Goal: Communication & Community: Answer question/provide support

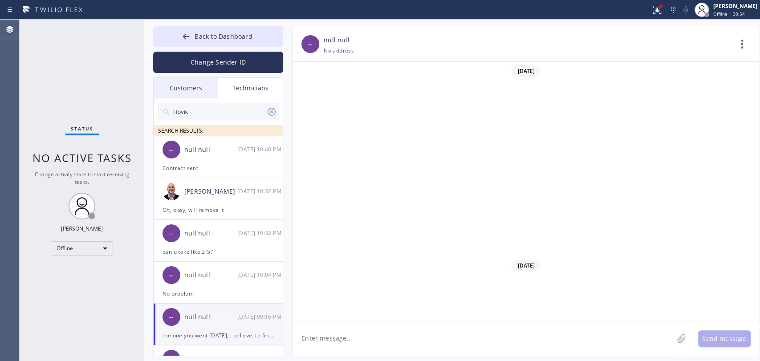
scroll to position [9177, 0]
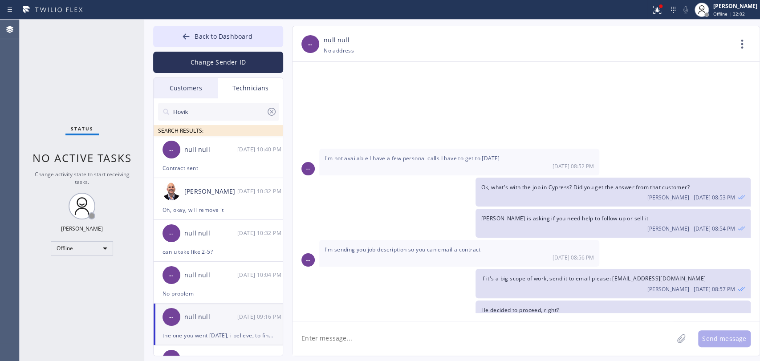
click at [585, 332] on div "Okay [DATE] 08:58 PM" at bounding box center [459, 345] width 280 height 27
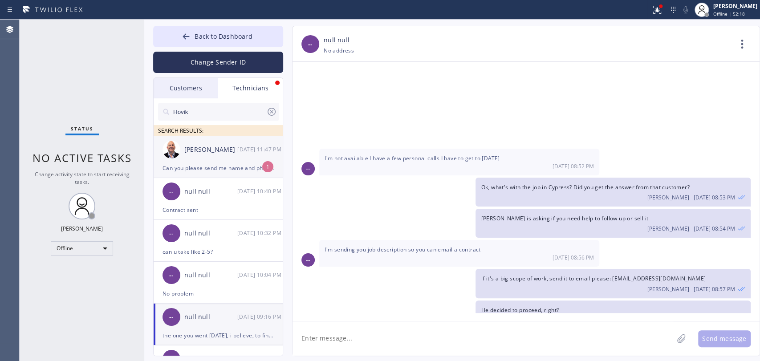
click at [214, 154] on div "[PERSON_NAME]" at bounding box center [210, 150] width 53 height 10
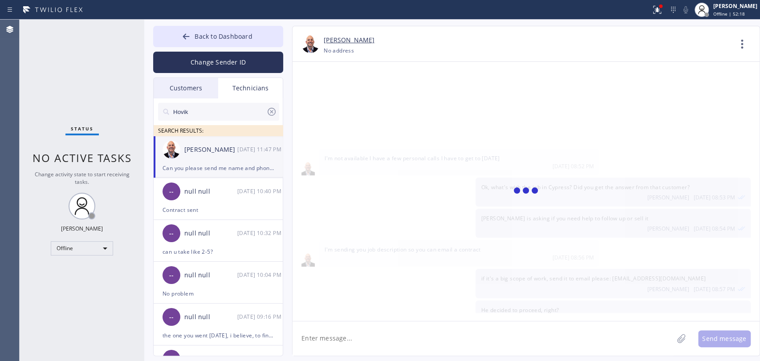
scroll to position [203, 0]
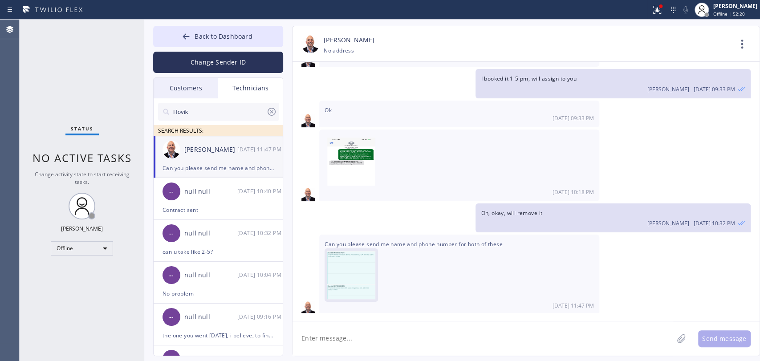
click at [340, 284] on img at bounding box center [351, 277] width 48 height 53
click at [363, 344] on textarea at bounding box center [482, 338] width 381 height 34
type textarea "sec"
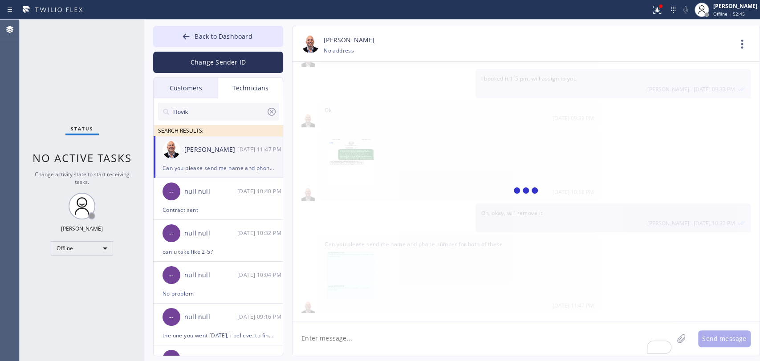
click at [332, 346] on textarea "To enrich screen reader interactions, please activate Accessibility in Grammarl…" at bounding box center [482, 338] width 381 height 34
paste textarea "2WC7G1"
click at [247, 144] on div "[DATE] 11:47 PM" at bounding box center [260, 149] width 46 height 10
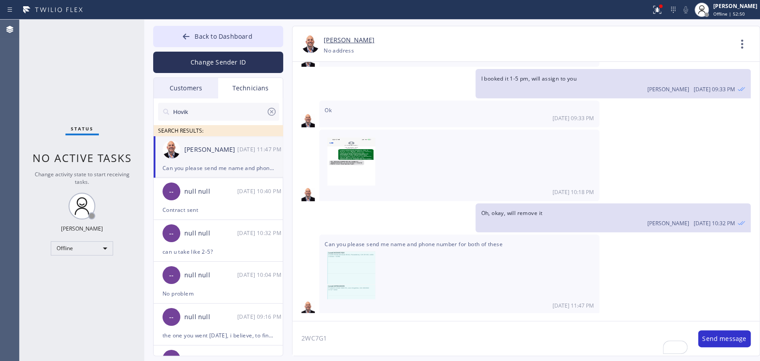
click at [379, 342] on textarea "2WC7G1" at bounding box center [490, 338] width 397 height 34
paste textarea "Kristopher Prakash"
click at [403, 341] on textarea "2WC7G1 Kristopher Prakash" at bounding box center [490, 338] width 397 height 34
paste textarea "(626) 905-5221"
type textarea "2WC7G1 [PERSON_NAME] [PHONE_NUMBER]"
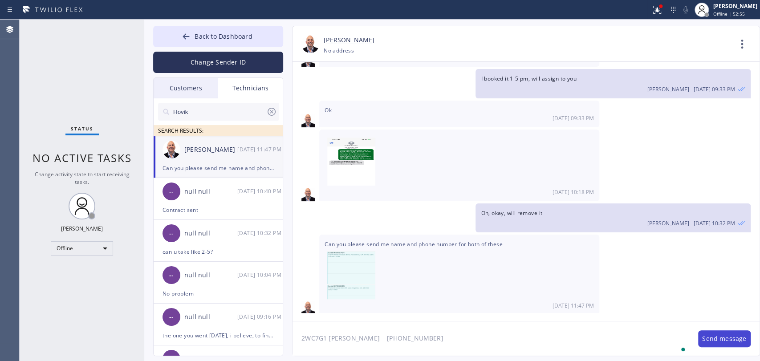
click at [740, 340] on button "Send message" at bounding box center [724, 338] width 53 height 17
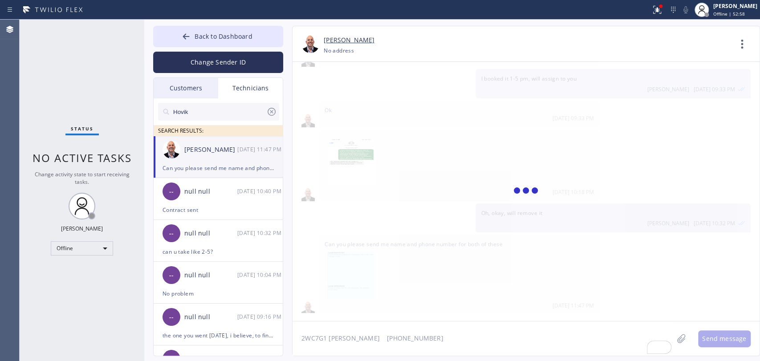
drag, startPoint x: 570, startPoint y: 261, endPoint x: 560, endPoint y: 250, distance: 14.2
click at [570, 261] on div at bounding box center [525, 191] width 467 height 259
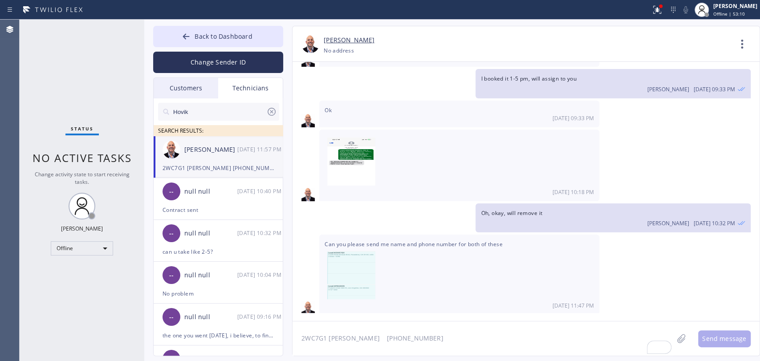
scroll to position [264, 0]
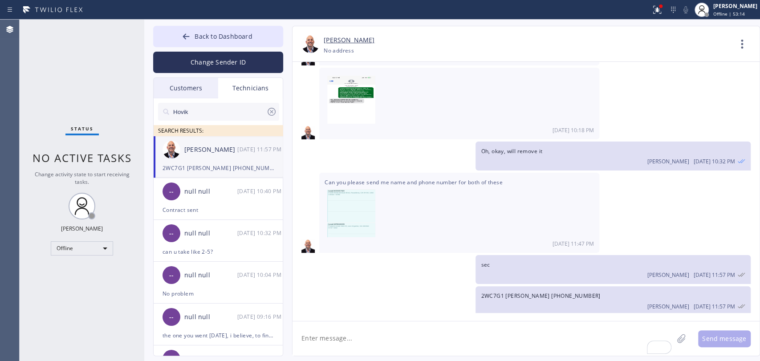
click at [347, 335] on textarea "To enrich screen reader interactions, please activate Accessibility in Grammarl…" at bounding box center [482, 338] width 381 height 34
paste textarea "P8UXGS"
drag, startPoint x: 376, startPoint y: 321, endPoint x: 374, endPoint y: 328, distance: 6.9
click at [376, 321] on textarea "P8UXGS" at bounding box center [490, 338] width 397 height 34
paste textarea "Gerry Hans"
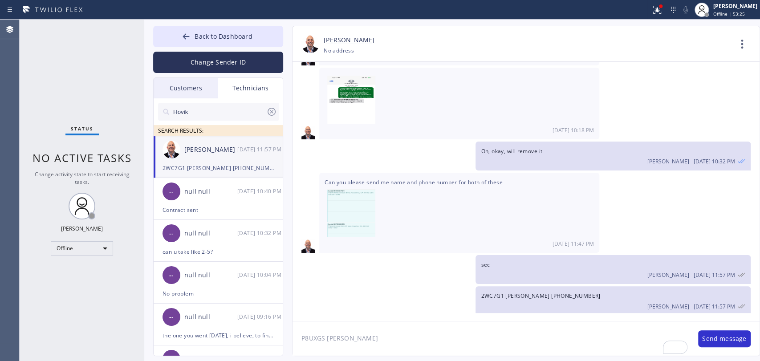
click at [390, 339] on textarea "P8UXGS Gerry Hans" at bounding box center [490, 338] width 397 height 34
paste textarea "(818) 427-7666"
type textarea "P8UXGS [PERSON_NAME] [PHONE_NUMBER]"
drag, startPoint x: 727, startPoint y: 335, endPoint x: 696, endPoint y: 337, distance: 31.7
click at [727, 336] on button "Send message" at bounding box center [724, 338] width 53 height 17
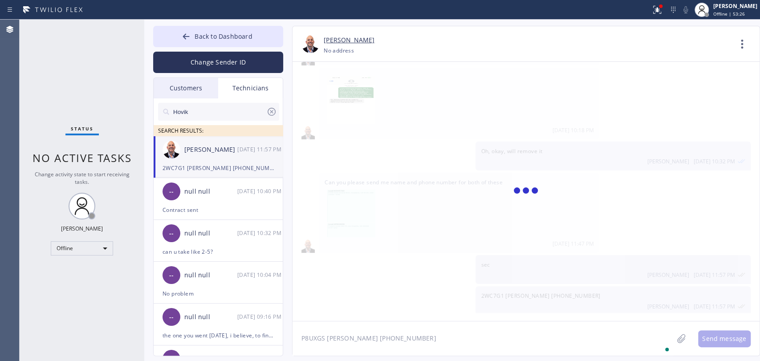
click at [321, 339] on textarea "P8UXGS [PERSON_NAME] [PHONE_NUMBER]" at bounding box center [482, 338] width 381 height 34
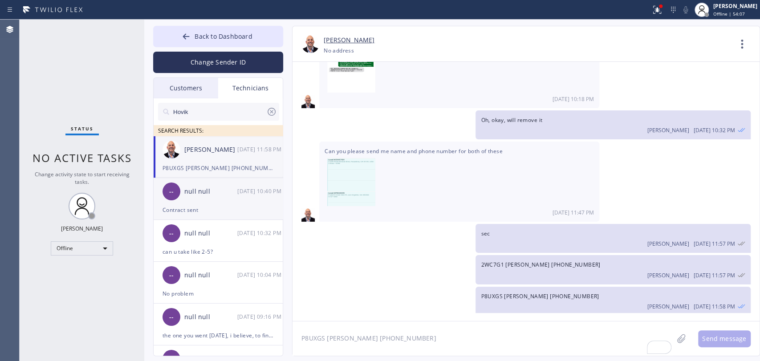
click at [244, 187] on div "[DATE] 10:40 PM" at bounding box center [260, 191] width 46 height 10
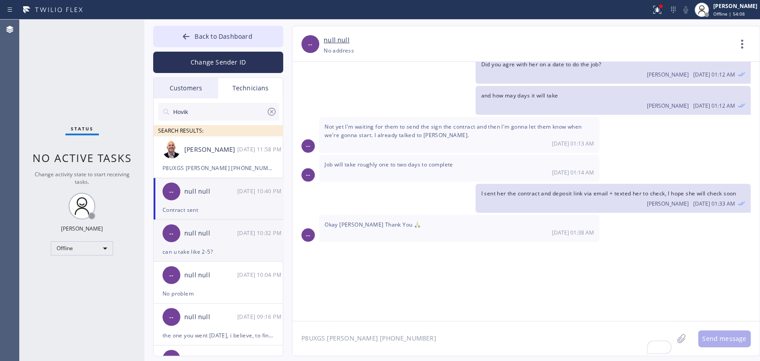
click at [226, 236] on div "null null" at bounding box center [210, 233] width 53 height 10
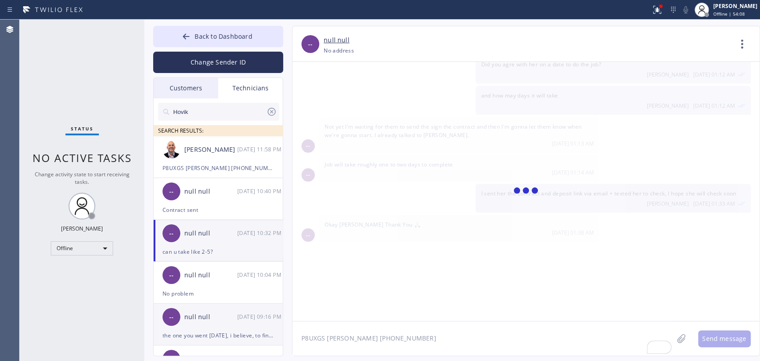
click at [212, 322] on div "-- null null 09/15 09:16 PM" at bounding box center [219, 317] width 130 height 27
click at [358, 340] on textarea "P8UXGS [PERSON_NAME] [PHONE_NUMBER]" at bounding box center [482, 338] width 381 height 34
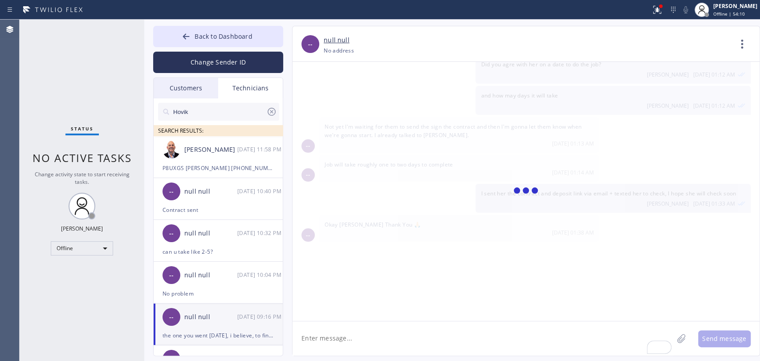
scroll to position [9177, 0]
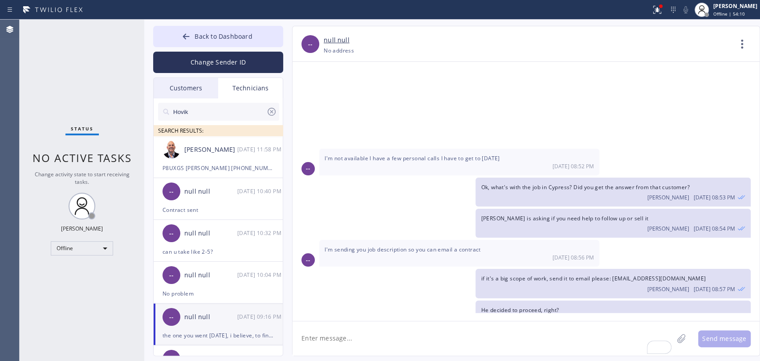
type textarea "L"
type textarea "Can you send me the scopef of work for the [DEMOGRAPHIC_DATA] [DATE]?"
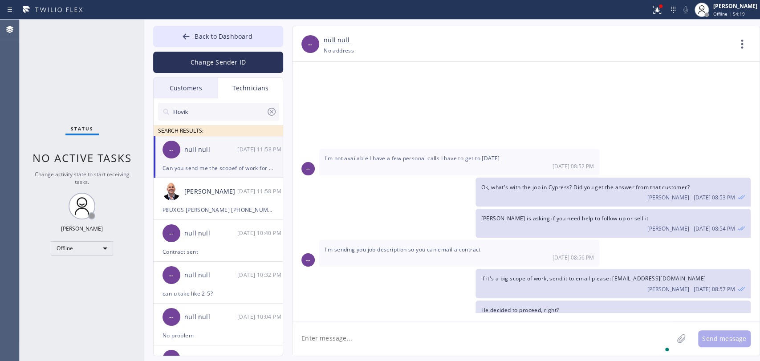
scroll to position [9207, 0]
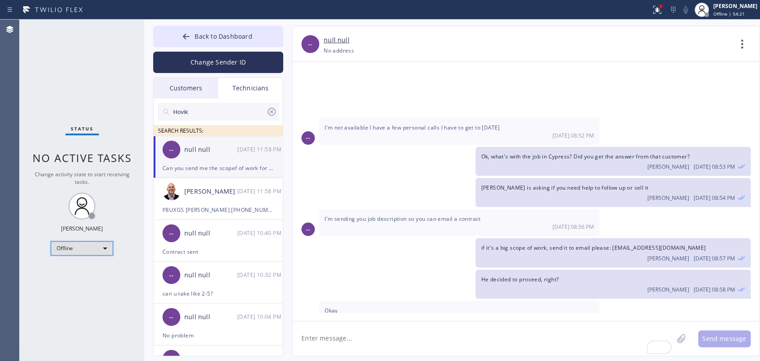
click at [107, 244] on div "Offline" at bounding box center [82, 248] width 62 height 14
click at [86, 268] on li "Available" at bounding box center [81, 270] width 61 height 11
click at [86, 268] on div "Status No active tasks Change activity state to start receiving tasks. Oleksiy …" at bounding box center [82, 190] width 125 height 341
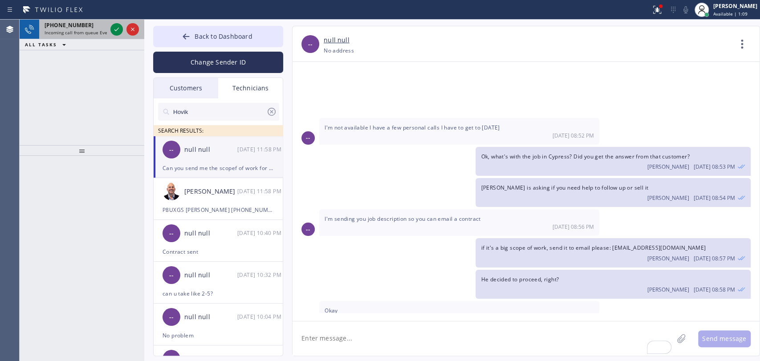
click at [77, 31] on span "Incoming call from queue Everybody" at bounding box center [83, 32] width 77 height 6
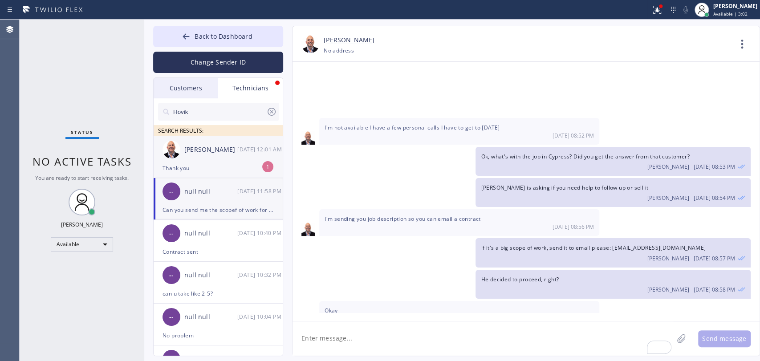
click at [225, 149] on div "[PERSON_NAME]" at bounding box center [210, 150] width 53 height 10
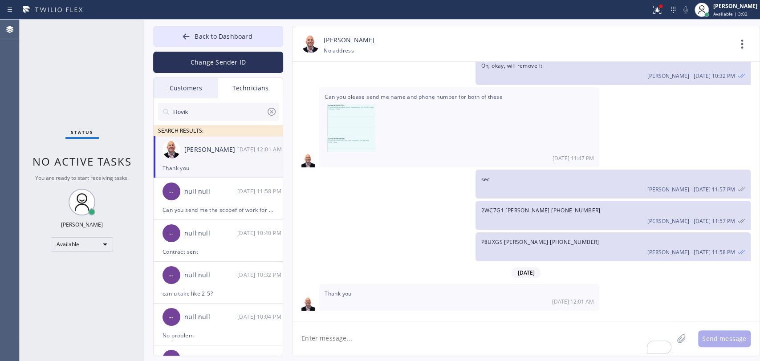
scroll to position [345, 0]
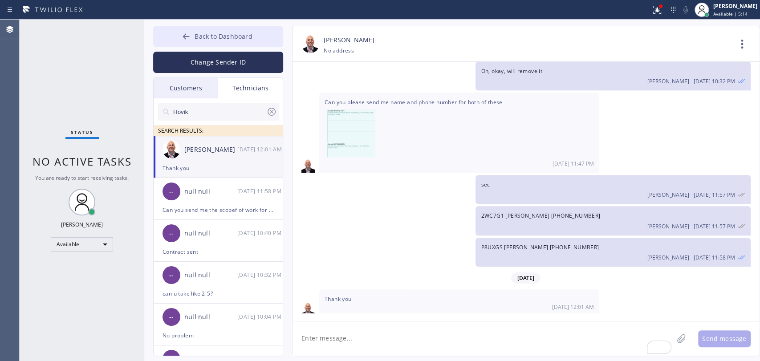
click at [267, 32] on button "Back to Dashboard" at bounding box center [218, 36] width 130 height 21
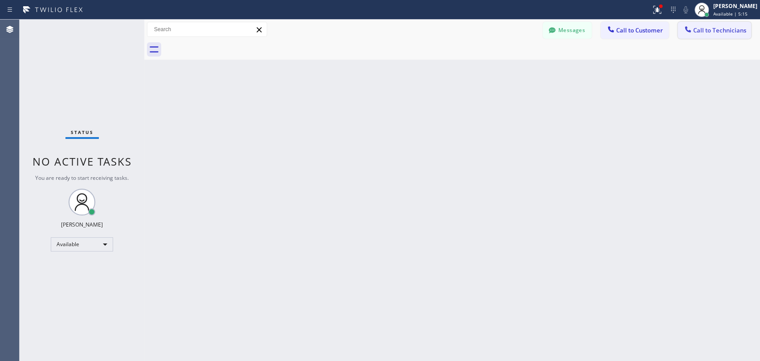
click at [688, 28] on icon at bounding box center [687, 29] width 9 height 9
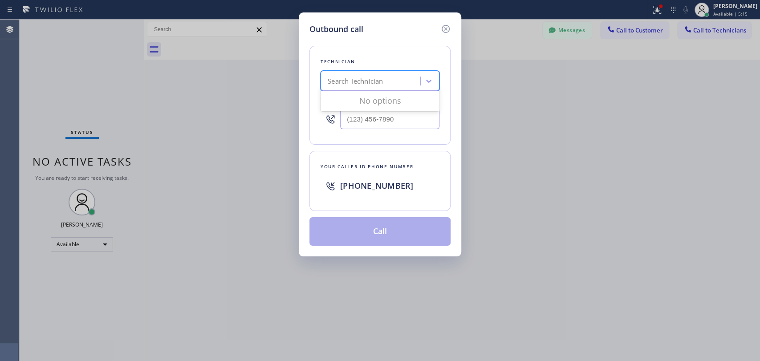
click at [343, 71] on div "Search Technician" at bounding box center [380, 81] width 119 height 20
type input "Hovik"
click at [360, 97] on div "[PERSON_NAME]" at bounding box center [380, 100] width 119 height 16
type input "[PHONE_NUMBER]"
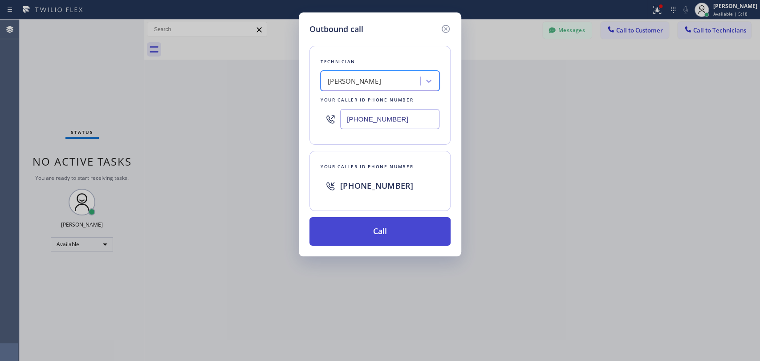
click at [350, 227] on button "Call" at bounding box center [379, 231] width 141 height 28
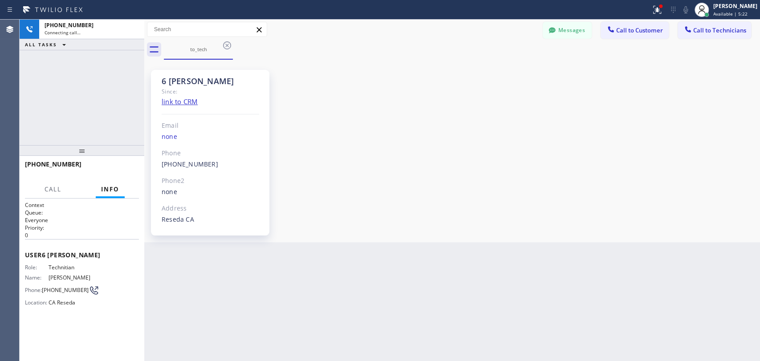
scroll to position [73837, 0]
click at [103, 174] on button "HANG UP" at bounding box center [117, 168] width 41 height 12
click at [695, 31] on span "Call to Technicians" at bounding box center [719, 30] width 53 height 8
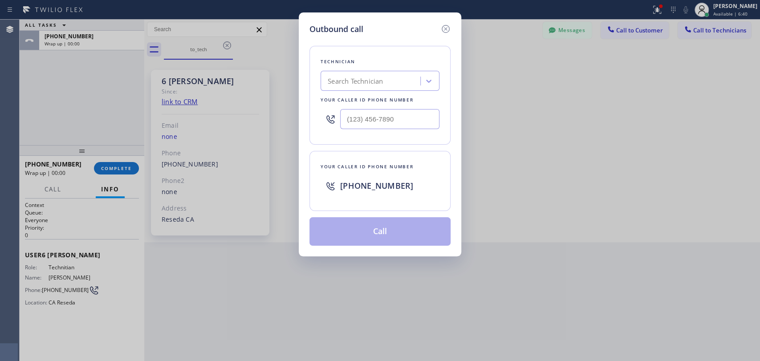
click at [418, 80] on div "Search Technician" at bounding box center [380, 81] width 119 height 20
type input "Firu"
click at [345, 101] on div "Firuz Dadadzhanov" at bounding box center [380, 100] width 119 height 16
type input "(949) 919-2234"
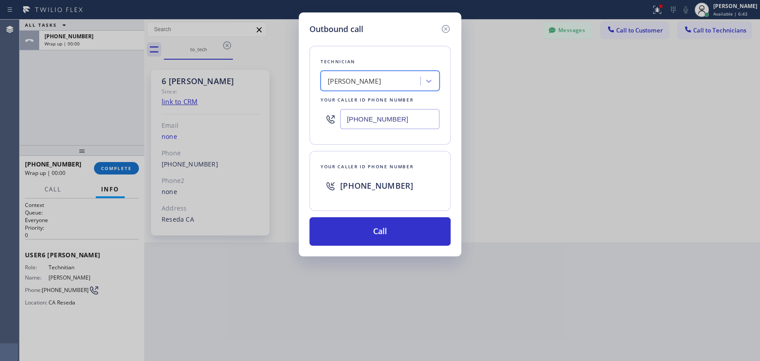
click at [363, 213] on div "Technician option Firuz Dadadzhanov, selected. 1 result available. Select is fo…" at bounding box center [379, 140] width 141 height 211
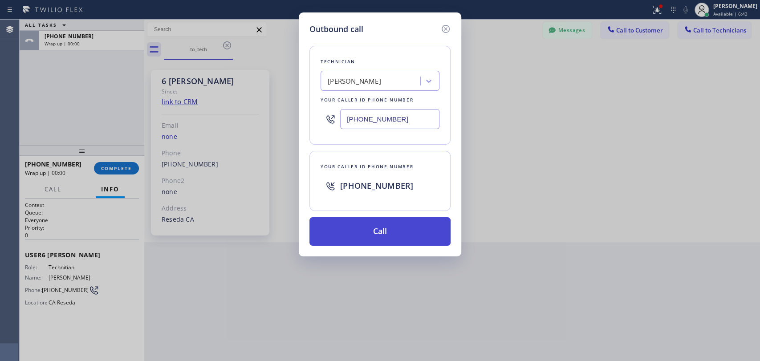
click at [361, 222] on button "Call" at bounding box center [379, 231] width 141 height 28
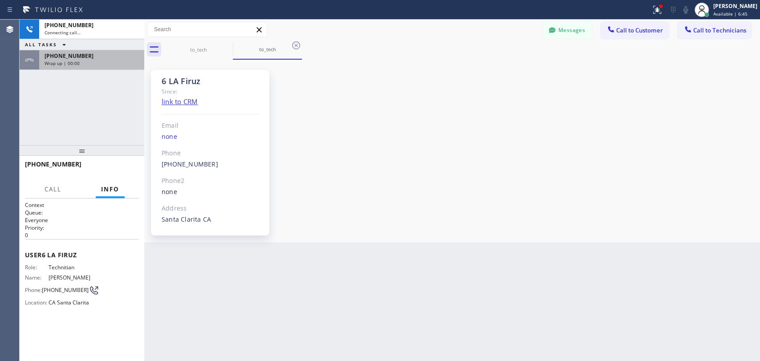
click at [77, 50] on div "+18189669606 Wrap up | 00:00" at bounding box center [90, 60] width 102 height 20
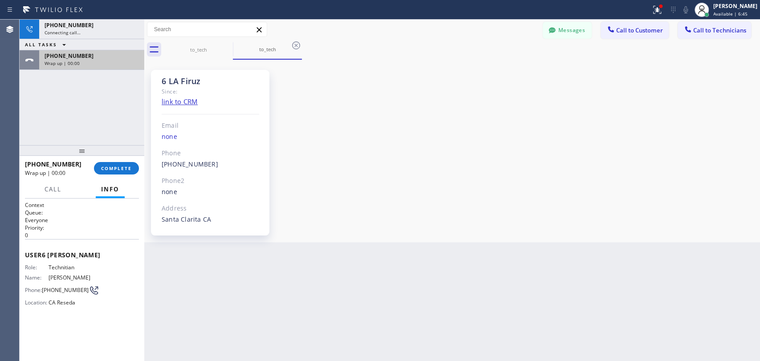
scroll to position [5141, 0]
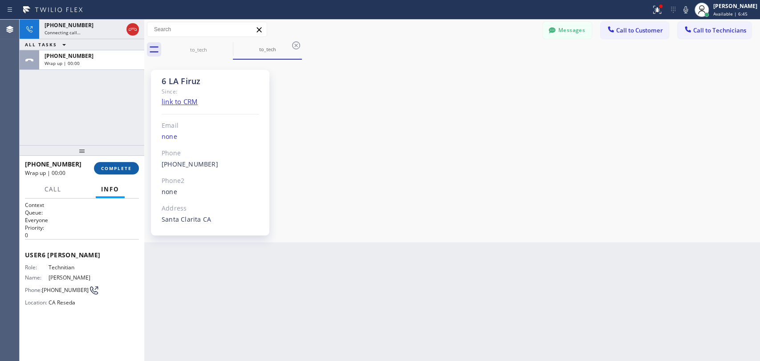
click at [112, 169] on span "COMPLETE" at bounding box center [116, 168] width 31 height 6
click at [107, 126] on div "+19499192234 Connecting call… ALL TASKS ALL TASKS ACTIVE TASKS TASKS IN WRAP UP…" at bounding box center [82, 83] width 125 height 126
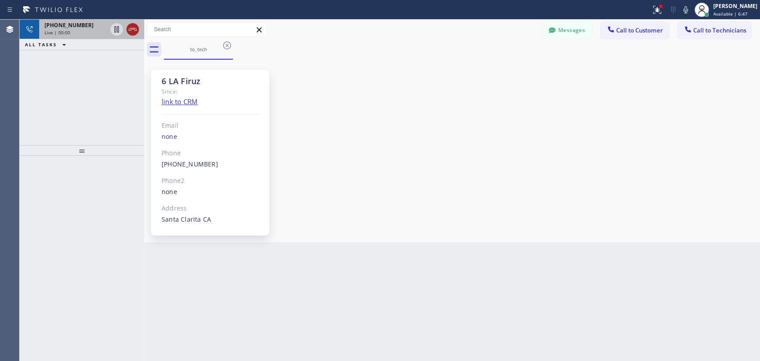
click at [134, 29] on icon at bounding box center [133, 29] width 8 height 3
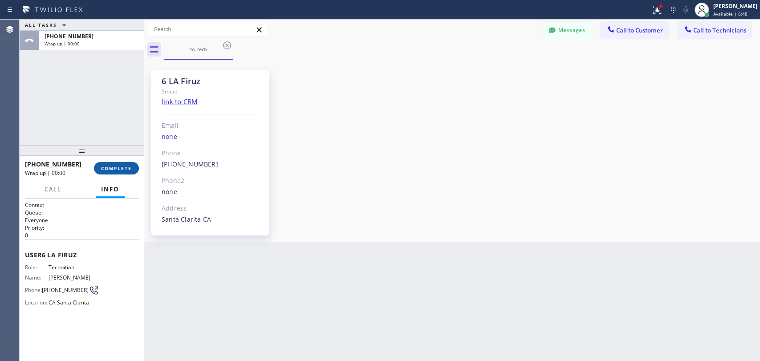
drag, startPoint x: 96, startPoint y: 152, endPoint x: 102, endPoint y: 163, distance: 12.9
click at [97, 153] on div at bounding box center [82, 150] width 125 height 11
click at [102, 163] on div "+19499192234 Wrap up | 00:00 COMPLETE" at bounding box center [82, 168] width 114 height 23
click at [102, 163] on button "COMPLETE" at bounding box center [116, 169] width 45 height 12
click at [723, 87] on div "6 LA Firuz Since: link to CRM Email none Phone (949) 919-2234 Outbound call Tec…" at bounding box center [451, 151] width 611 height 178
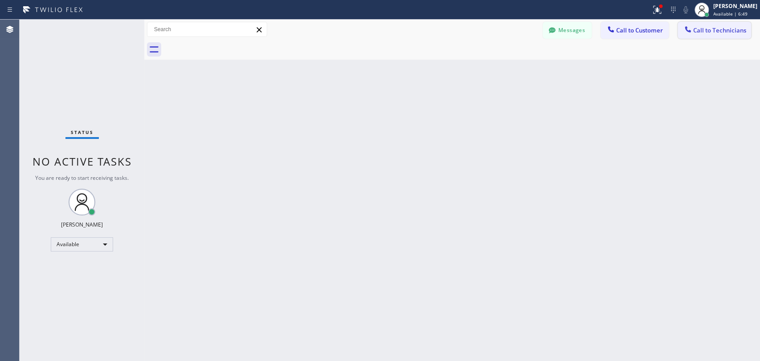
click at [709, 24] on button "Call to Technicians" at bounding box center [714, 30] width 73 height 17
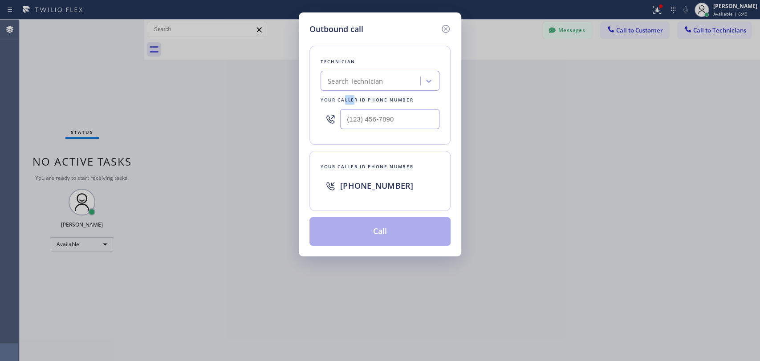
click at [344, 94] on div "Technician Search Technician Your caller id phone number" at bounding box center [379, 95] width 141 height 99
click at [349, 84] on div "Search Technician" at bounding box center [355, 81] width 55 height 10
type input "vac"
click at [349, 84] on div "Search Technician" at bounding box center [371, 81] width 97 height 16
type input "Nick"
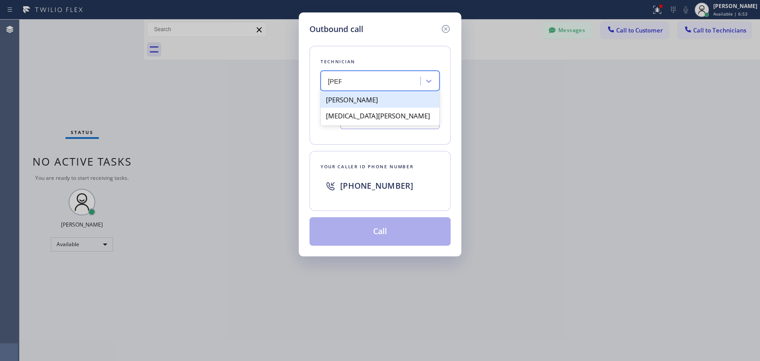
click at [341, 95] on div "[PERSON_NAME]" at bounding box center [380, 100] width 119 height 16
type input "[PHONE_NUMBER]"
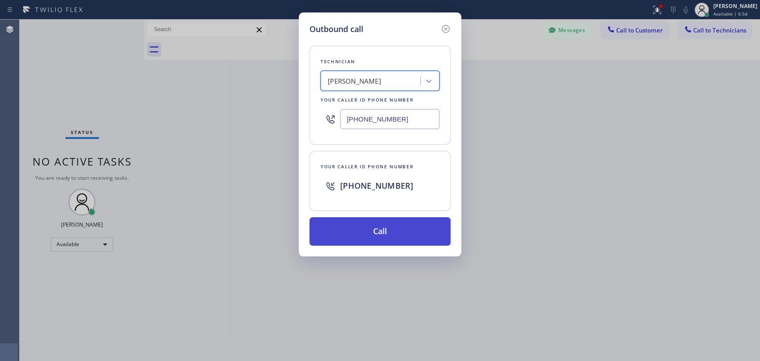
click at [340, 232] on button "Call" at bounding box center [379, 231] width 141 height 28
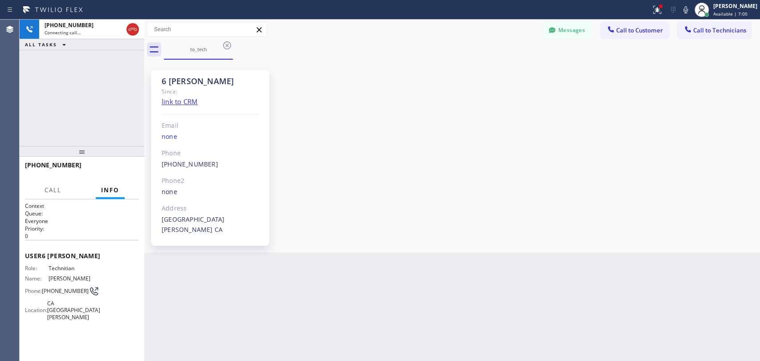
scroll to position [96787, 0]
click at [132, 167] on button "HANG UP" at bounding box center [117, 169] width 41 height 12
click at [131, 167] on span "HANG UP" at bounding box center [118, 169] width 27 height 6
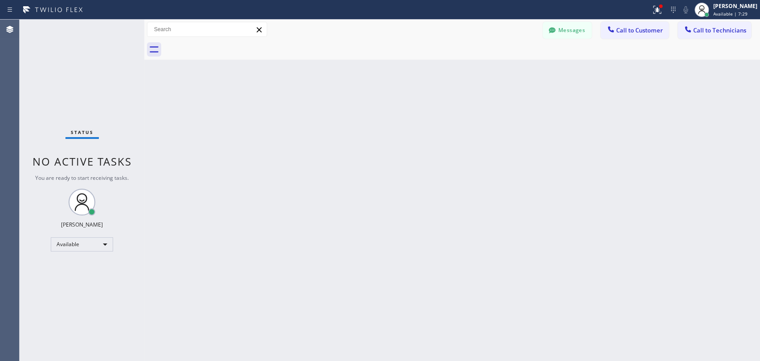
click at [589, 34] on button "Messages" at bounding box center [567, 30] width 49 height 17
click at [557, 28] on div "Nikolai Suvorov +13474173881 Choose phone number +13474173881 No address Contac…" at bounding box center [525, 44] width 467 height 36
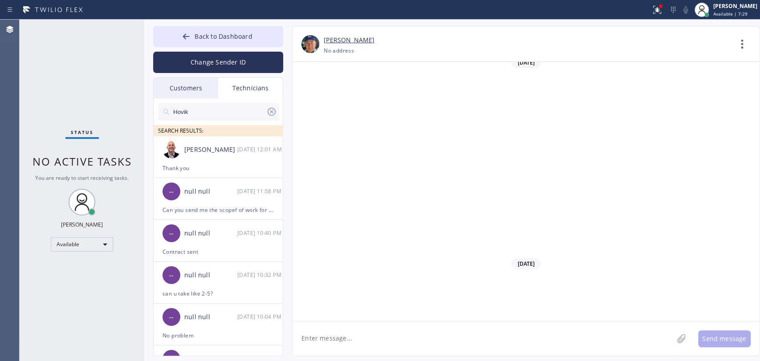
click at [192, 111] on input "Hovik" at bounding box center [219, 112] width 94 height 18
click at [193, 111] on input "Hovik" at bounding box center [219, 112] width 94 height 18
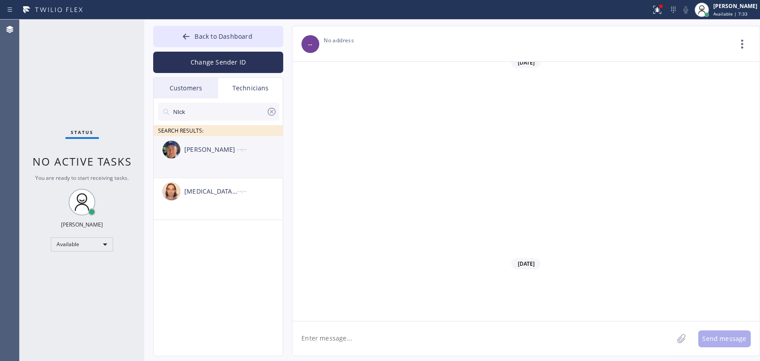
type input "NIck"
click at [213, 155] on div "Nikolai Suvorov --:--" at bounding box center [219, 149] width 130 height 27
click at [352, 333] on textarea "To enrich screen reader interactions, please activate Accessibility in Grammarl…" at bounding box center [482, 338] width 381 height 34
paste textarea "5-7 | no scf | free estimate 1 men's restroom is clog | 727 S Brand Blvd , Glen…"
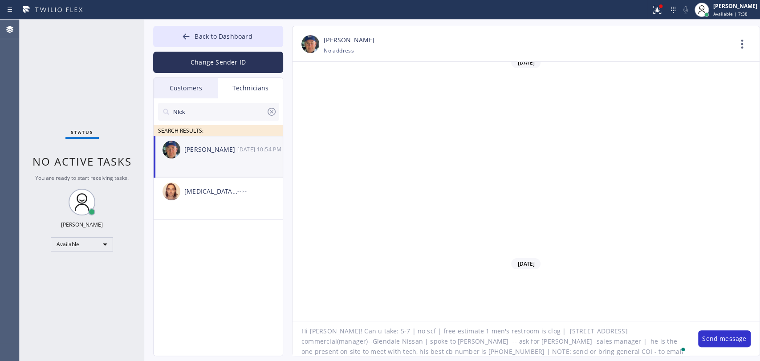
scroll to position [7, 0]
type textarea "Hi [PERSON_NAME]! Can u take: 5-7 | no scf | free estimate 1 men's restroom is …"
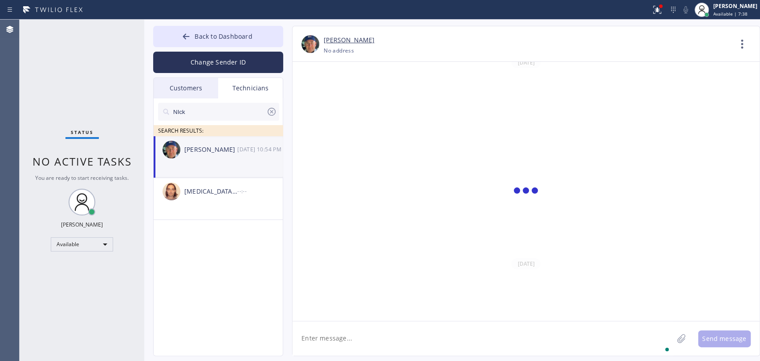
scroll to position [0, 0]
type textarea "for [DATE]"
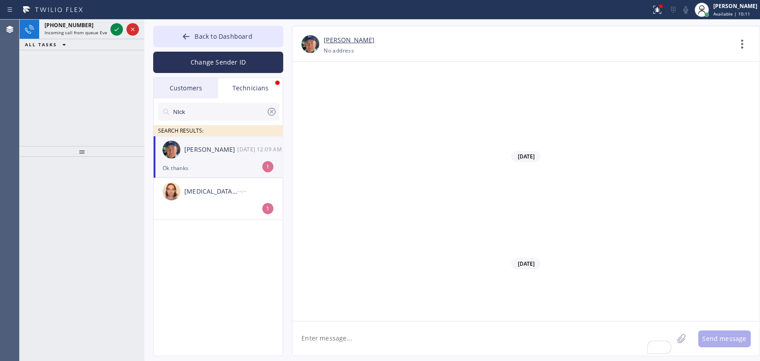
scroll to position [96924, 0]
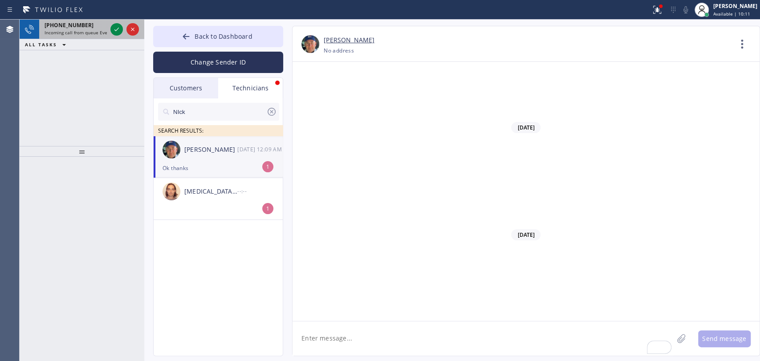
click at [211, 153] on div "[PERSON_NAME]" at bounding box center [210, 150] width 53 height 10
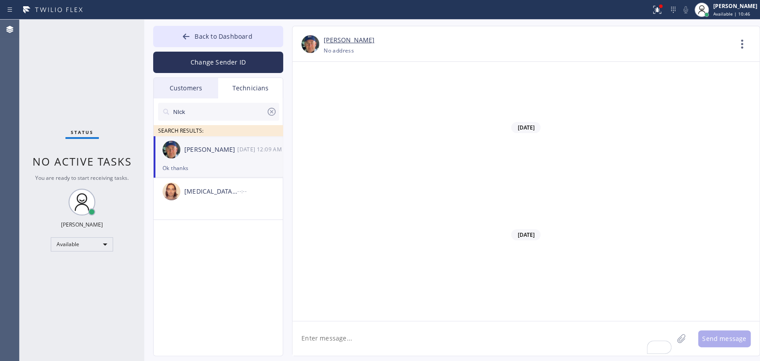
click at [353, 348] on textarea "To enrich screen reader interactions, please activate Accessibility in Grammarl…" at bounding box center [482, 338] width 381 height 34
type textarea "Thanks, assigned it to you, i sent them general COI so they can find it in email"
click at [239, 160] on div "Nikolai Suvorov 09/16 12:10 AM" at bounding box center [219, 149] width 130 height 27
click at [250, 43] on button "Back to Dashboard" at bounding box center [218, 36] width 130 height 21
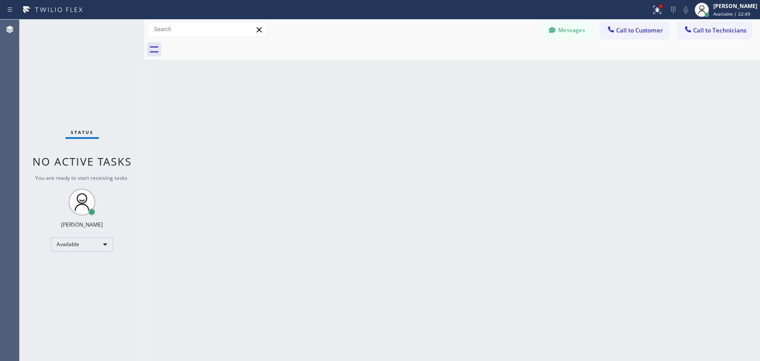
click at [727, 25] on button "Call to Technicians" at bounding box center [714, 30] width 73 height 17
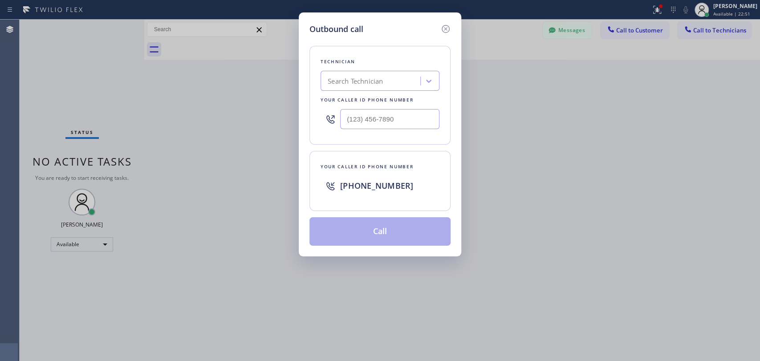
click at [361, 96] on div "Your caller id phone number" at bounding box center [380, 99] width 119 height 9
click at [353, 75] on div "Search Technician" at bounding box center [371, 81] width 97 height 16
type input "sev"
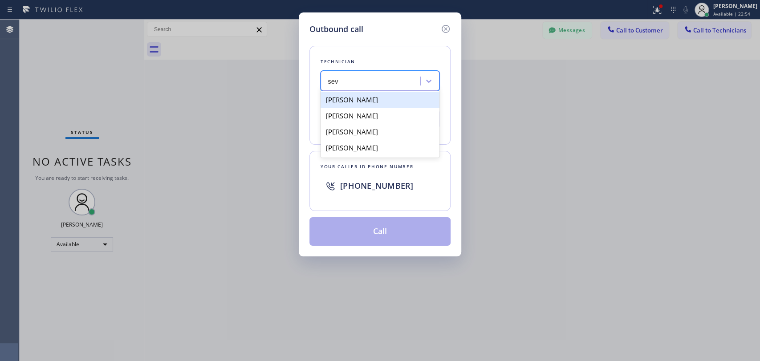
click at [349, 100] on div "Sevan Parseghian" at bounding box center [380, 100] width 119 height 16
type input "(818) 480-0219"
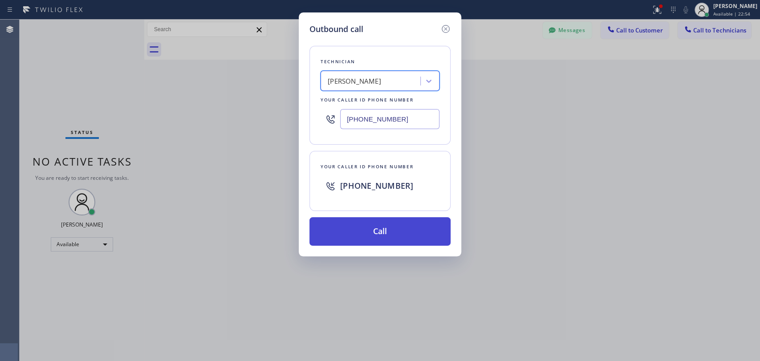
click at [335, 225] on button "Call" at bounding box center [379, 231] width 141 height 28
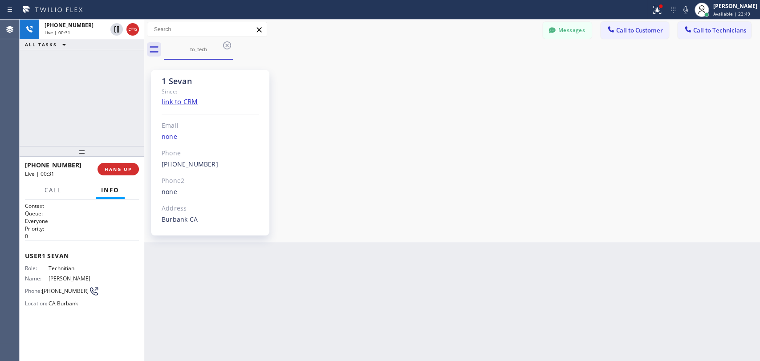
click at [117, 162] on div "+18184800219 Live | 00:31 HANG UP" at bounding box center [82, 169] width 114 height 23
click at [115, 171] on span "HANG UP" at bounding box center [118, 169] width 27 height 6
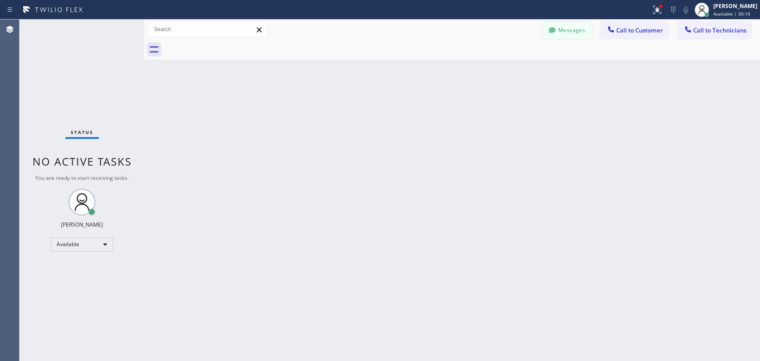
click at [560, 32] on button "Messages" at bounding box center [567, 30] width 49 height 17
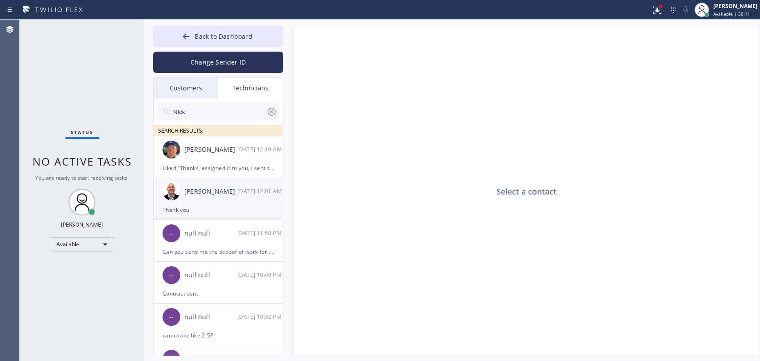
drag, startPoint x: 234, startPoint y: 190, endPoint x: 231, endPoint y: 196, distance: 6.2
click at [233, 191] on div "[PERSON_NAME]" at bounding box center [210, 192] width 53 height 10
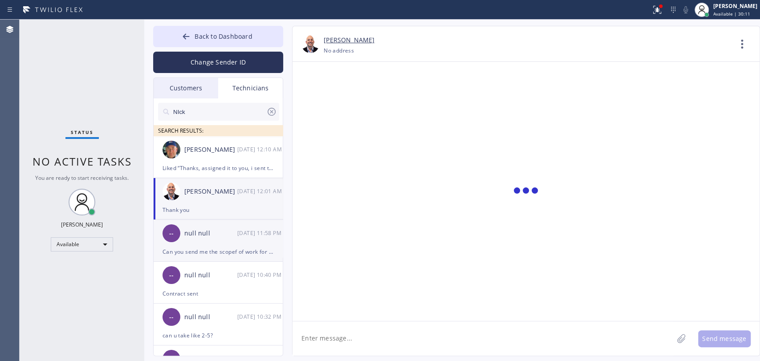
click at [218, 236] on div "null null" at bounding box center [210, 233] width 53 height 10
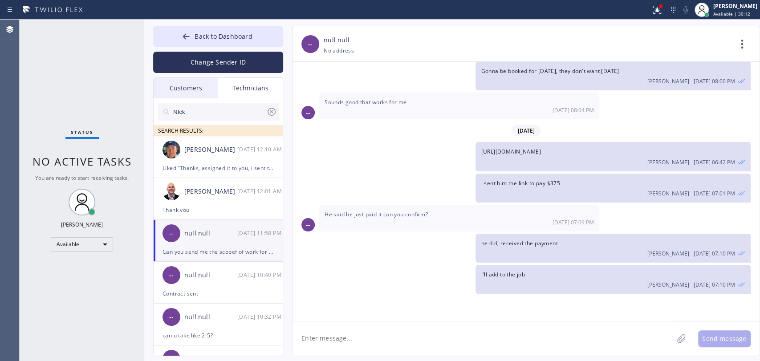
scroll to position [9207, 0]
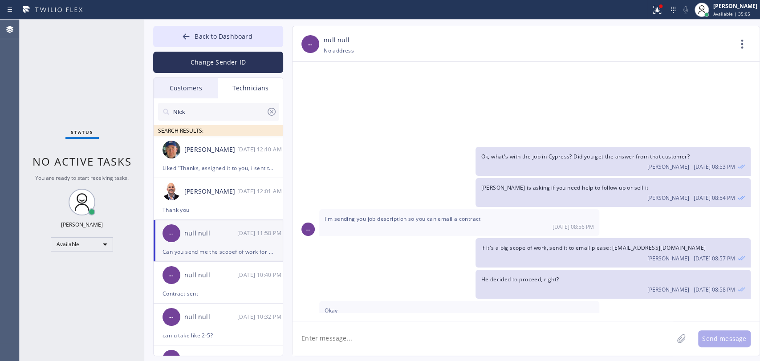
click at [219, 119] on input "NIck" at bounding box center [219, 112] width 94 height 18
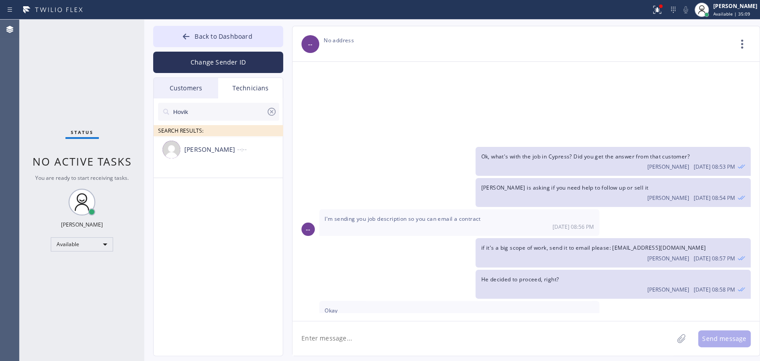
type input "Hovik"
drag, startPoint x: 206, startPoint y: 152, endPoint x: 281, endPoint y: 284, distance: 151.4
click at [206, 152] on div "[PERSON_NAME]" at bounding box center [210, 150] width 53 height 10
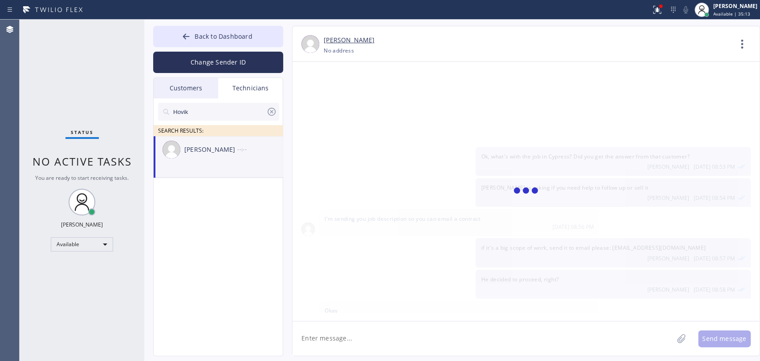
click at [320, 341] on textarea at bounding box center [482, 338] width 381 height 34
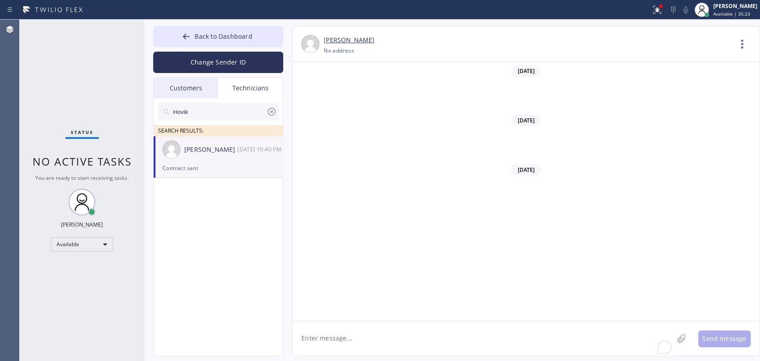
scroll to position [73837, 0]
click at [241, 114] on input "Hovik" at bounding box center [219, 112] width 94 height 18
click at [241, 115] on input "Hovik" at bounding box center [219, 112] width 94 height 18
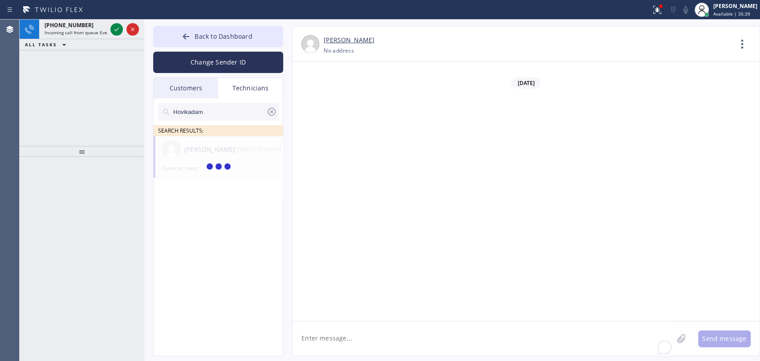
click at [252, 104] on input "Hovikadam" at bounding box center [219, 112] width 94 height 18
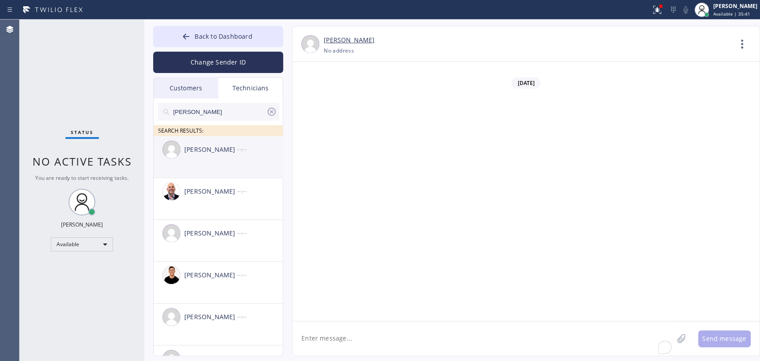
type input "[PERSON_NAME]"
click at [207, 165] on li "[PERSON_NAME] --:--" at bounding box center [219, 157] width 130 height 42
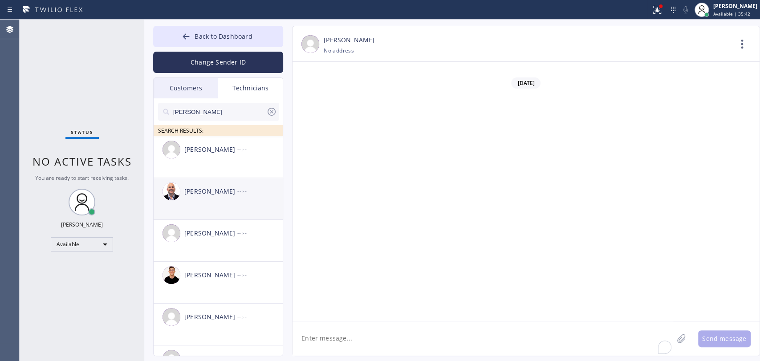
click at [210, 200] on div "[PERSON_NAME] --:--" at bounding box center [219, 191] width 130 height 27
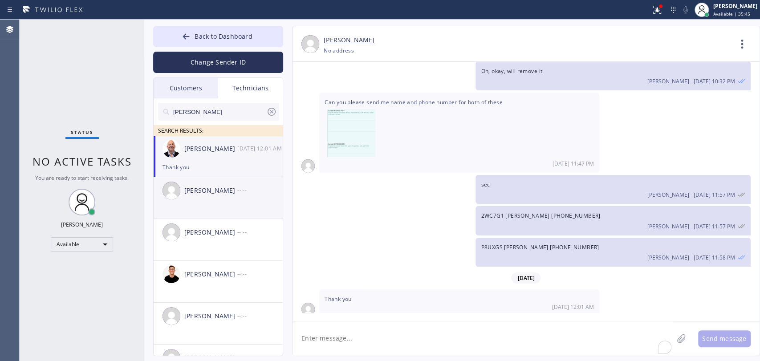
scroll to position [0, 0]
click at [205, 200] on div "[PERSON_NAME] --:--" at bounding box center [219, 191] width 130 height 27
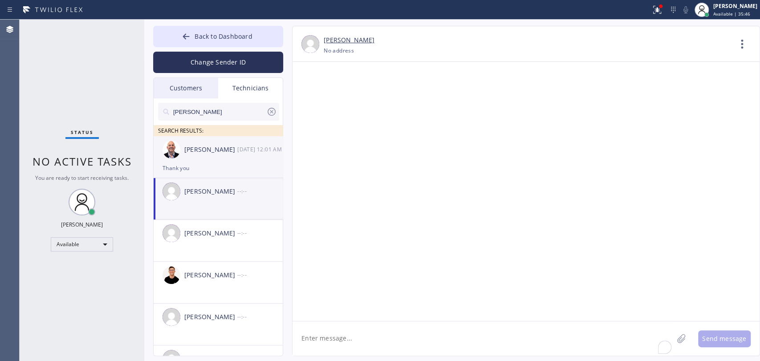
click at [203, 161] on div "[PERSON_NAME] [DATE] 12:01 AM" at bounding box center [219, 149] width 130 height 27
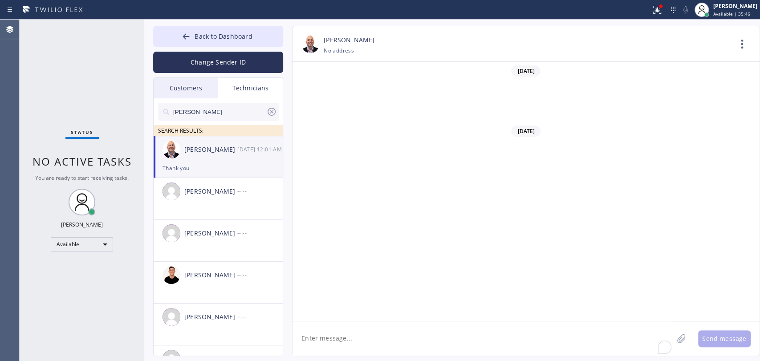
scroll to position [345, 0]
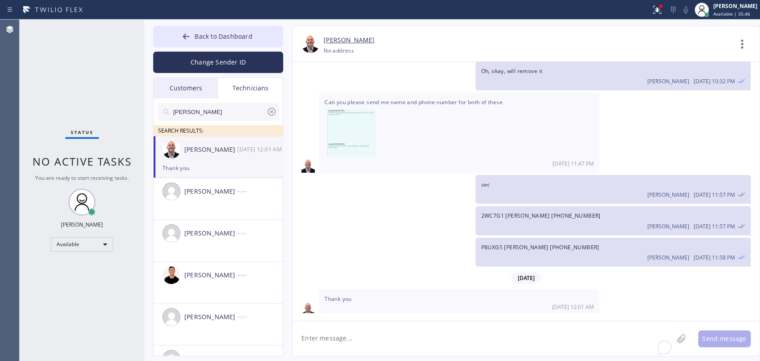
click at [330, 339] on textarea "To enrich screen reader interactions, please activate Accessibility in Grammarl…" at bounding box center [482, 338] width 381 height 34
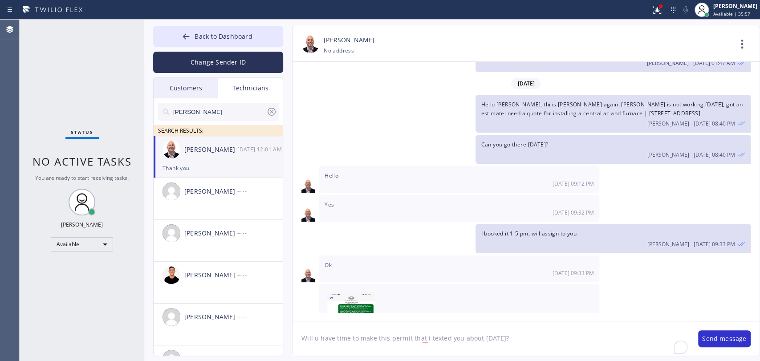
scroll to position [0, 0]
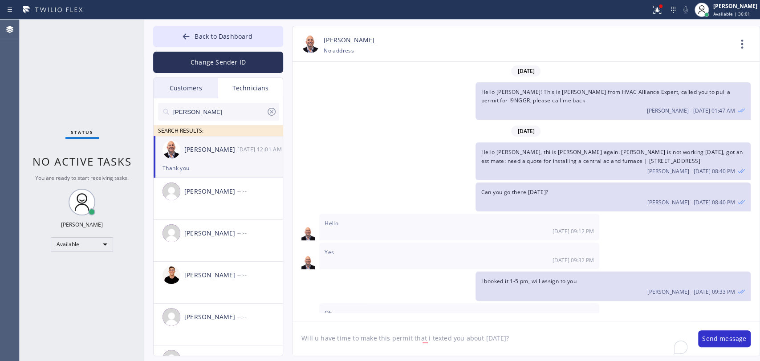
click at [520, 345] on textarea "Will u have time to make this permit that i texted you about [DATE]?" at bounding box center [490, 338] width 397 height 34
click at [494, 338] on textarea "Will u have time to make this permit that i texted you about [DATE]?" at bounding box center [490, 338] width 397 height 34
type textarea "Will u have time to make this permit that i texted you about [DATE]?"
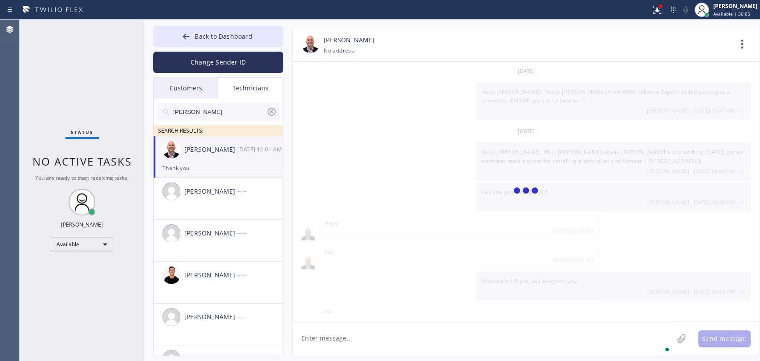
scroll to position [345, 0]
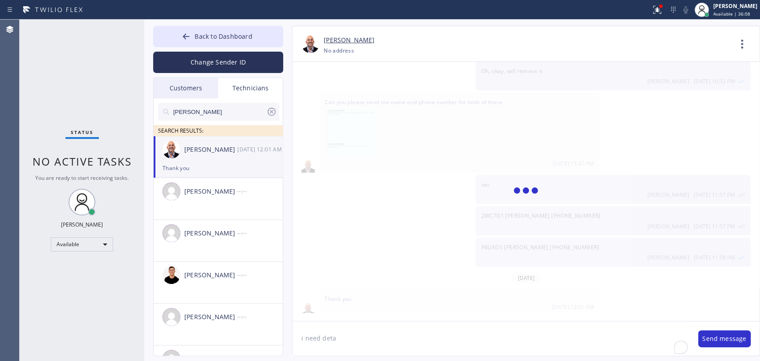
click at [175, 161] on div "[PERSON_NAME] [DATE] 12:01 AM" at bounding box center [219, 149] width 130 height 27
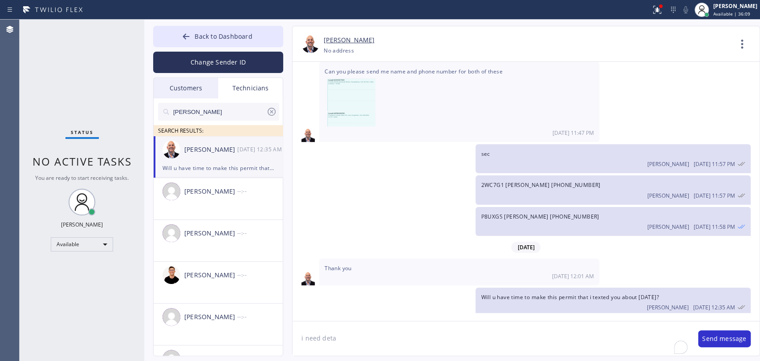
click at [344, 341] on textarea "i need deta" at bounding box center [490, 338] width 397 height 34
type textarea "i need details about the system and it's location to avoid mistakes"
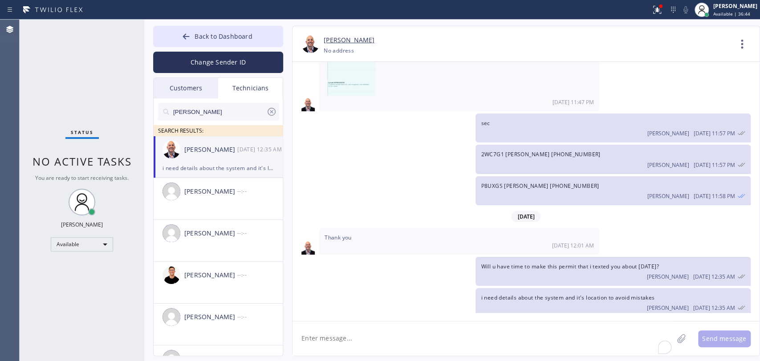
click at [536, 294] on span "i need details about the system and it's location to avoid mistakes" at bounding box center [568, 298] width 174 height 8
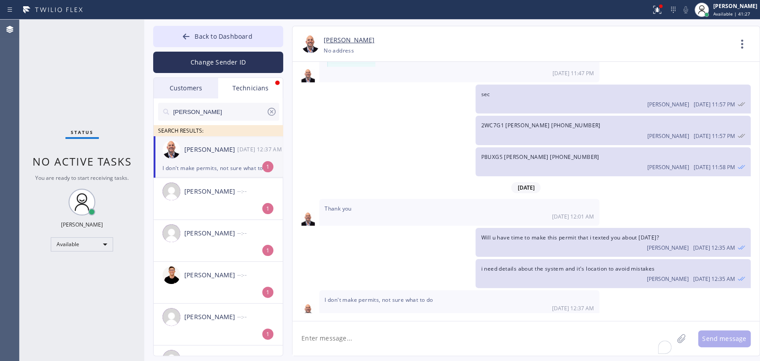
click at [196, 147] on div "[PERSON_NAME]" at bounding box center [210, 150] width 53 height 10
click at [356, 349] on textarea "To enrich screen reader interactions, please activate Accessibility in Grammarl…" at bounding box center [482, 338] width 381 height 34
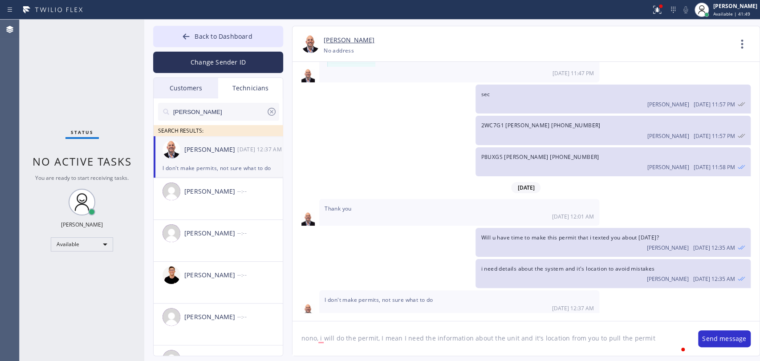
type textarea "nono, i will do the permit, I mean I need the information about the unit and it…"
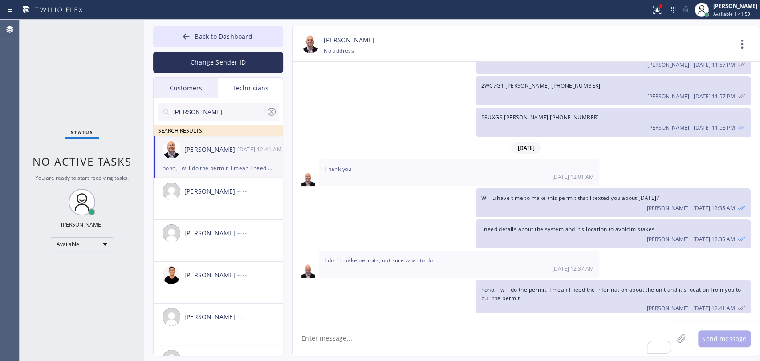
click at [528, 286] on span "nono, i will do the permit, I mean I need the information about the unit and it…" at bounding box center [611, 294] width 260 height 16
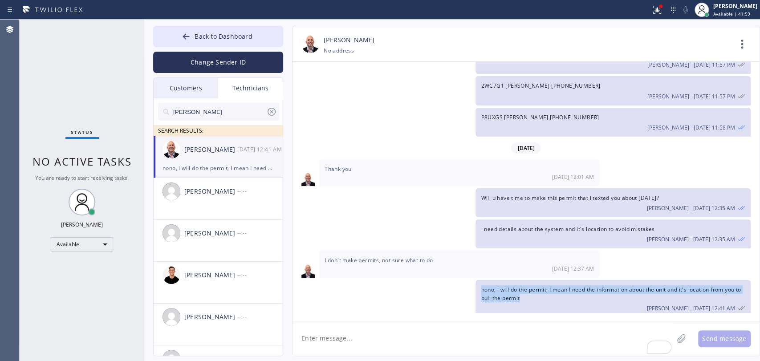
click at [531, 286] on span "nono, i will do the permit, I mean I need the information about the unit and it…" at bounding box center [611, 294] width 260 height 16
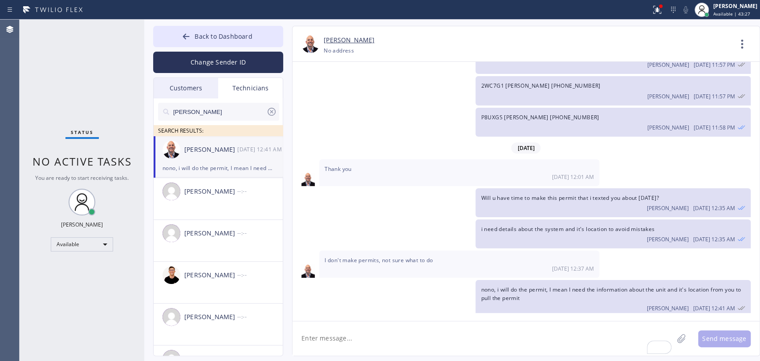
click at [538, 268] on div "I don't make permits, not sure what to do [DATE] 12:37 AM" at bounding box center [459, 264] width 280 height 27
click at [271, 163] on div "nono, i will do the permit, I mean I need the information about the unit and it…" at bounding box center [217, 168] width 111 height 10
click at [246, 196] on div "--:--" at bounding box center [260, 191] width 46 height 10
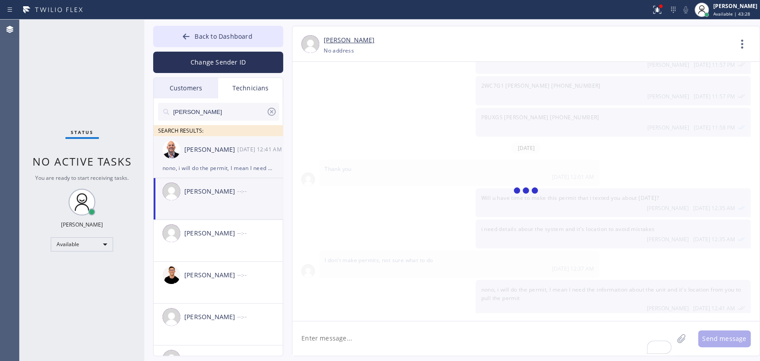
click at [234, 158] on div "[PERSON_NAME] [DATE] 12:41 AM" at bounding box center [219, 149] width 130 height 27
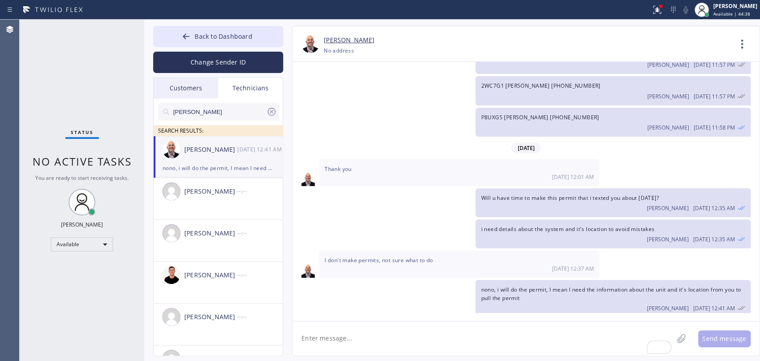
click at [534, 291] on div "nono, i will do the permit, I mean I need the information about the unit and it…" at bounding box center [612, 298] width 275 height 37
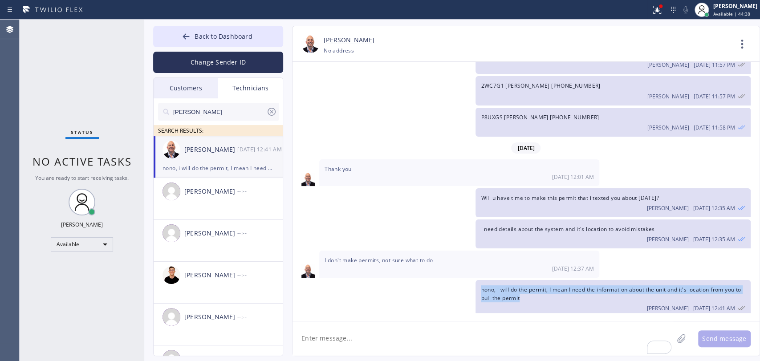
click at [534, 290] on div "nono, i will do the permit, I mean I need the information about the unit and it…" at bounding box center [612, 298] width 275 height 37
copy span "nono, i will do the permit, I mean I need the information about the unit and it…"
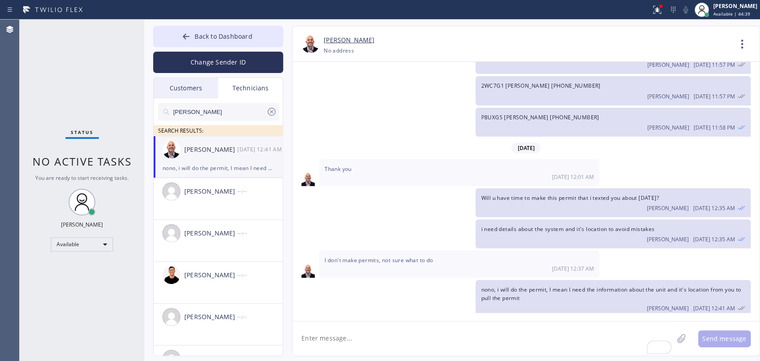
click at [213, 160] on div "[PERSON_NAME] [DATE] 12:41 AM" at bounding box center [219, 149] width 130 height 27
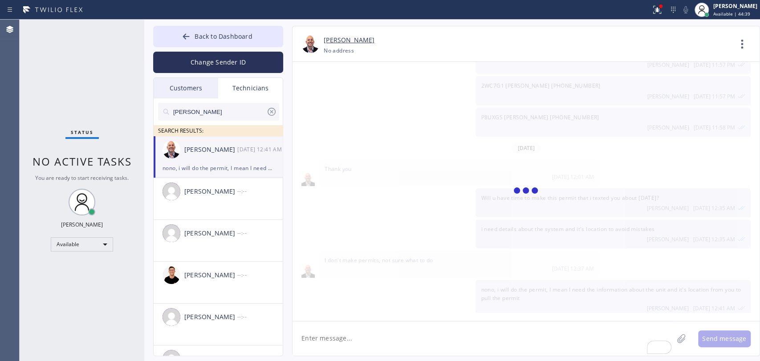
click at [339, 321] on textarea "To enrich screen reader interactions, please activate Accessibility in Grammarl…" at bounding box center [482, 338] width 381 height 34
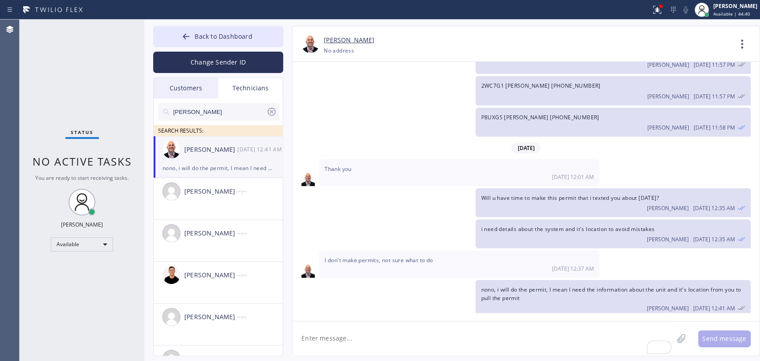
paste textarea "nono, i will do the permit, I mean I need the information about the unit and it…"
type textarea "nono, i will do the permit, I mean I need the information about the unit and it…"
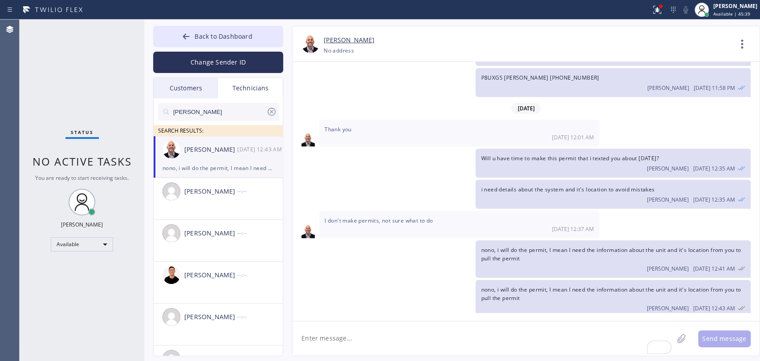
click at [242, 177] on li "[PERSON_NAME] [DATE] 12:43 AM nono, i will do the permit, I mean I need the inf…" at bounding box center [219, 157] width 130 height 42
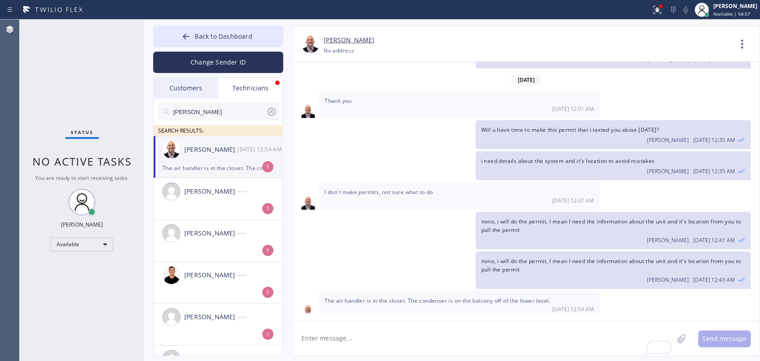
click at [229, 176] on li "[PERSON_NAME] [DATE] 12:54 AM The air handler is in the closet. The condenser i…" at bounding box center [219, 157] width 130 height 42
click at [386, 333] on textarea "To enrich screen reader interactions, please activate Accessibility in Grammarl…" at bounding box center [482, 338] width 381 height 34
type textarea "HERS needed or not?"
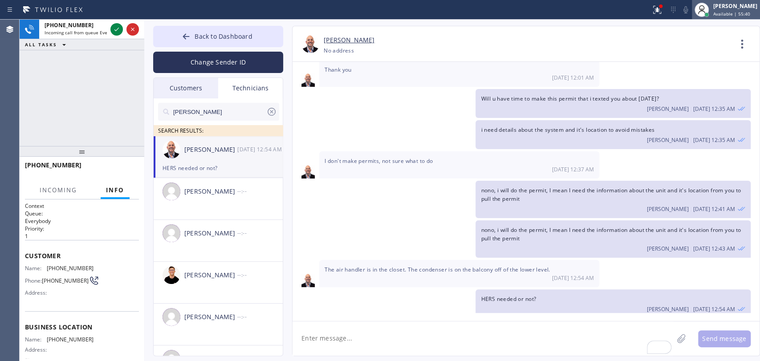
click at [722, 6] on div "[PERSON_NAME]" at bounding box center [735, 6] width 44 height 8
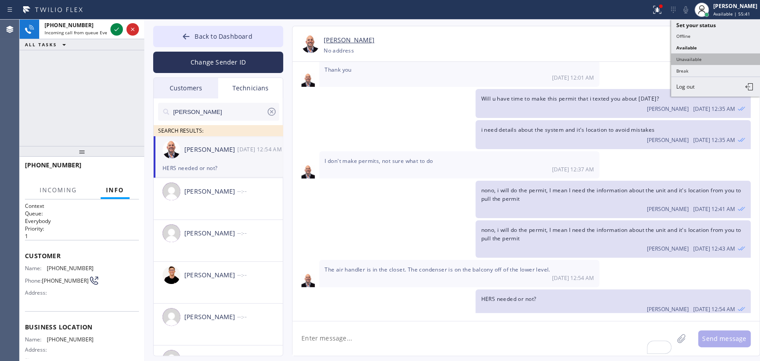
click at [684, 62] on button "Unavailable" at bounding box center [715, 59] width 89 height 12
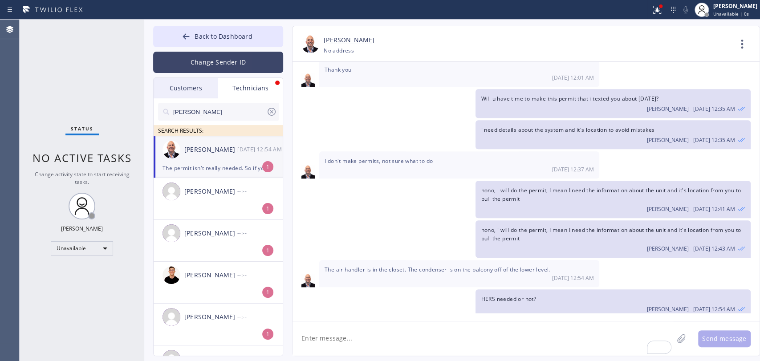
scroll to position [602, 0]
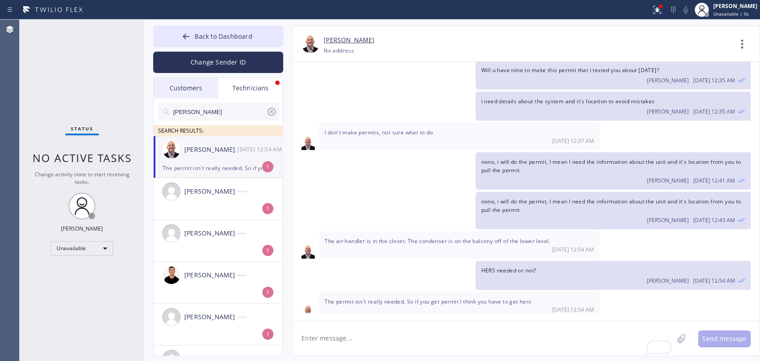
click at [189, 169] on div "The permit isn't really needed. So if you get permit I think you have to get he…" at bounding box center [217, 168] width 111 height 10
click at [715, 12] on span "Unavailable | 0s" at bounding box center [731, 14] width 36 height 6
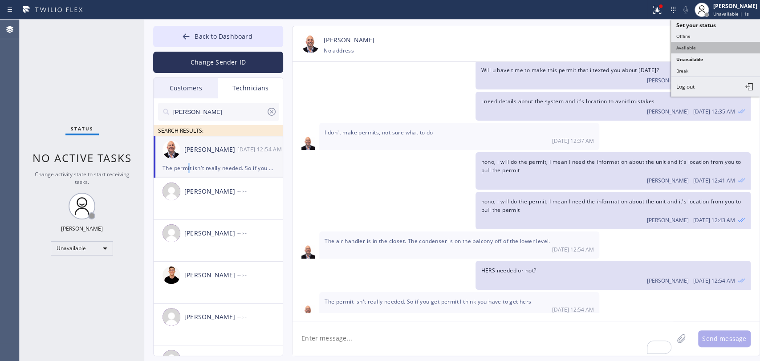
click at [701, 42] on button "Available" at bounding box center [715, 48] width 89 height 12
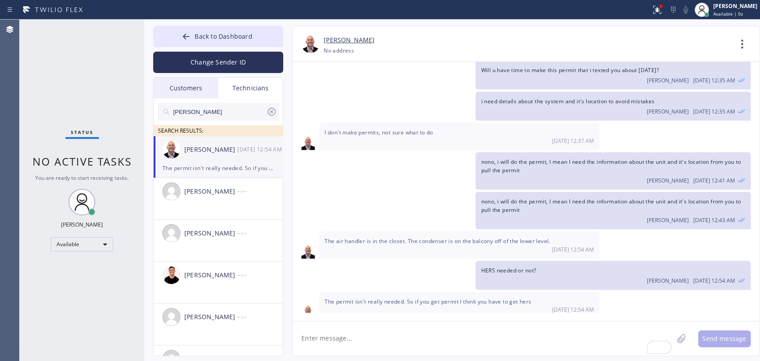
click at [448, 298] on span "The permit isn't really needed. So if you get permit I think you have to get he…" at bounding box center [428, 302] width 207 height 8
drag, startPoint x: 448, startPoint y: 290, endPoint x: 472, endPoint y: 286, distance: 24.4
click at [449, 298] on span "The permit isn't really needed. So if you get permit I think you have to get he…" at bounding box center [428, 302] width 207 height 8
click at [472, 292] on div "The permit isn't really needed. So if you get permit I think you have to get he…" at bounding box center [459, 305] width 280 height 27
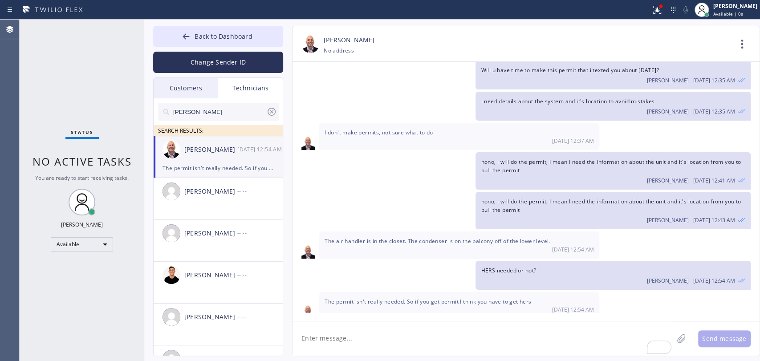
click at [494, 298] on span "The permit isn't really needed. So if you get permit I think you have to get he…" at bounding box center [428, 302] width 207 height 8
click at [487, 298] on span "The permit isn't really needed. So if you get permit I think you have to get he…" at bounding box center [428, 302] width 207 height 8
click at [348, 350] on textarea "To enrich screen reader interactions, please activate Accessibility in Grammarl…" at bounding box center [482, 338] width 381 height 34
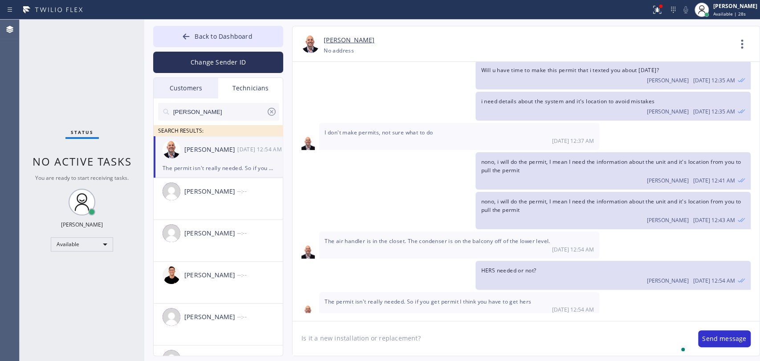
type textarea "Is it a new installation or replacement?"
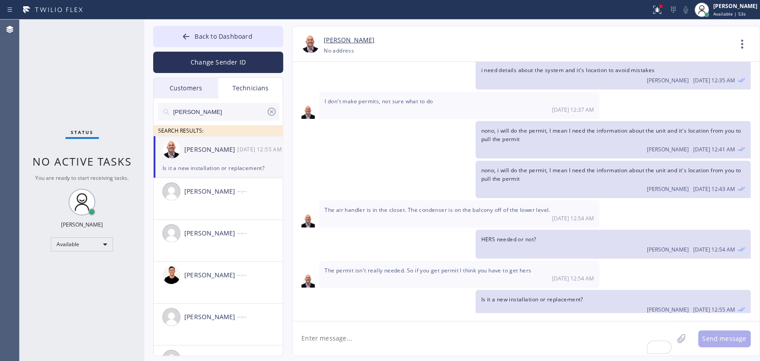
click at [317, 344] on textarea "To enrich screen reader interactions, please activate Accessibility in Grammarl…" at bounding box center [482, 338] width 381 height 34
type textarea "Air Handler - BTU?"
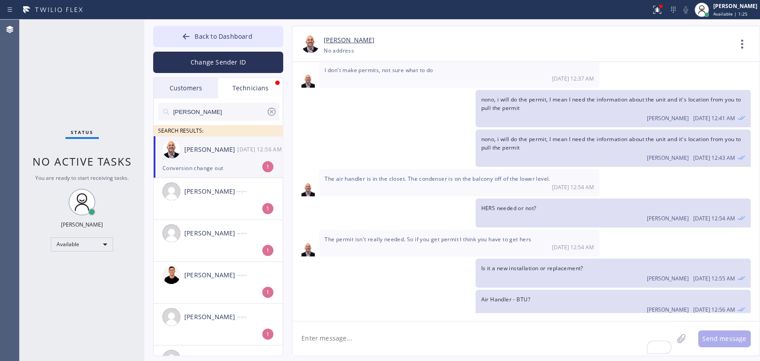
scroll to position [693, 0]
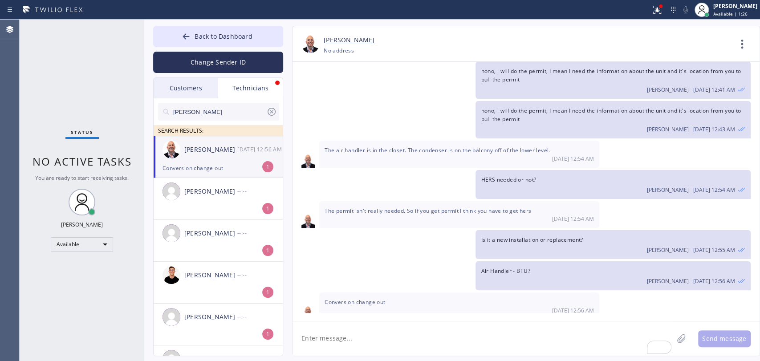
click at [355, 340] on textarea "To enrich screen reader interactions, please activate Accessibility in Grammarl…" at bounding box center [482, 338] width 381 height 34
click at [341, 292] on div "Conversion change out [DATE] 12:56 AM" at bounding box center [459, 305] width 280 height 27
copy span "Conversion change out"
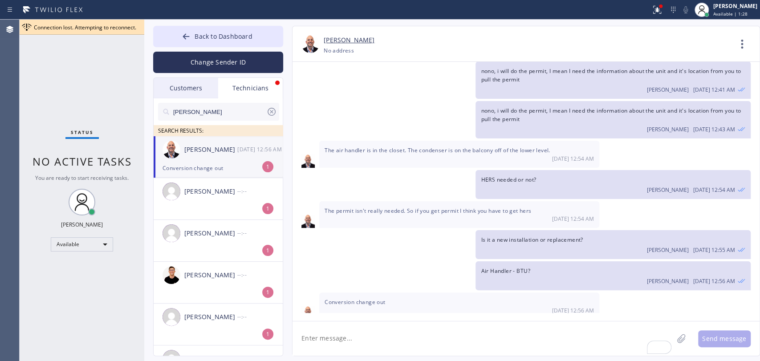
click at [336, 338] on textarea "To enrich screen reader interactions, please activate Accessibility in Grammarl…" at bounding box center [482, 338] width 381 height 34
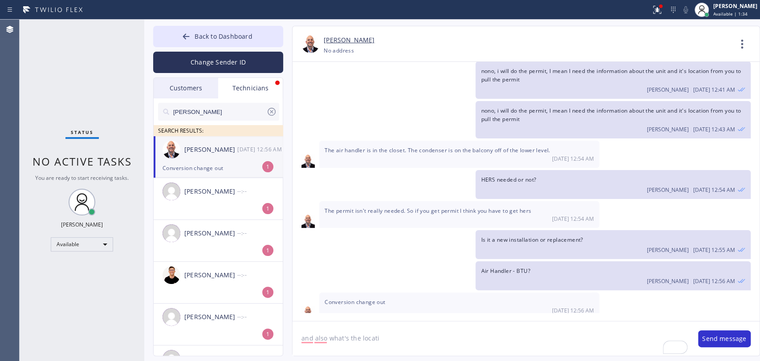
type textarea "and also what's the locati"
click at [343, 292] on div "Conversion change out [DATE] 12:56 AM" at bounding box center [459, 305] width 280 height 27
click at [344, 292] on div "Conversion change out [DATE] 12:56 AM" at bounding box center [459, 305] width 280 height 27
click at [345, 292] on div "Conversion change out [DATE] 12:56 AM" at bounding box center [459, 305] width 280 height 27
click at [382, 298] on span "Conversion change out" at bounding box center [355, 302] width 61 height 8
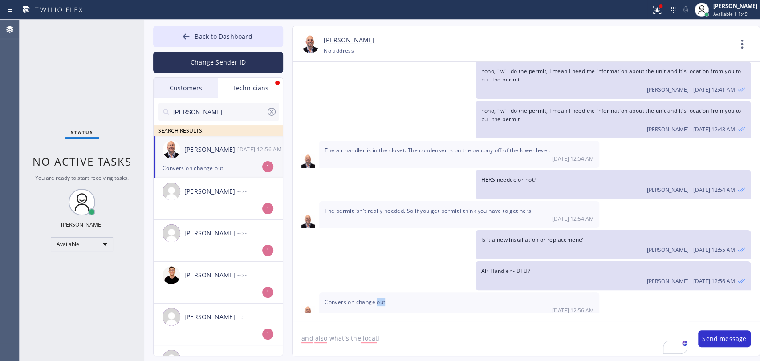
click at [382, 298] on span "Conversion change out" at bounding box center [355, 302] width 61 height 8
copy span "Conversion change out"
click at [382, 332] on textarea "and also what's the locati" at bounding box center [490, 338] width 397 height 34
click at [378, 346] on textarea "and also what's the locati" at bounding box center [490, 338] width 397 height 34
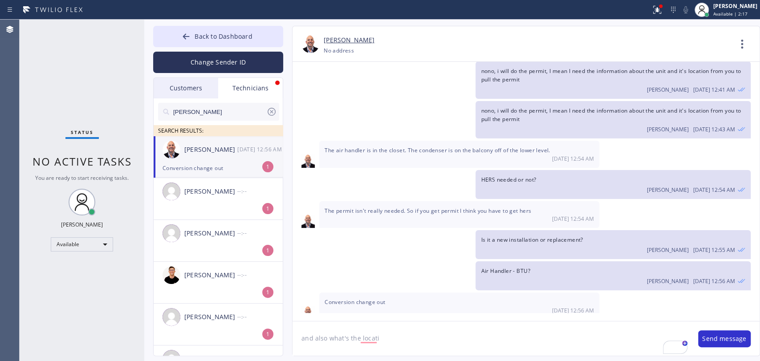
click at [378, 346] on textarea "and also what's the locati" at bounding box center [490, 338] width 397 height 34
type textarea "ф"
paste textarea "Closet Heater HSPF (Efficiency)"
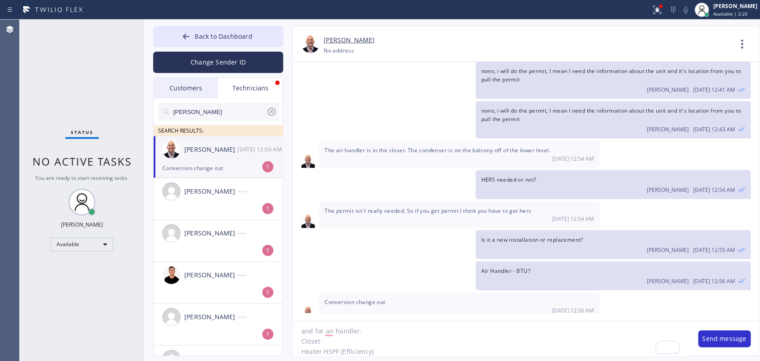
click at [317, 341] on textarea "and for air handler: Closet Heater HSPF (Efficiency)" at bounding box center [490, 338] width 397 height 34
click at [452, 333] on textarea "and for air handler: Heater HSPF (Efficiency)" at bounding box center [490, 338] width 397 height 34
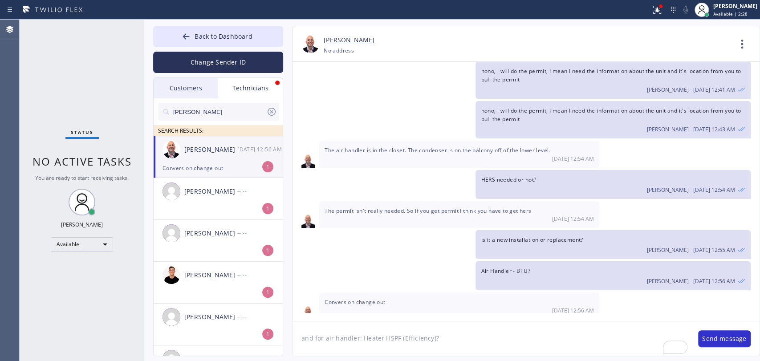
type textarea "and for air handler: Heater HSPF (Efficiency)?"
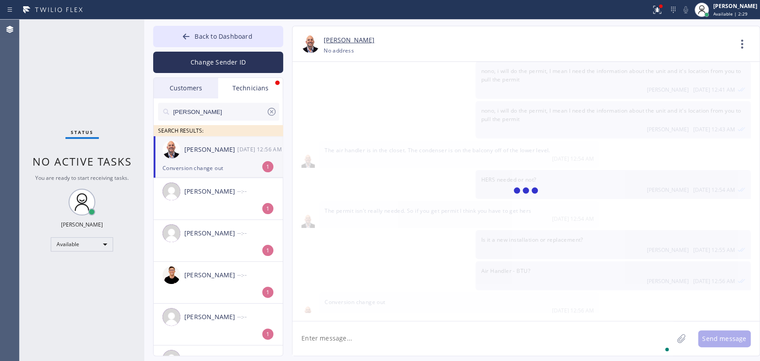
scroll to position [724, 0]
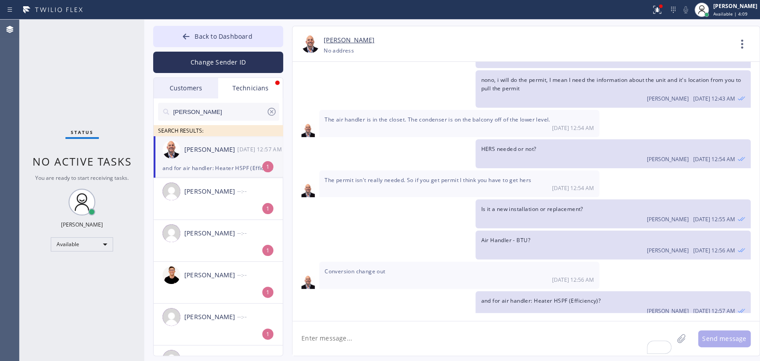
click at [173, 85] on div "Customers" at bounding box center [186, 88] width 65 height 20
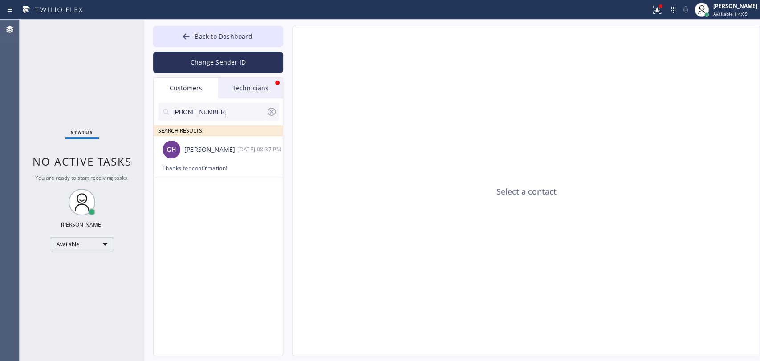
click at [185, 122] on div at bounding box center [218, 126] width 121 height 11
click at [210, 114] on input "[PHONE_NUMBER]" at bounding box center [219, 112] width 94 height 18
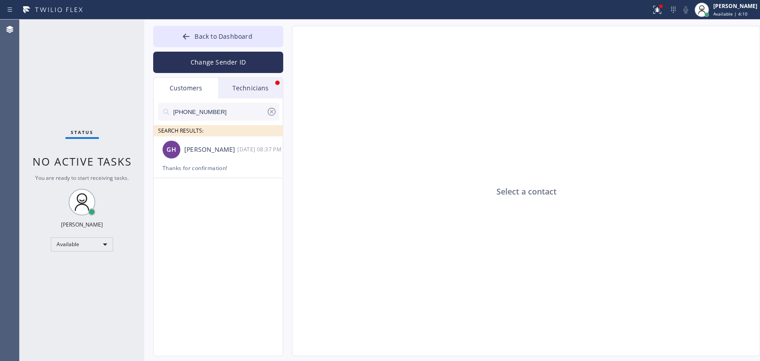
paste input "832) 361-1328"
type input "[PHONE_NUMBER]"
click at [207, 134] on div "SEARCH RESULTS:" at bounding box center [219, 130] width 130 height 11
click at [205, 146] on div "CT [PERSON_NAME] --:--" at bounding box center [219, 149] width 130 height 27
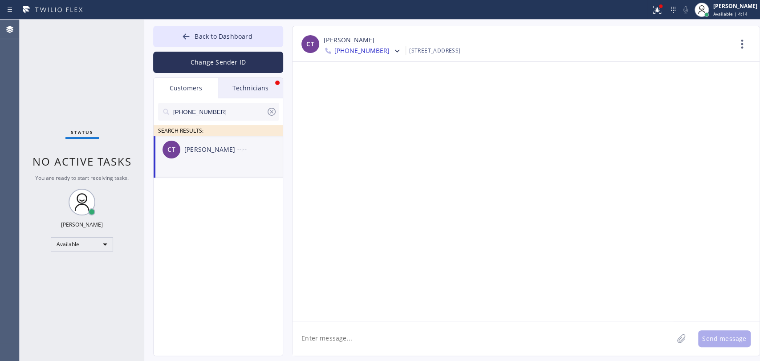
click at [383, 346] on textarea at bounding box center [482, 338] width 381 height 34
paste textarea "HVAC Alliance Expert"
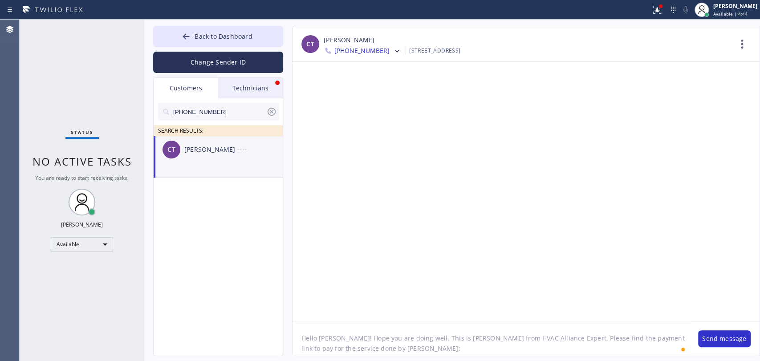
paste textarea "[URL][DOMAIN_NAME]"
type textarea "Hello [PERSON_NAME]! Hope you are doing well. This is [PERSON_NAME] from HVAC A…"
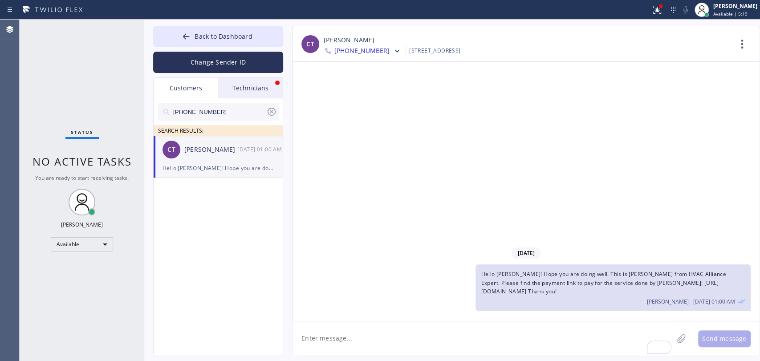
click at [267, 77] on div "Customers Technicians [PHONE_NUMBER] SEARCH RESULTS: CT [PERSON_NAME] [DATE] 01…" at bounding box center [218, 216] width 130 height 279
click at [263, 85] on div "Technicians" at bounding box center [250, 88] width 65 height 20
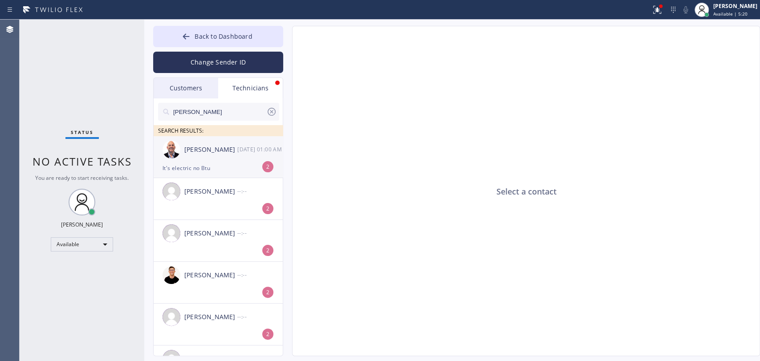
click at [208, 171] on div "It's electric no Btu" at bounding box center [217, 168] width 111 height 10
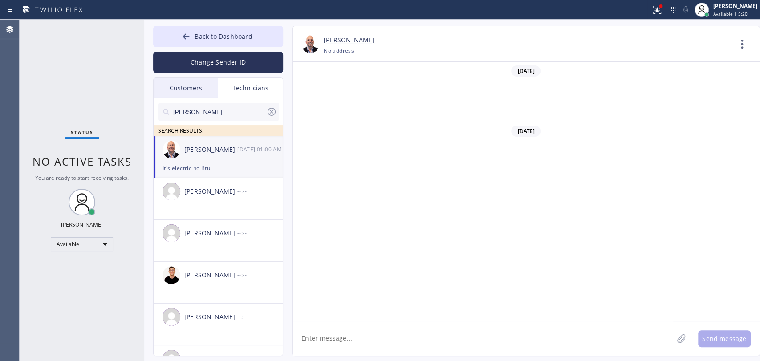
scroll to position [753, 0]
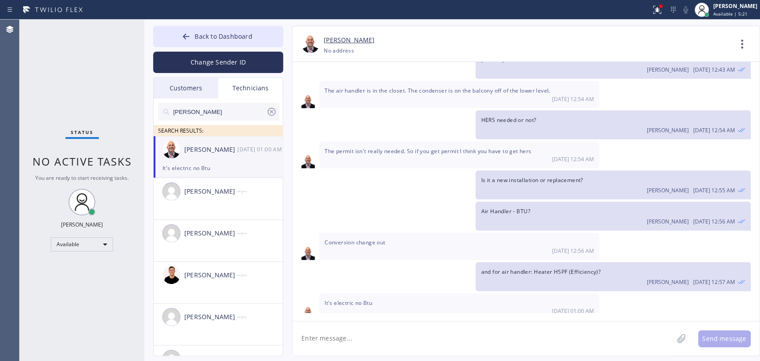
click at [337, 327] on textarea at bounding box center [482, 338] width 381 height 34
click at [340, 345] on textarea "To enrich screen reader interactions, please activate Accessibility in Grammarl…" at bounding box center [482, 338] width 381 height 34
click at [341, 345] on textarea "To enrich screen reader interactions, please activate Accessibility in Grammarl…" at bounding box center [482, 338] width 381 height 34
click at [662, 186] on div "[PERSON_NAME] [DATE] 12:55 AM" at bounding box center [613, 189] width 264 height 10
click at [351, 337] on textarea "To enrich screen reader interactions, please activate Accessibility in Grammarl…" at bounding box center [482, 338] width 381 height 34
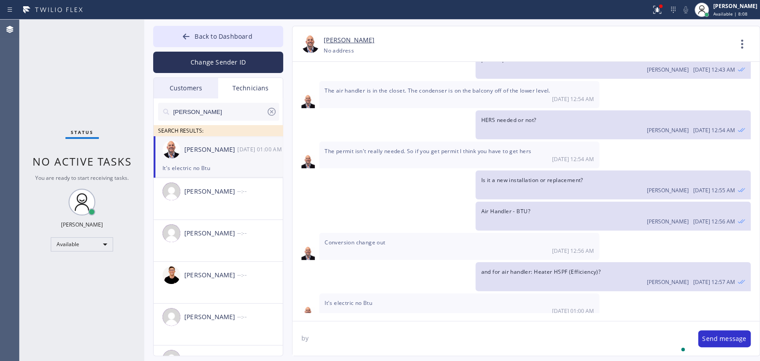
type textarea "b"
type textarea "a"
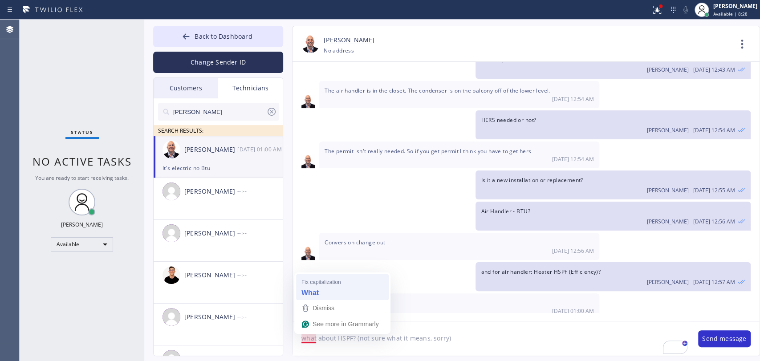
type textarea "What about HSPF? (not sure what it means, sorry)"
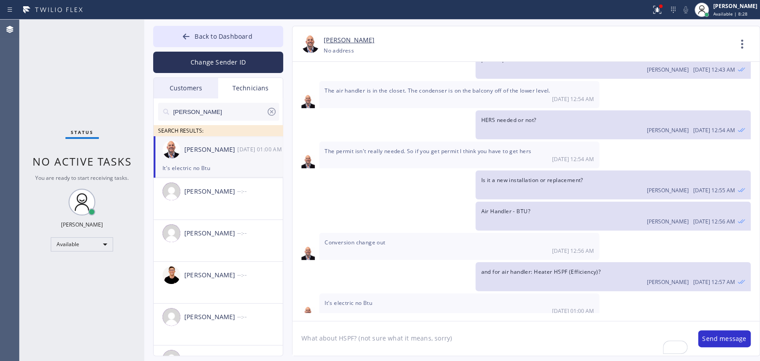
click at [495, 348] on textarea "What about HSPF? (not sure what it means, sorry)" at bounding box center [490, 338] width 397 height 34
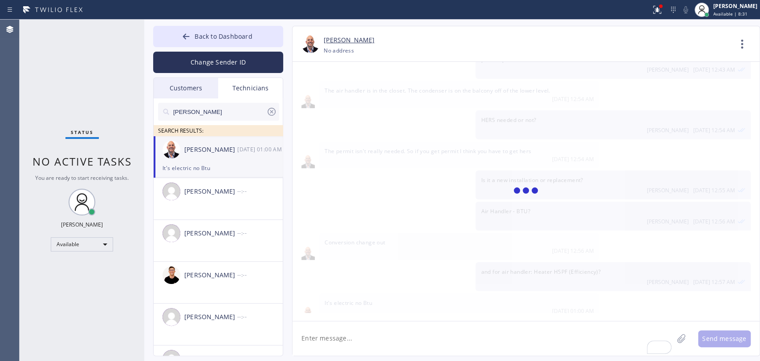
scroll to position [784, 0]
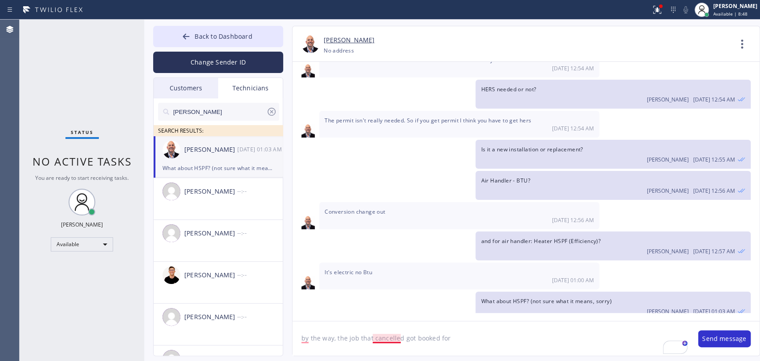
click at [392, 341] on textarea "by the way, the job that cancelled got booked for" at bounding box center [490, 338] width 397 height 34
click at [499, 352] on textarea "by the way, the job that was cancelled got booked for" at bounding box center [490, 338] width 397 height 34
type textarea "by the way, the job that was cancelled got booked for [DATE] 2-5, can you take …"
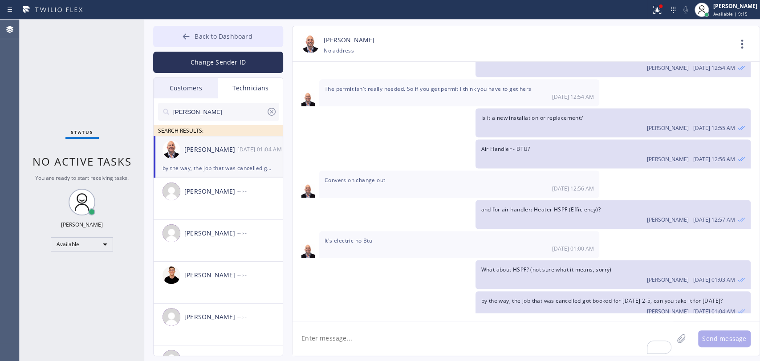
click at [245, 33] on span "Back to Dashboard" at bounding box center [223, 36] width 57 height 8
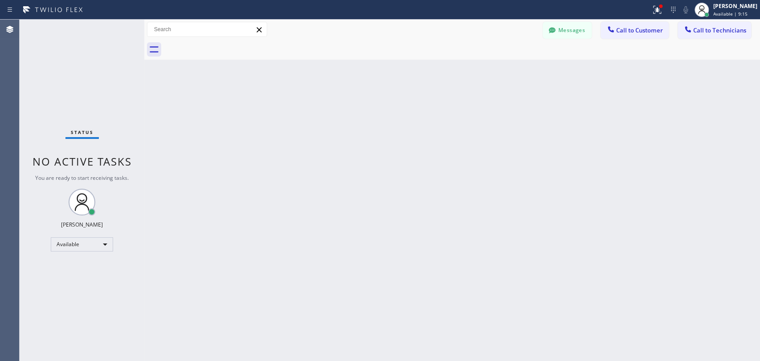
drag, startPoint x: 737, startPoint y: 37, endPoint x: 688, endPoint y: 37, distance: 49.0
click at [736, 36] on button "Call to Technicians" at bounding box center [714, 30] width 73 height 17
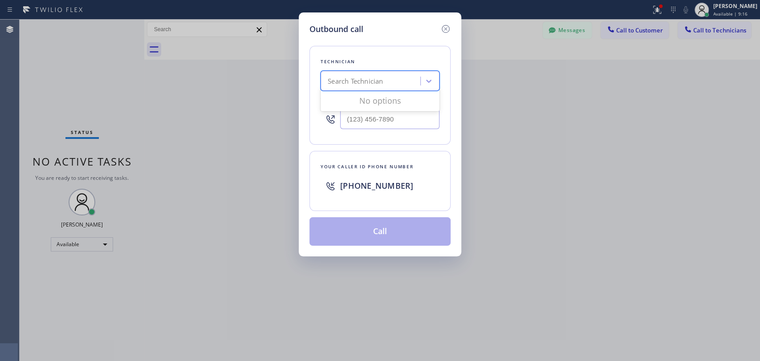
click at [351, 81] on div "Search Technician" at bounding box center [355, 81] width 55 height 10
type input "[PERSON_NAME]"
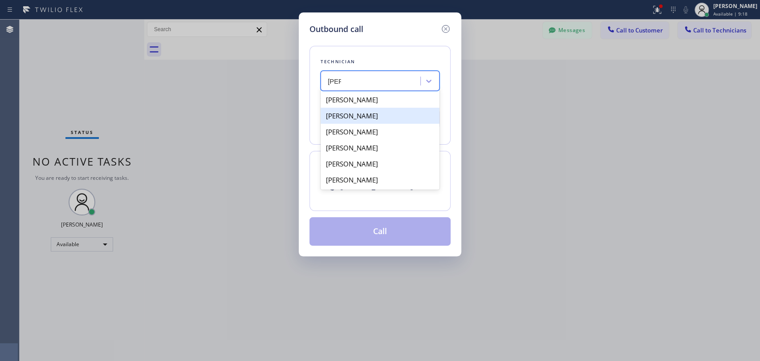
drag, startPoint x: 354, startPoint y: 96, endPoint x: 359, endPoint y: 115, distance: 19.8
click at [359, 115] on div "[PERSON_NAME] [PERSON_NAME] [PERSON_NAME] [PERSON_NAME] [PERSON_NAME] [PERSON_N…" at bounding box center [380, 140] width 119 height 100
click at [359, 115] on div "[PERSON_NAME]" at bounding box center [380, 116] width 119 height 16
type input "[PHONE_NUMBER]"
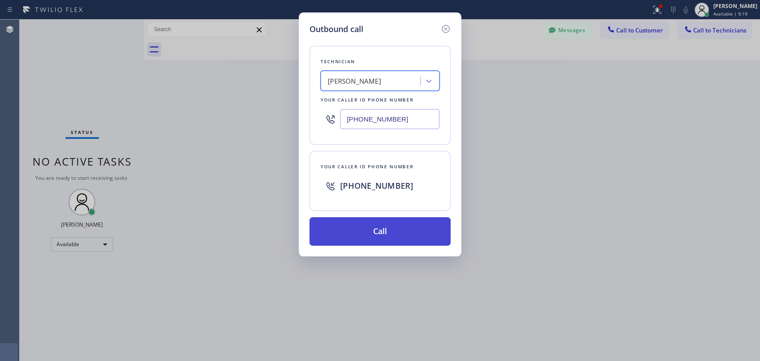
click at [364, 237] on button "Call" at bounding box center [379, 231] width 141 height 28
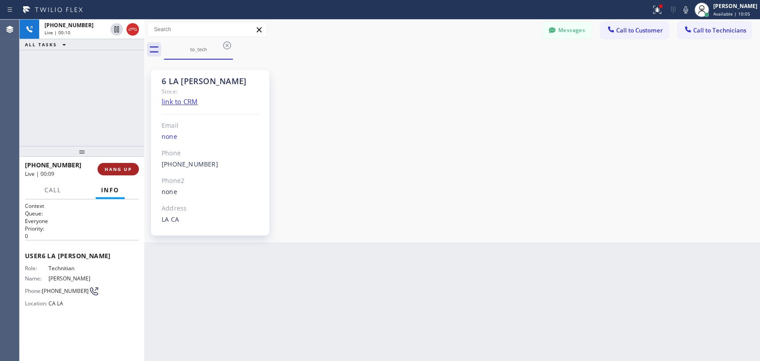
click at [114, 167] on span "HANG UP" at bounding box center [118, 169] width 27 height 6
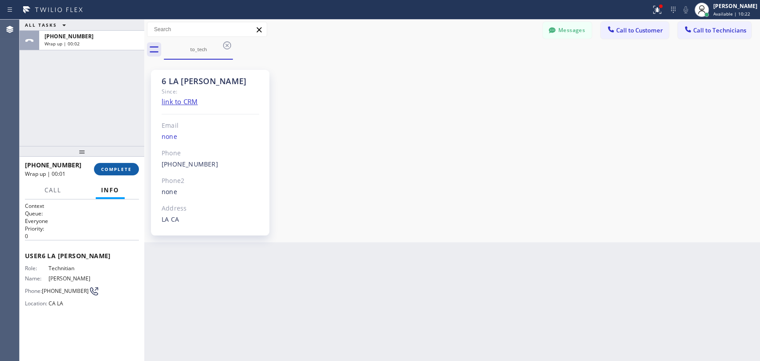
click at [118, 171] on span "COMPLETE" at bounding box center [116, 169] width 31 height 6
click at [111, 146] on div at bounding box center [82, 151] width 125 height 11
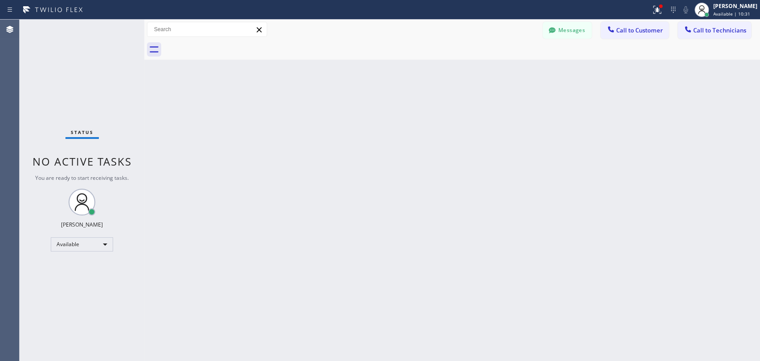
click at [416, 178] on div "Back to Dashboard Change Sender ID Customers Technicians [PHONE_NUMBER] SEARCH …" at bounding box center [452, 190] width 616 height 341
drag, startPoint x: 740, startPoint y: 22, endPoint x: 658, endPoint y: 46, distance: 85.2
click at [738, 22] on button "Call to Technicians" at bounding box center [714, 30] width 73 height 17
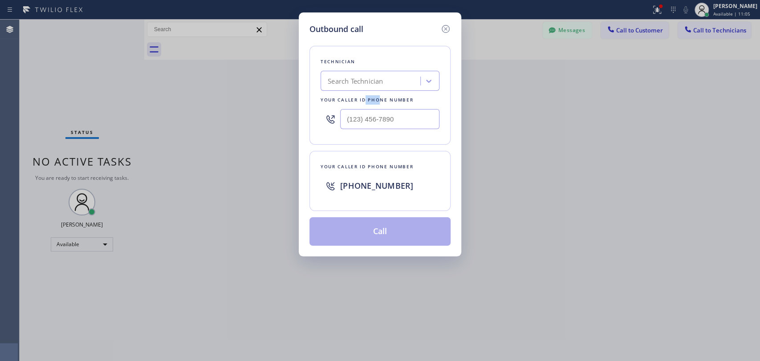
drag, startPoint x: 365, startPoint y: 94, endPoint x: 365, endPoint y: 79, distance: 15.1
click at [365, 94] on div "Technician Search Technician Your caller id phone number" at bounding box center [379, 95] width 141 height 99
click at [367, 73] on div "Search Technician" at bounding box center [371, 81] width 97 height 16
type input "[PERSON_NAME]"
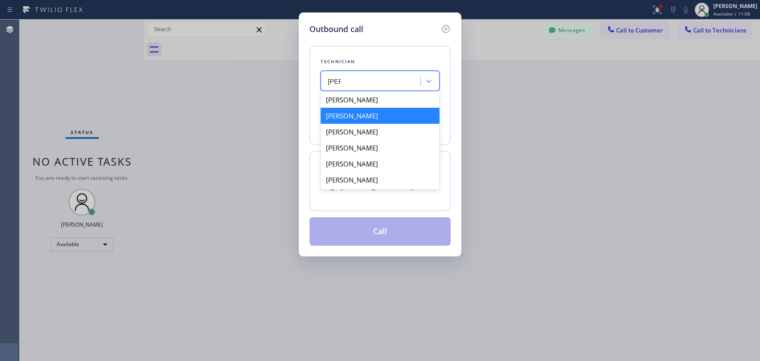
drag, startPoint x: 358, startPoint y: 110, endPoint x: 358, endPoint y: 116, distance: 5.4
click at [358, 116] on div "[PERSON_NAME]" at bounding box center [380, 116] width 119 height 16
type input "[PHONE_NUMBER]"
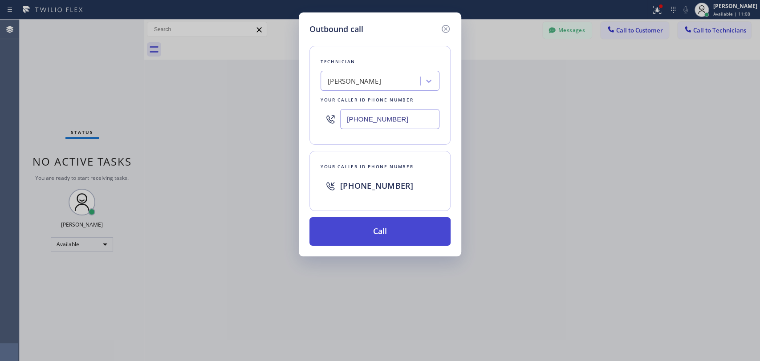
click at [353, 232] on button "Call" at bounding box center [379, 231] width 141 height 28
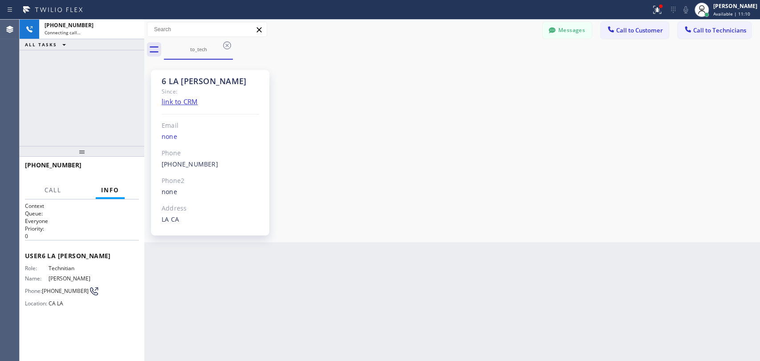
scroll to position [6106, 0]
drag, startPoint x: 115, startPoint y: 167, endPoint x: 3, endPoint y: 183, distance: 112.9
click at [114, 167] on span "HANG UP" at bounding box center [118, 169] width 27 height 6
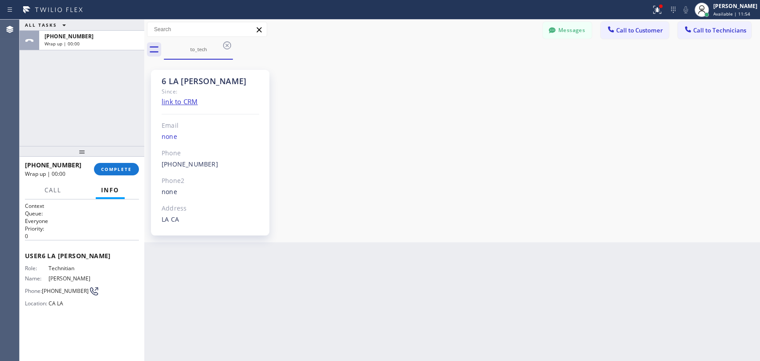
drag, startPoint x: 120, startPoint y: 168, endPoint x: 120, endPoint y: 176, distance: 8.0
click at [120, 171] on span "COMPLETE" at bounding box center [116, 169] width 31 height 6
click at [451, 165] on div "Back to Dashboard Change Sender ID Customers Technicians [PHONE_NUMBER] SEARCH …" at bounding box center [452, 190] width 616 height 341
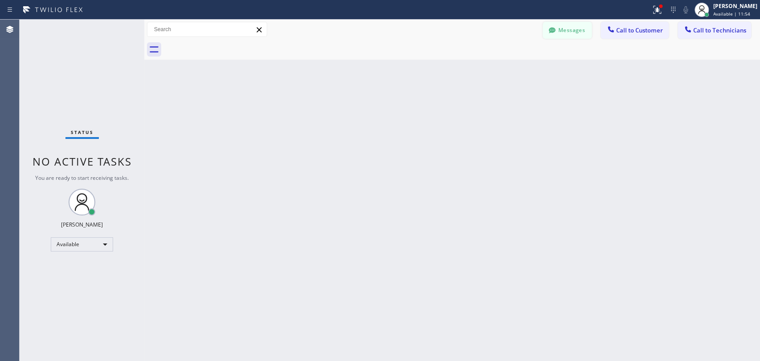
click at [548, 29] on icon at bounding box center [552, 30] width 9 height 9
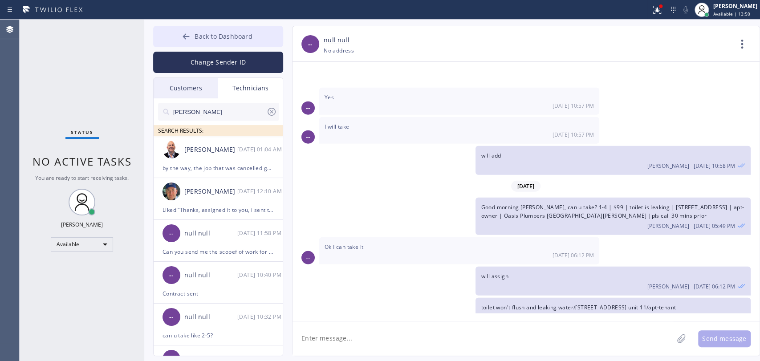
click at [224, 38] on span "Back to Dashboard" at bounding box center [223, 36] width 57 height 8
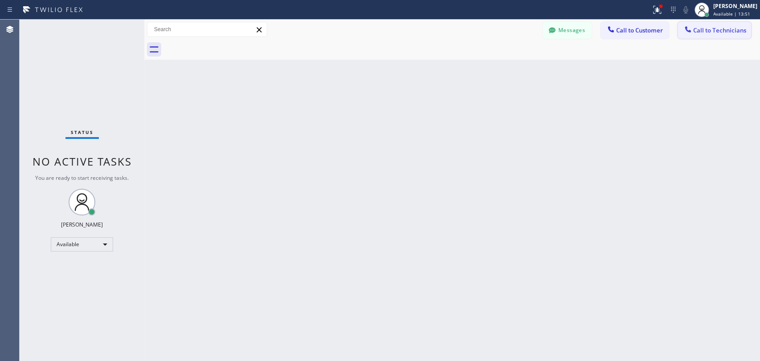
click at [694, 28] on button "Call to Technicians" at bounding box center [714, 30] width 73 height 17
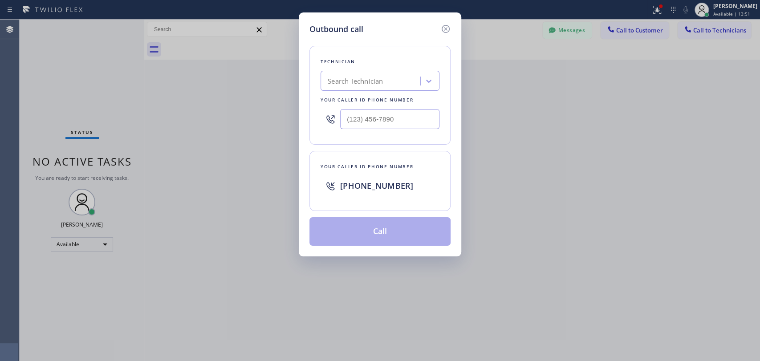
click at [333, 70] on div "Technician Search Technician Your caller id phone number" at bounding box center [379, 95] width 141 height 99
click at [338, 88] on div "Search Technician" at bounding box center [371, 81] width 97 height 16
type input "[PERSON_NAME]"
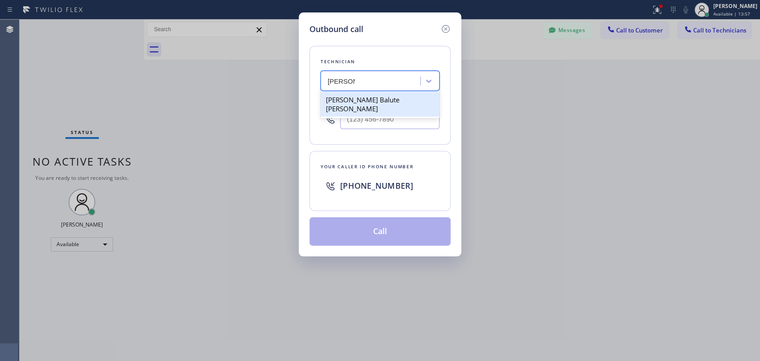
click at [361, 93] on div "[PERSON_NAME] Balute [PERSON_NAME]" at bounding box center [380, 104] width 119 height 25
type input "[PHONE_NUMBER]"
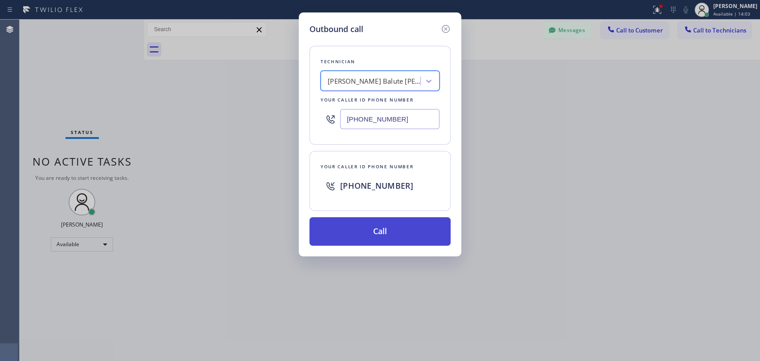
click at [355, 227] on button "Call" at bounding box center [379, 231] width 141 height 28
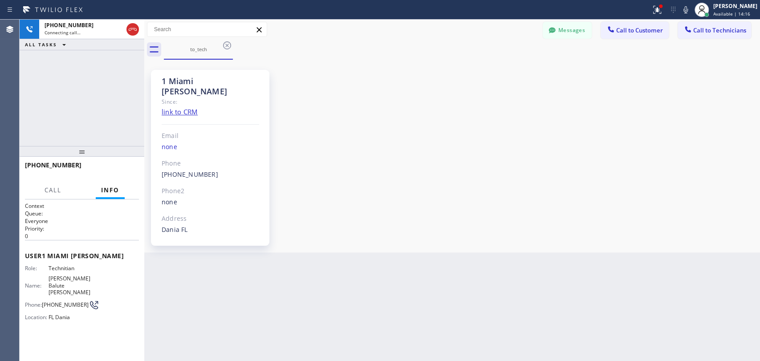
scroll to position [1247, 0]
click at [203, 79] on div "1 Miami [PERSON_NAME]" at bounding box center [210, 86] width 97 height 20
click at [188, 77] on div "1 Miami [PERSON_NAME]" at bounding box center [210, 86] width 97 height 20
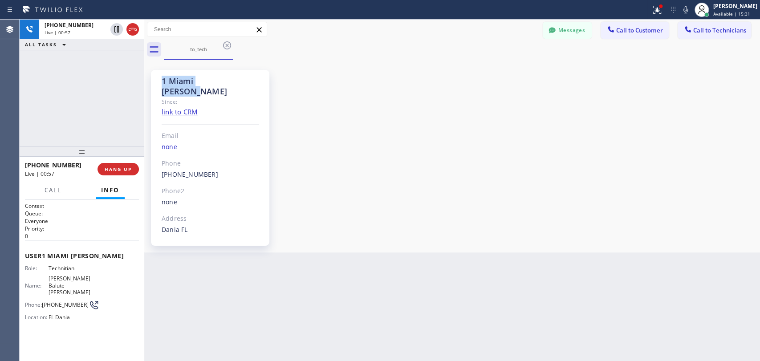
drag, startPoint x: 155, startPoint y: 84, endPoint x: 241, endPoint y: 81, distance: 86.4
click at [241, 81] on div "1 Miami [PERSON_NAME] Since: link to CRM Email none Phone [PHONE_NUMBER] Outbou…" at bounding box center [210, 158] width 118 height 176
click at [241, 81] on div "1 Miami [PERSON_NAME]" at bounding box center [210, 86] width 97 height 20
click at [182, 83] on div "1 Miami [PERSON_NAME]" at bounding box center [210, 86] width 97 height 20
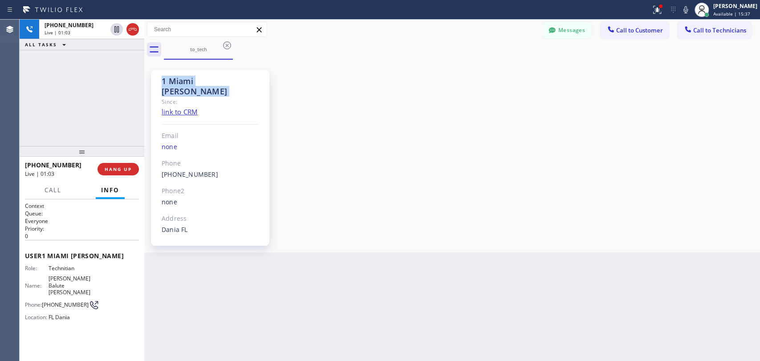
click at [182, 83] on div "1 Miami [PERSON_NAME]" at bounding box center [210, 86] width 97 height 20
click at [183, 83] on div "1 Miami [PERSON_NAME]" at bounding box center [210, 86] width 97 height 20
drag, startPoint x: 107, startPoint y: 146, endPoint x: 106, endPoint y: 150, distance: 4.5
click at [106, 150] on div at bounding box center [82, 151] width 125 height 11
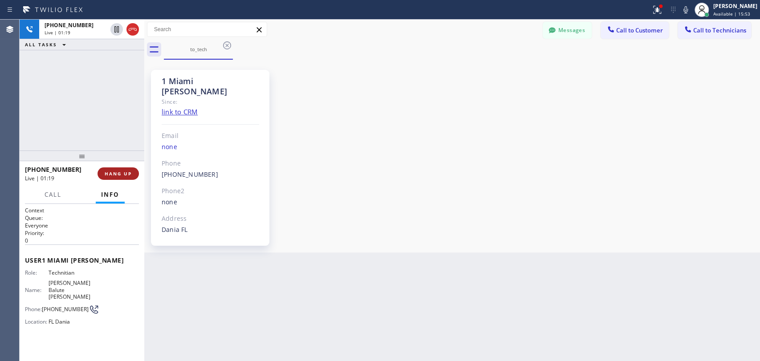
click at [120, 171] on span "HANG UP" at bounding box center [118, 174] width 27 height 6
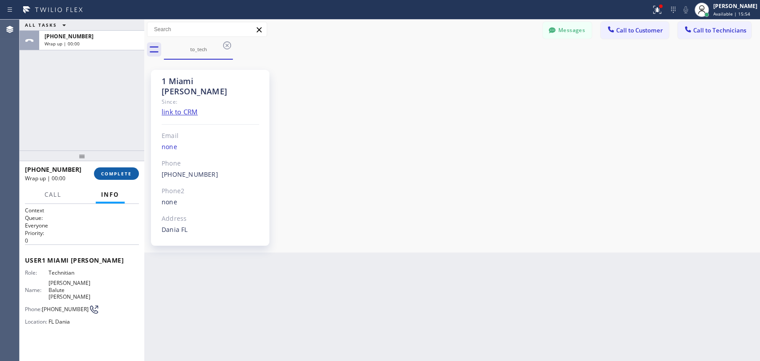
click at [122, 173] on span "COMPLETE" at bounding box center [116, 174] width 31 height 6
click at [111, 140] on div "ALL TASKS ALL TASKS ACTIVE TASKS TASKS IN WRAP UP [PHONE_NUMBER] Wrap up | 00:00" at bounding box center [82, 85] width 125 height 131
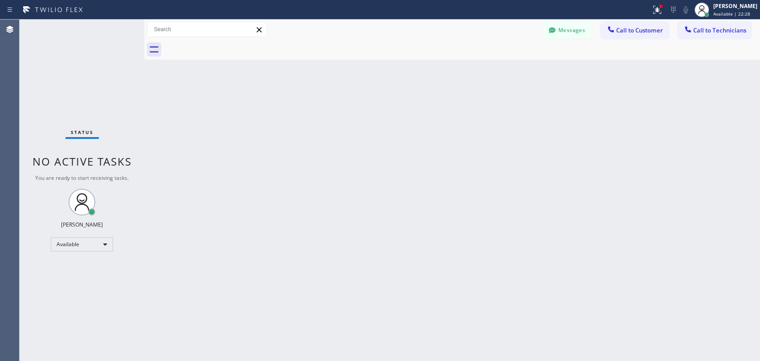
click at [551, 29] on icon at bounding box center [551, 30] width 7 height 6
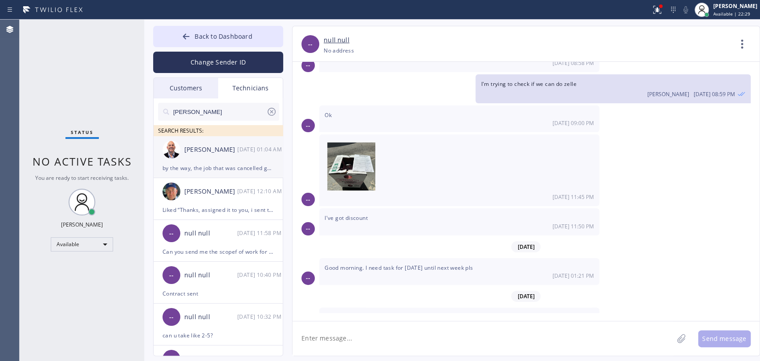
click at [207, 165] on div "by the way, the job that was cancelled got booked for [DATE] 2-5, can you take …" at bounding box center [217, 168] width 111 height 10
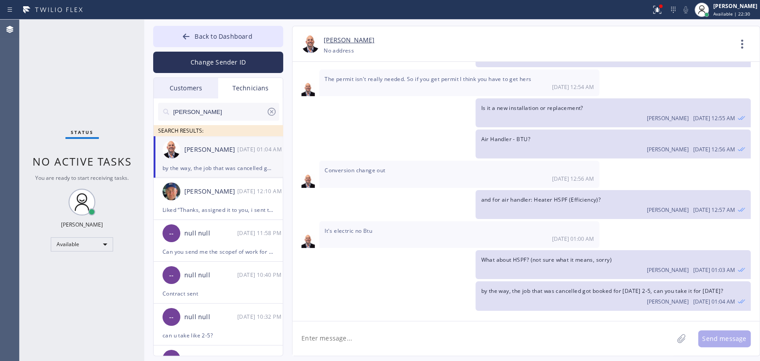
scroll to position [815, 0]
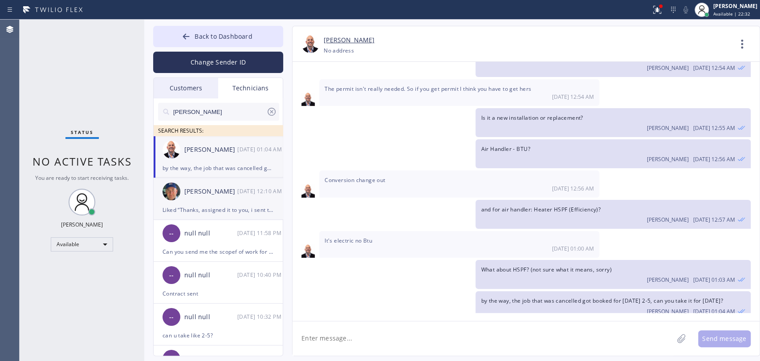
click at [221, 210] on div "Liked “Thanks, assigned it to you, i sent them general COI so they can find it …" at bounding box center [217, 210] width 111 height 10
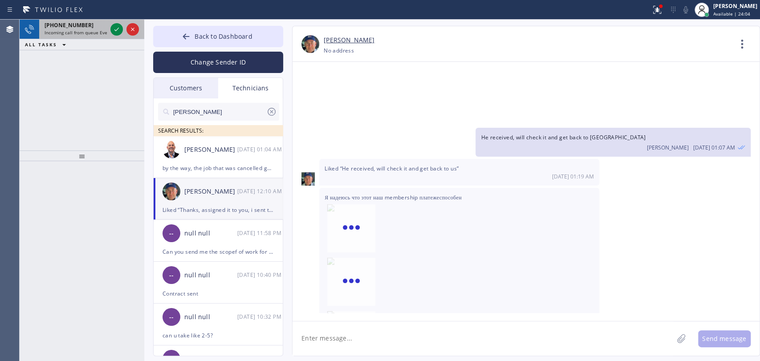
scroll to position [96983, 0]
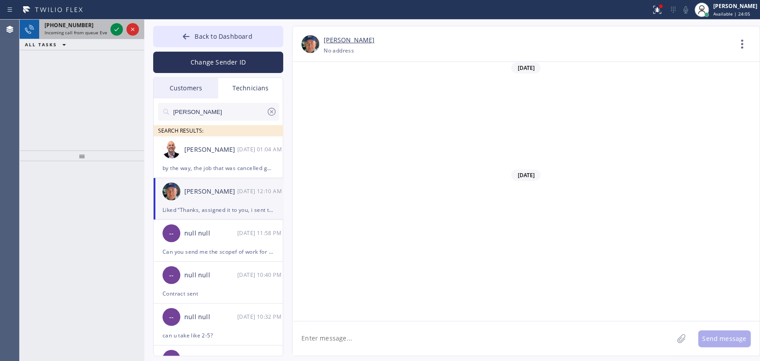
click at [82, 38] on div "[PHONE_NUMBER] Incoming call from queue Everybody" at bounding box center [73, 30] width 69 height 20
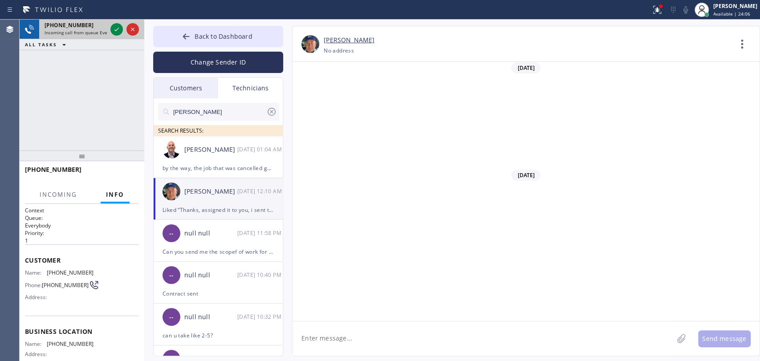
click at [82, 33] on span "Incoming call from queue Everybody" at bounding box center [83, 32] width 77 height 6
click at [207, 26] on button "Back to Dashboard" at bounding box center [218, 36] width 130 height 21
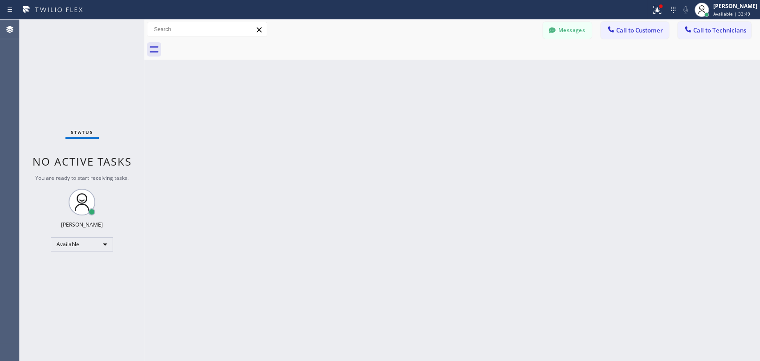
click at [583, 28] on button "Messages" at bounding box center [567, 30] width 49 height 17
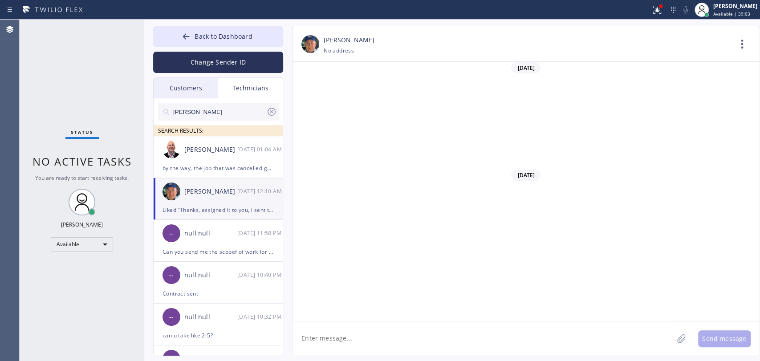
scroll to position [96983, 0]
click at [209, 37] on span "Back to Dashboard" at bounding box center [223, 36] width 57 height 8
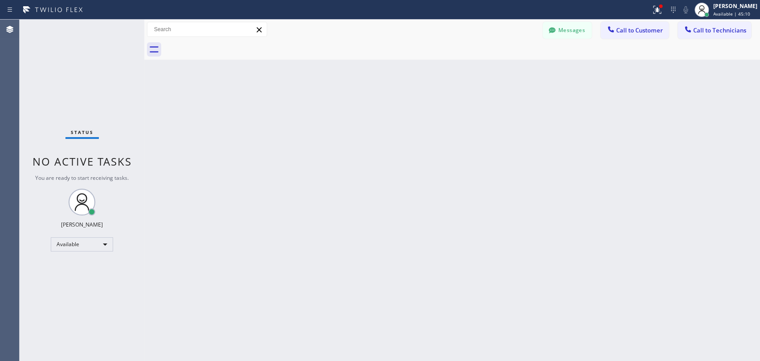
click at [741, 26] on span "Call to Technicians" at bounding box center [719, 30] width 53 height 8
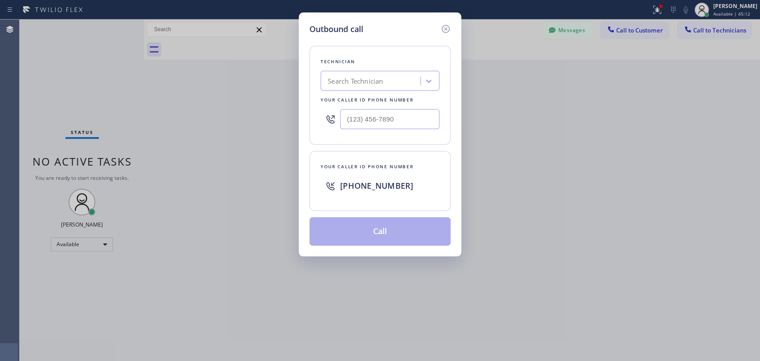
click at [426, 80] on icon at bounding box center [428, 81] width 5 height 3
click at [410, 82] on div "Search Technician" at bounding box center [371, 81] width 97 height 16
type input "Hovik"
click at [355, 100] on div "[PERSON_NAME]" at bounding box center [380, 100] width 119 height 16
type input "[PHONE_NUMBER]"
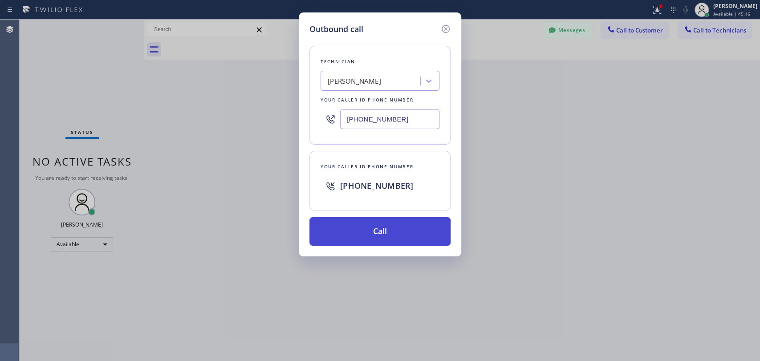
click at [367, 232] on button "Call" at bounding box center [379, 231] width 141 height 28
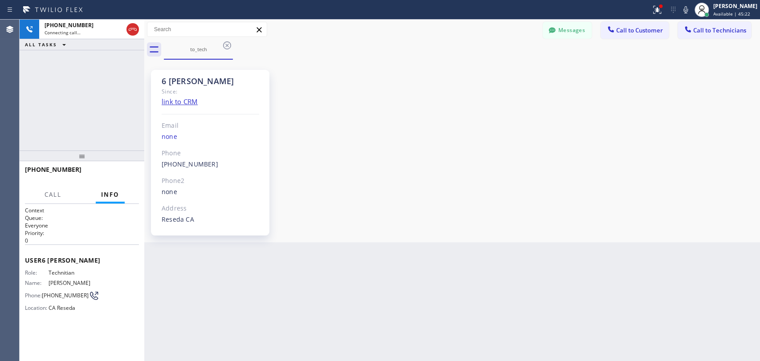
scroll to position [73837, 0]
click at [132, 172] on button "HANG UP" at bounding box center [117, 173] width 41 height 12
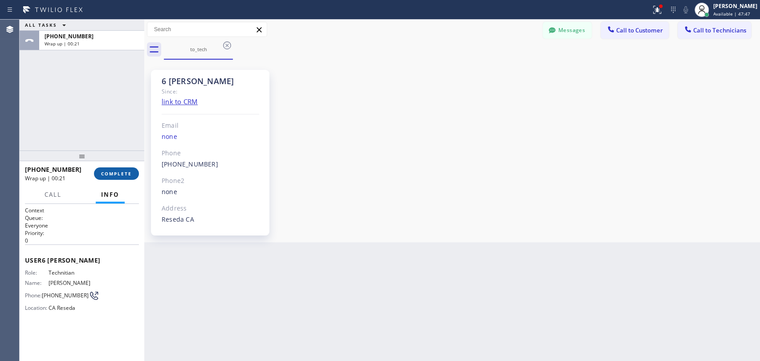
click at [126, 177] on button "COMPLETE" at bounding box center [116, 173] width 45 height 12
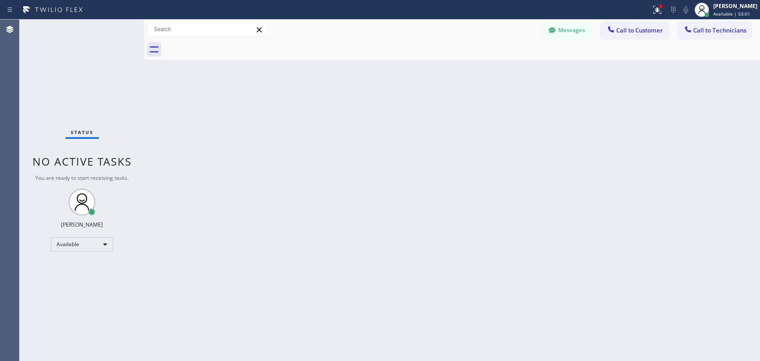
click at [125, 129] on div "Status No active tasks You are ready to start receiving tasks. [PERSON_NAME] Av…" at bounding box center [82, 190] width 125 height 341
click at [561, 32] on button "Messages" at bounding box center [567, 30] width 49 height 17
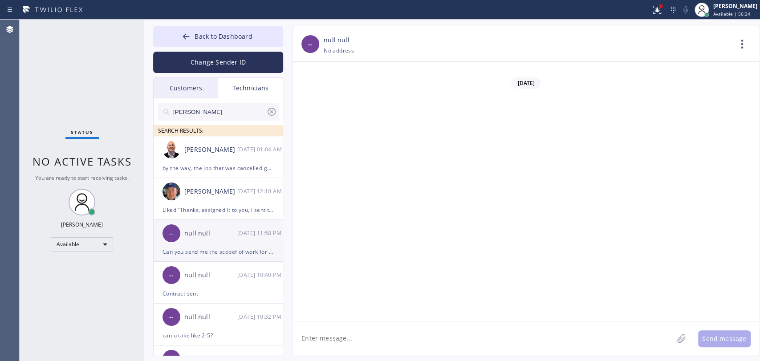
click at [203, 248] on div "Can you send me the scopef of work for the [DEMOGRAPHIC_DATA] [DATE]?" at bounding box center [217, 252] width 111 height 10
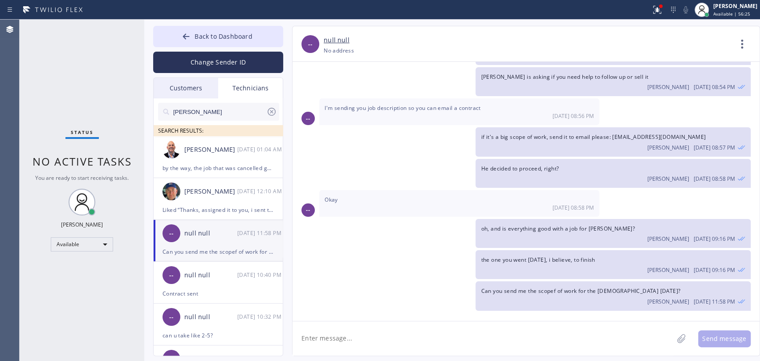
scroll to position [9207, 0]
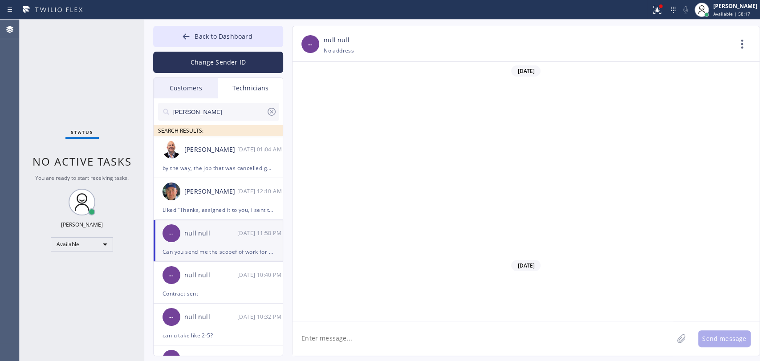
scroll to position [9207, 0]
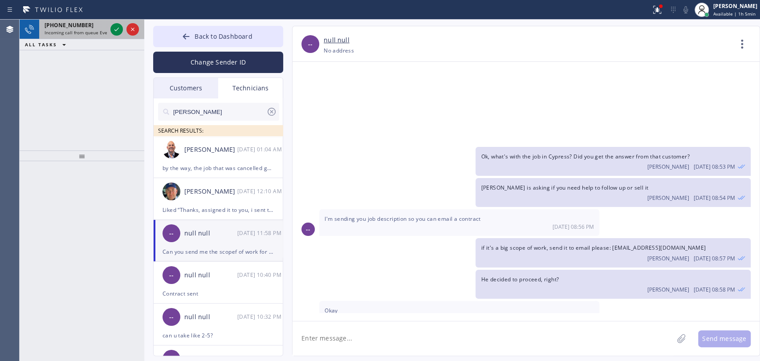
click at [82, 33] on span "Incoming call from queue Everybody" at bounding box center [83, 32] width 77 height 6
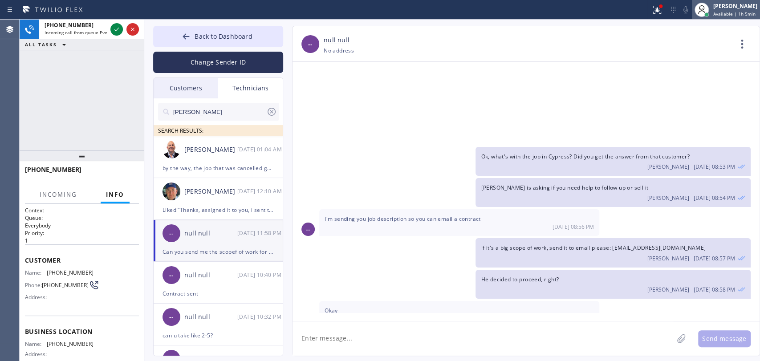
click at [743, 7] on div "[PERSON_NAME]" at bounding box center [735, 6] width 44 height 8
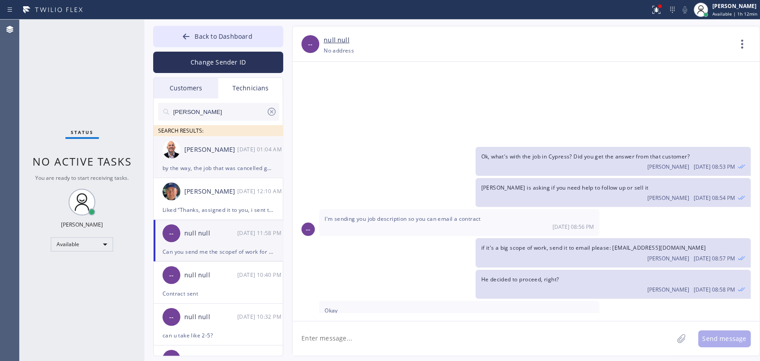
click at [249, 173] on li "Adam Gerber 09/16 01:04 AM by the way, the job that was cancelled got booked fo…" at bounding box center [219, 157] width 130 height 42
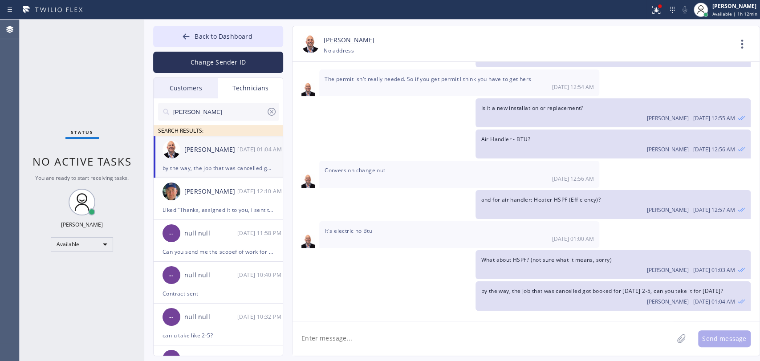
scroll to position [815, 0]
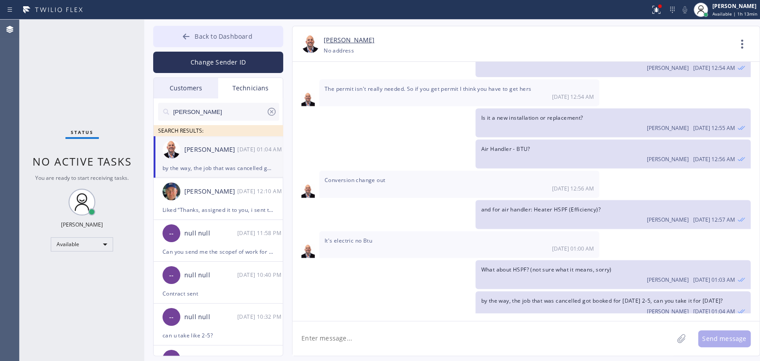
click at [240, 38] on span "Back to Dashboard" at bounding box center [223, 36] width 57 height 8
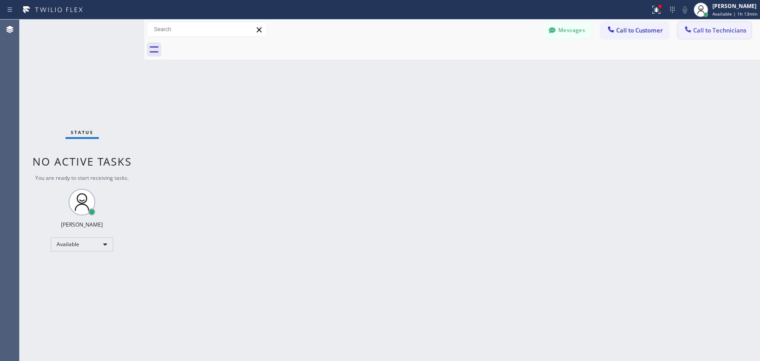
click at [711, 32] on span "Call to Technicians" at bounding box center [719, 30] width 53 height 8
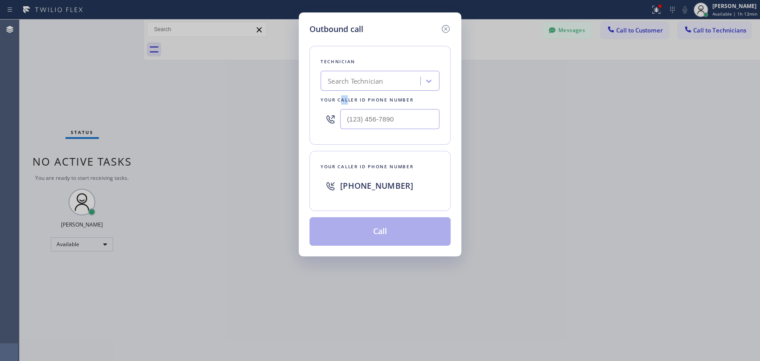
click at [342, 97] on div "Your caller id phone number" at bounding box center [380, 99] width 119 height 9
click at [357, 82] on div "Search Technician" at bounding box center [355, 81] width 55 height 10
type input "ыф"
click at [357, 82] on div "ыф" at bounding box center [362, 81] width 79 height 16
type input "[PERSON_NAME]"
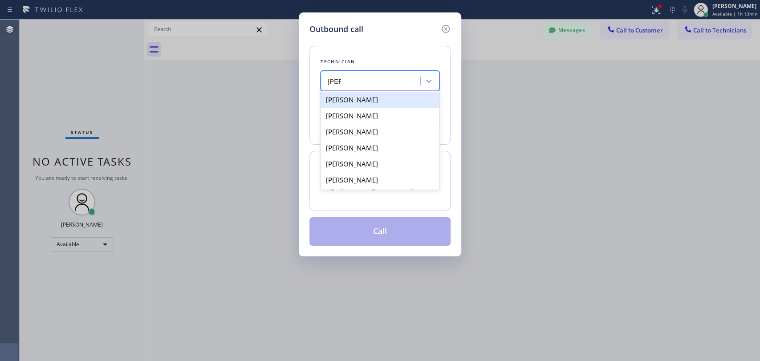
click at [353, 108] on div "[PERSON_NAME]" at bounding box center [380, 116] width 119 height 16
type input "[PHONE_NUMBER]"
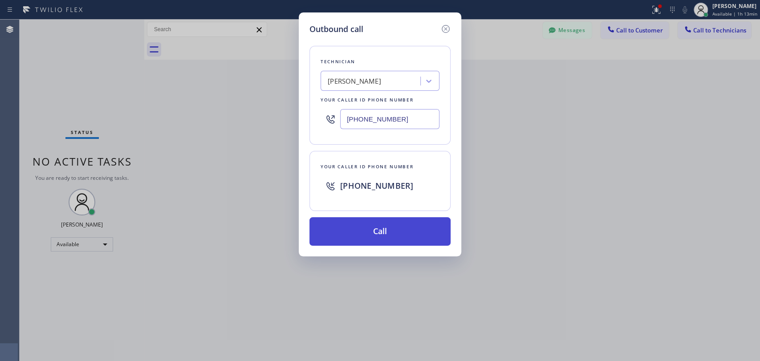
click at [362, 235] on button "Call" at bounding box center [379, 231] width 141 height 28
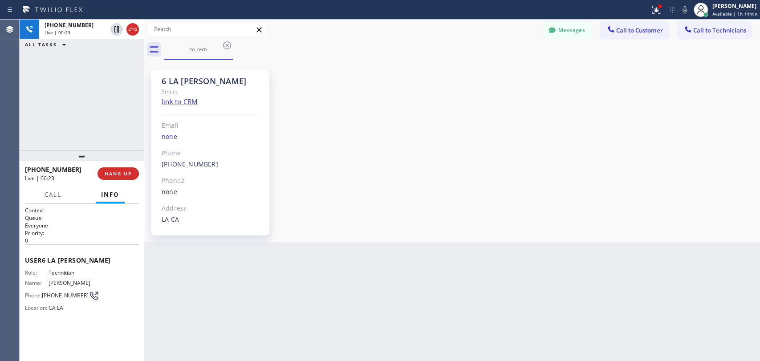
scroll to position [6106, 0]
click at [120, 170] on button "HANG UP" at bounding box center [117, 173] width 41 height 12
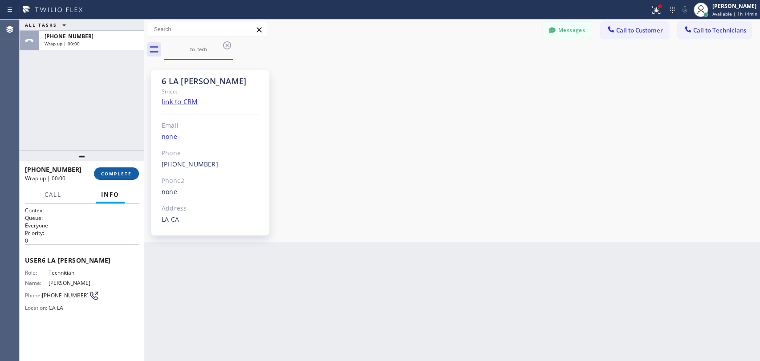
click at [135, 176] on button "COMPLETE" at bounding box center [116, 173] width 45 height 12
click at [123, 143] on div "ALL TASKS ALL TASKS ACTIVE TASKS TASKS IN WRAP UP +13103676750 Wrap up | 00:00" at bounding box center [82, 85] width 125 height 131
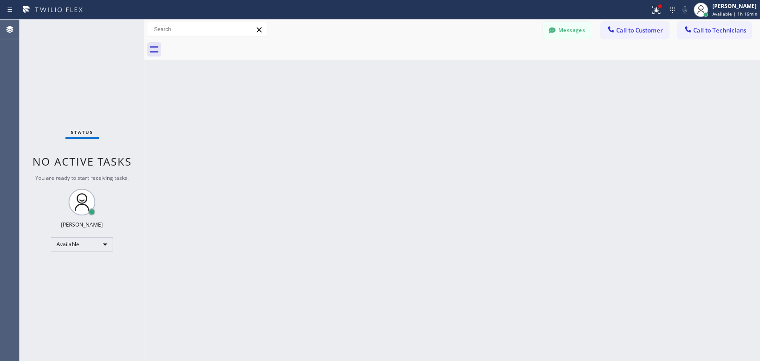
click at [713, 27] on span "Call to Technicians" at bounding box center [719, 30] width 53 height 8
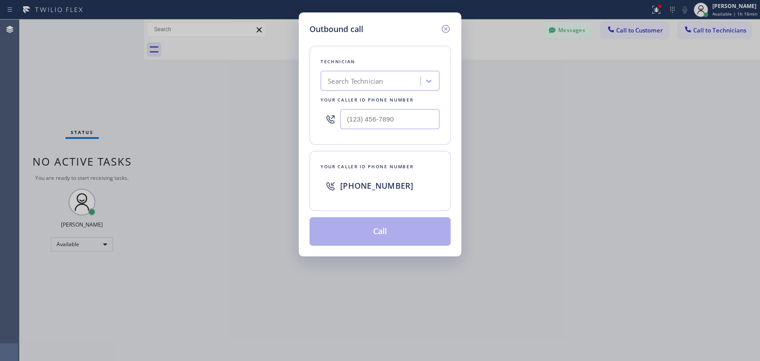
click at [299, 99] on div "Outbound call Technician Search Technician Your caller id phone number Your cal…" at bounding box center [380, 134] width 162 height 244
click at [375, 83] on div "Search Technician" at bounding box center [355, 81] width 55 height 10
type input "NIck"
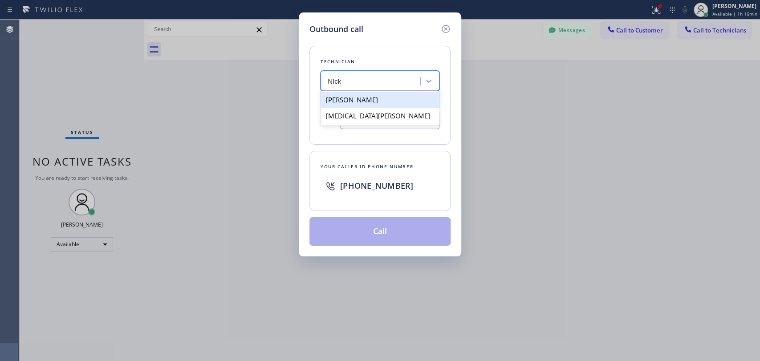
click at [338, 101] on div "[PERSON_NAME]" at bounding box center [380, 100] width 119 height 16
type input "[PHONE_NUMBER]"
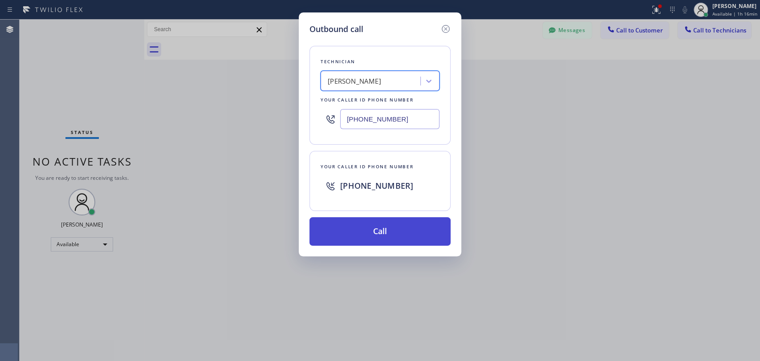
click at [369, 226] on button "Call" at bounding box center [379, 231] width 141 height 28
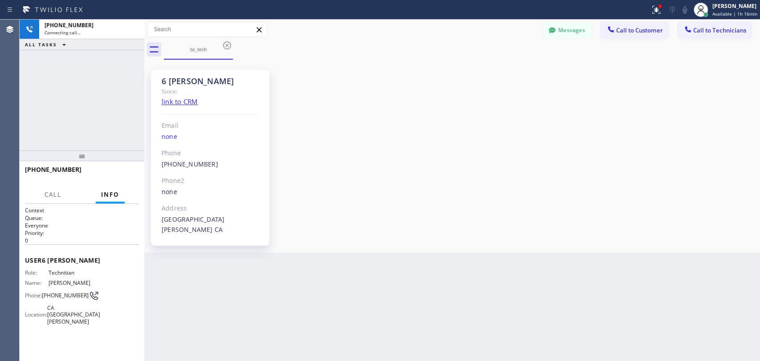
scroll to position [96983, 0]
click at [170, 332] on div "Back to Dashboard Change Sender ID Customers Technicians [PHONE_NUMBER] SEARCH …" at bounding box center [452, 190] width 616 height 341
click at [119, 178] on button "HANG UP" at bounding box center [117, 173] width 41 height 12
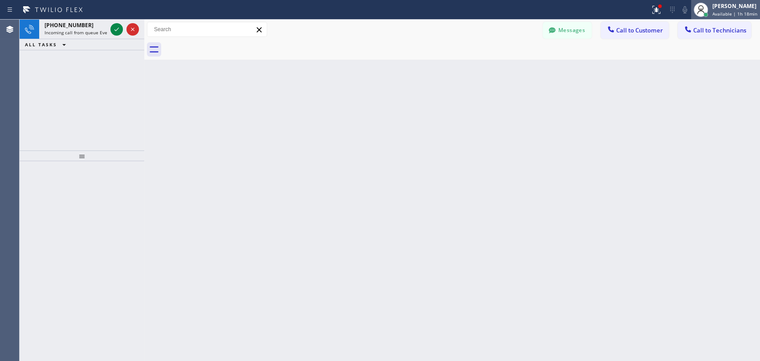
click at [724, 4] on div "[PERSON_NAME]" at bounding box center [734, 6] width 45 height 8
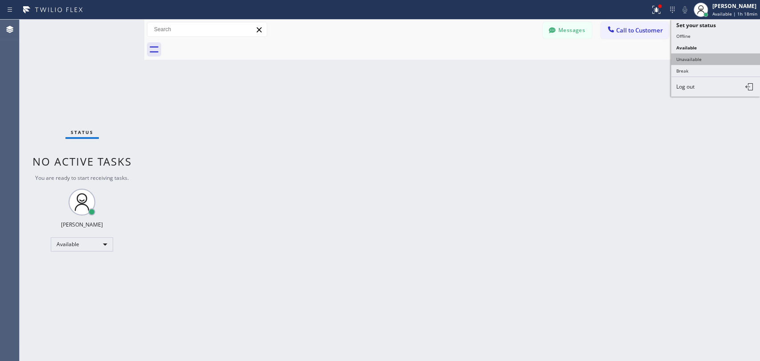
click at [699, 55] on button "Unavailable" at bounding box center [715, 59] width 89 height 12
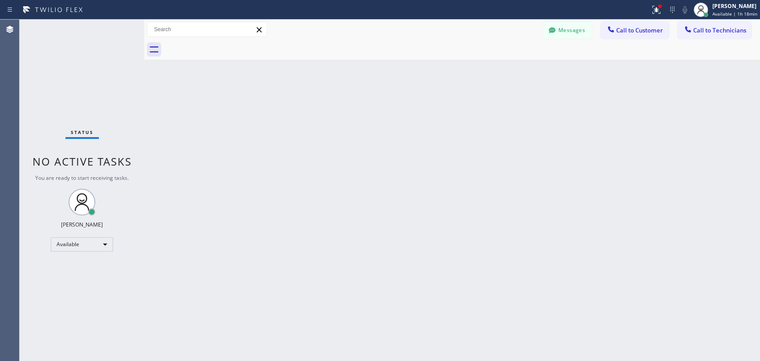
click at [560, 87] on div "Back to Dashboard Change Sender ID Customers Technicians [PHONE_NUMBER] SEARCH …" at bounding box center [452, 190] width 616 height 341
click at [703, 33] on span "Call to Technicians" at bounding box center [719, 30] width 53 height 8
click at [0, 0] on div "Technician Search Technician Your caller id phone number" at bounding box center [0, 0] width 0 height 0
click at [0, 0] on div "Search Technician" at bounding box center [0, 0] width 0 height 0
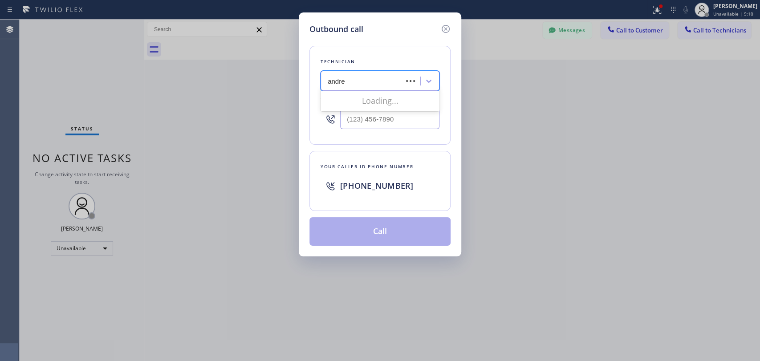
type input "andrew"
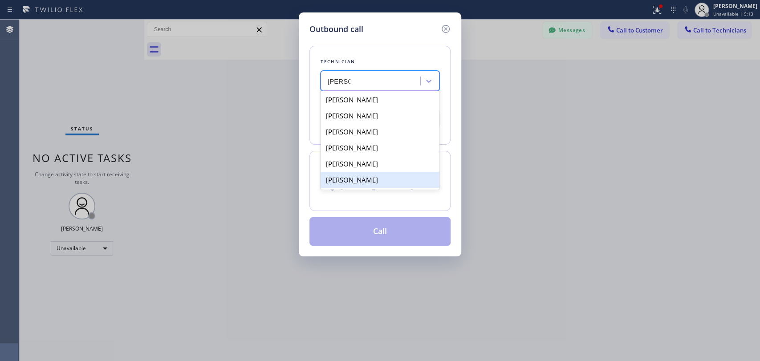
click at [358, 179] on div "Andrew Craig" at bounding box center [380, 180] width 119 height 16
type input "(909) 834-9086"
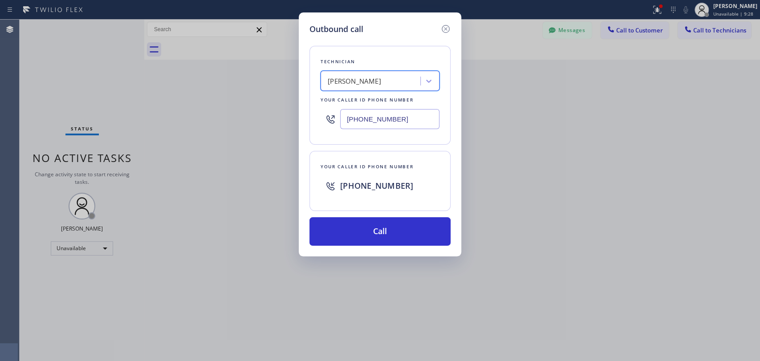
drag, startPoint x: 445, startPoint y: 33, endPoint x: 719, endPoint y: 31, distance: 273.4
click at [446, 32] on icon at bounding box center [445, 29] width 11 height 11
click at [732, 26] on button "Call to Technicians" at bounding box center [714, 30] width 73 height 17
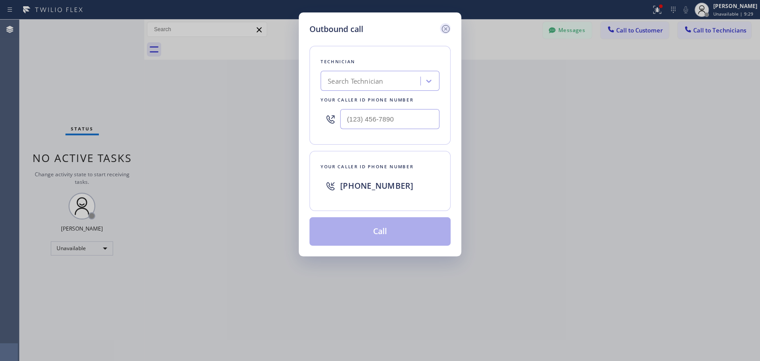
click at [443, 28] on icon at bounding box center [445, 29] width 11 height 11
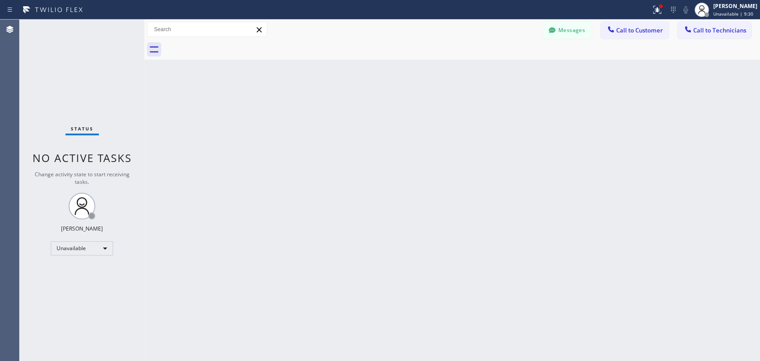
click at [711, 32] on span "Call to Technicians" at bounding box center [719, 30] width 53 height 8
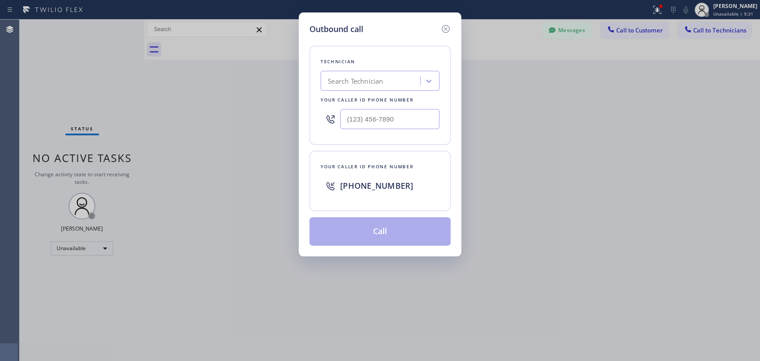
click at [358, 85] on div "Search Technician" at bounding box center [355, 81] width 55 height 10
type input "jacob"
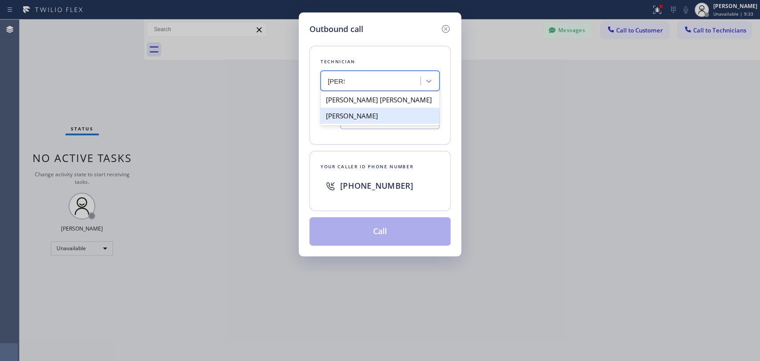
click at [346, 116] on div "[PERSON_NAME]" at bounding box center [380, 116] width 119 height 16
type input "(415) 907-8007"
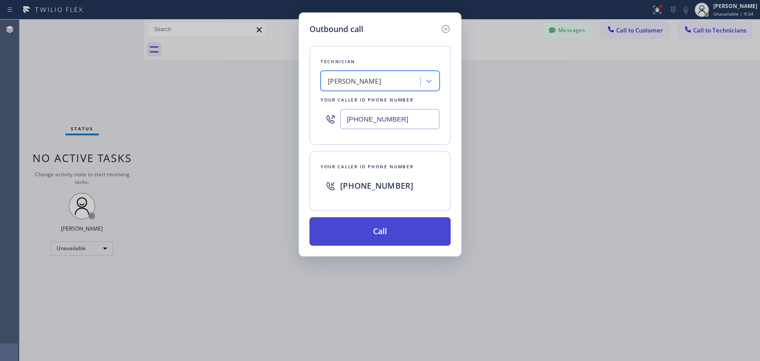
click at [366, 223] on button "Call" at bounding box center [379, 231] width 141 height 28
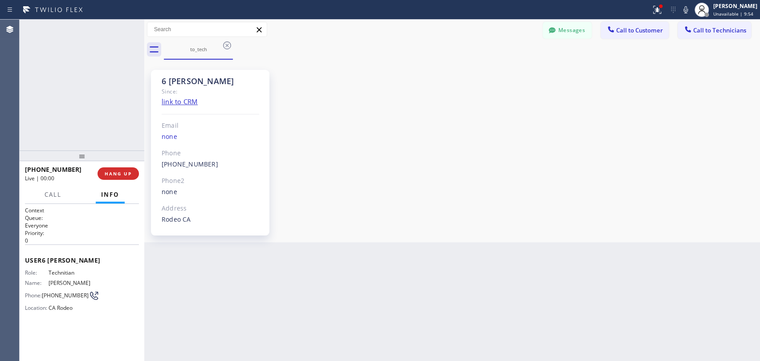
scroll to position [3699, 0]
drag, startPoint x: 160, startPoint y: 87, endPoint x: 191, endPoint y: 82, distance: 30.7
click at [191, 82] on div "6 SF Jacob Since: link to CRM Email none Phone (415) 907-8007 Outbound call Tec…" at bounding box center [210, 153] width 118 height 166
click at [191, 82] on div "6 SF Jacob" at bounding box center [210, 81] width 97 height 10
click at [383, 252] on div "Back to Dashboard Change Sender ID Customers Technicians [PHONE_NUMBER] SEARCH …" at bounding box center [452, 190] width 616 height 341
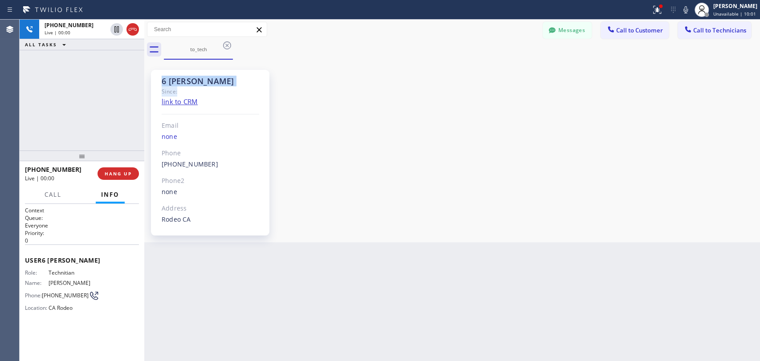
drag, startPoint x: 199, startPoint y: 89, endPoint x: 149, endPoint y: 81, distance: 51.2
click at [149, 81] on div "6 SF Jacob Since: link to CRM Email none Phone (415) 907-8007 Outbound call Tec…" at bounding box center [213, 151] width 134 height 178
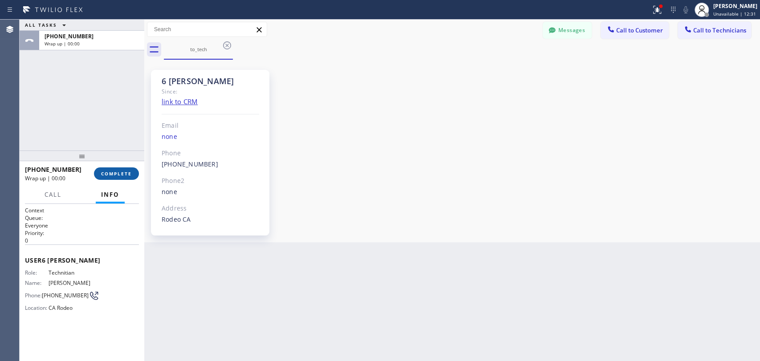
drag, startPoint x: 114, startPoint y: 160, endPoint x: 112, endPoint y: 168, distance: 8.1
click at [114, 160] on div at bounding box center [82, 155] width 125 height 11
click at [112, 168] on button "COMPLETE" at bounding box center [116, 173] width 45 height 12
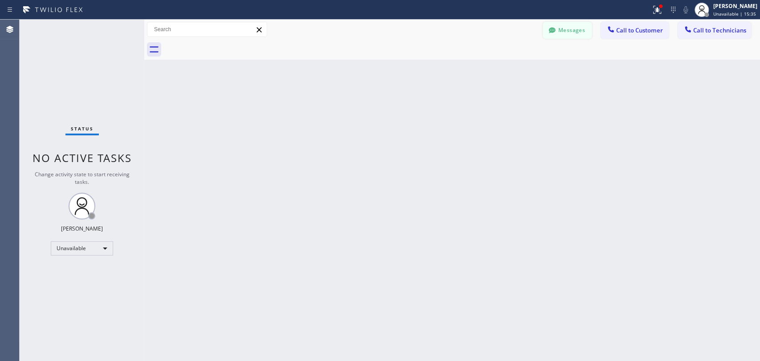
click at [556, 28] on icon at bounding box center [552, 30] width 9 height 9
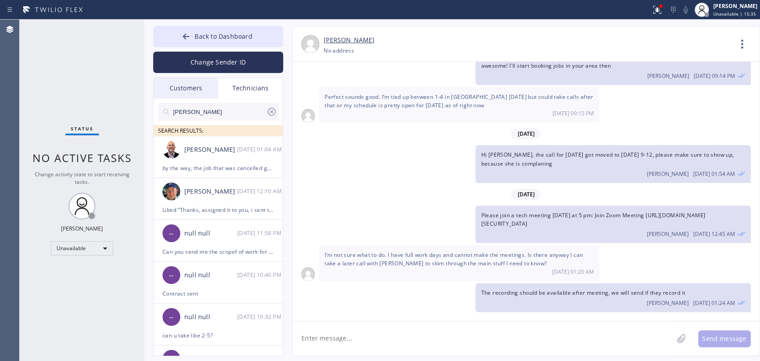
click at [187, 91] on div "Customers" at bounding box center [186, 88] width 65 height 20
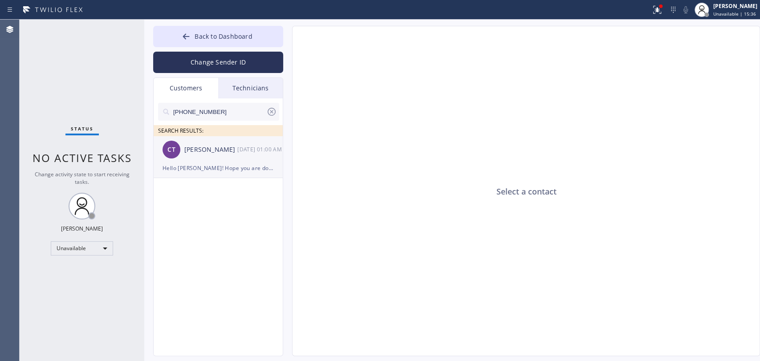
click at [195, 151] on div "[PERSON_NAME]" at bounding box center [210, 150] width 53 height 10
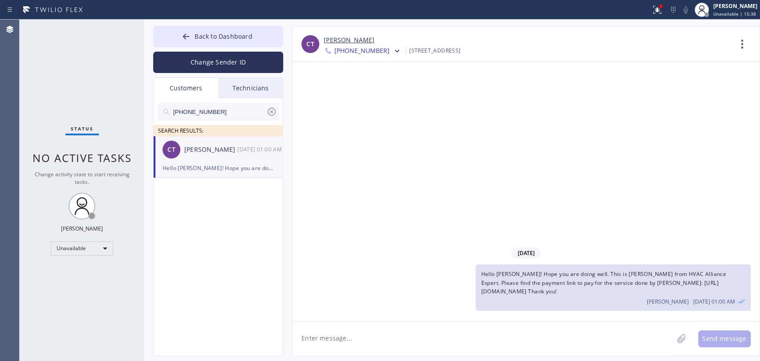
click at [243, 89] on div "Technicians" at bounding box center [250, 88] width 65 height 20
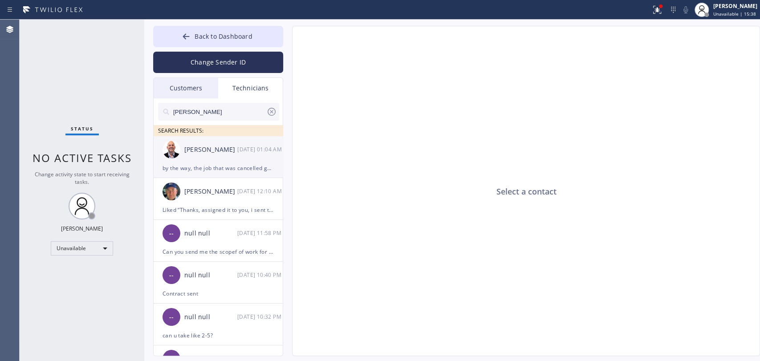
click at [215, 156] on div "Adam Gerber 09/16 01:04 AM" at bounding box center [219, 149] width 130 height 27
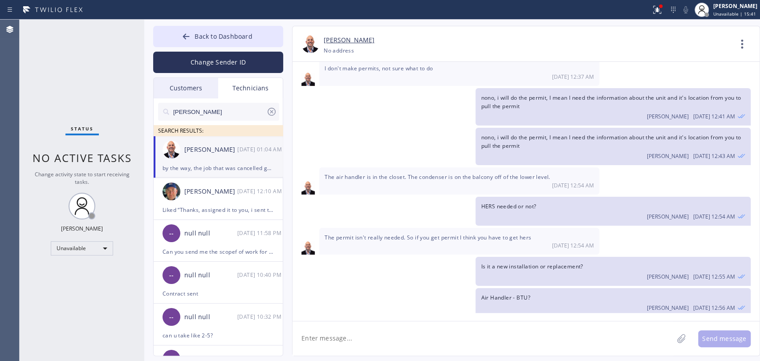
scroll to position [815, 0]
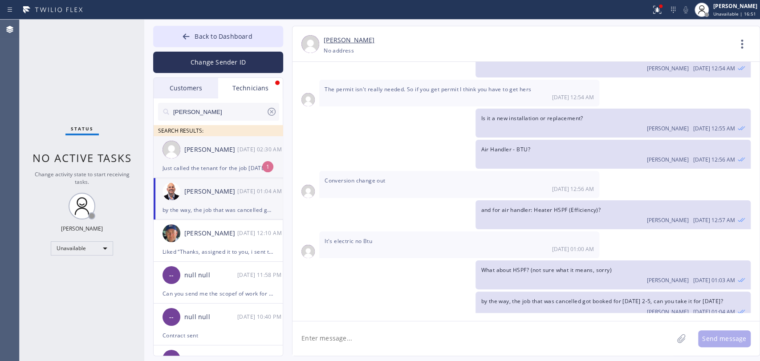
click at [211, 139] on div "Jacob Solomon 09/16 02:30 AM" at bounding box center [219, 149] width 130 height 27
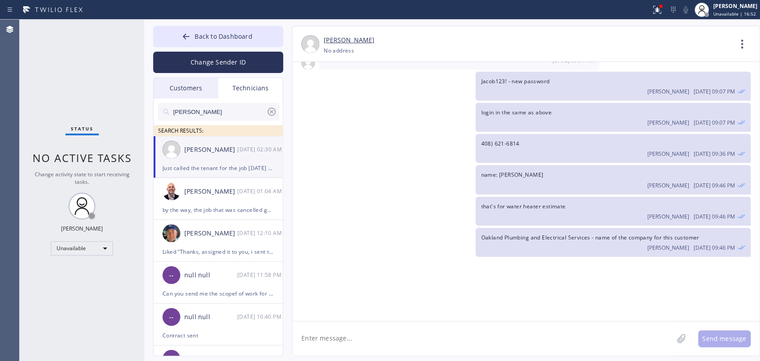
scroll to position [3747, 0]
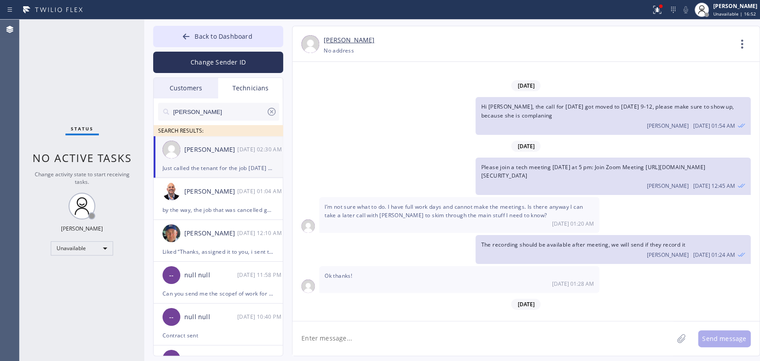
click at [426, 329] on div "09/16 02:30 AM" at bounding box center [459, 333] width 269 height 8
click at [427, 329] on div "09/16 02:30 AM" at bounding box center [459, 333] width 269 height 8
click at [427, 321] on span "Just called the tenant for the job today he is OK with me running late" at bounding box center [416, 325] width 183 height 8
click at [367, 333] on textarea at bounding box center [482, 338] width 381 height 34
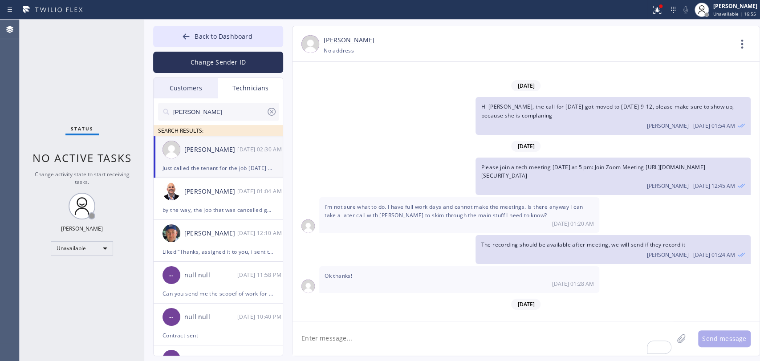
type textarea "o"
type textarea "perfect, thanks"
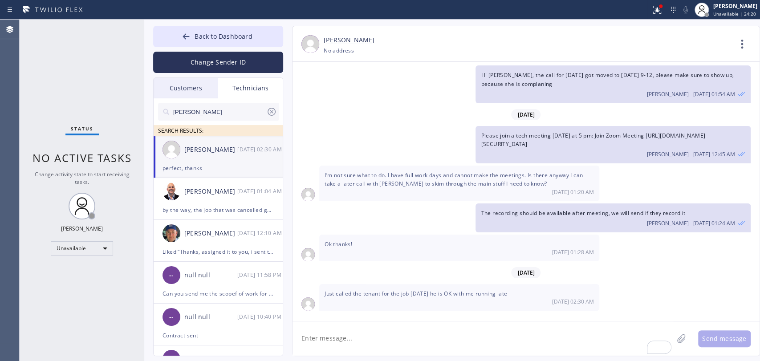
click at [271, 106] on div "[PERSON_NAME]" at bounding box center [218, 112] width 121 height 18
click at [273, 106] on div "[PERSON_NAME]" at bounding box center [218, 112] width 121 height 18
click at [273, 106] on icon at bounding box center [271, 111] width 11 height 11
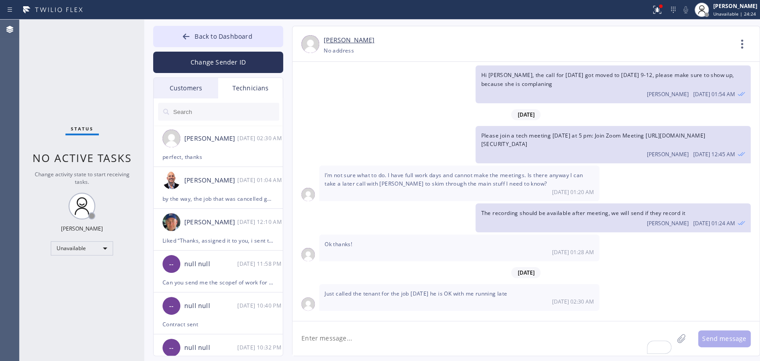
click at [199, 119] on input "text" at bounding box center [225, 112] width 107 height 18
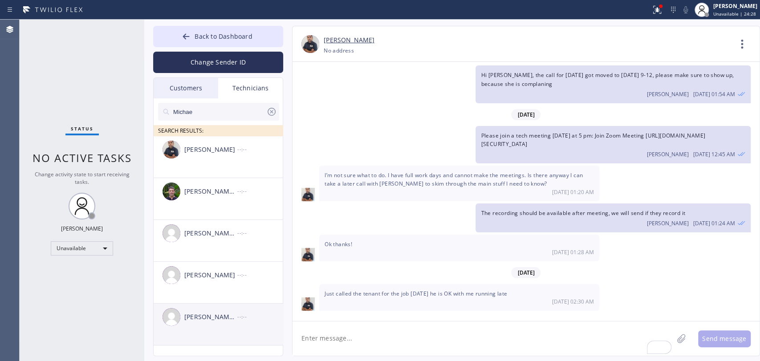
type input "Michae"
click at [210, 324] on div "Michael Jr Garcia --:--" at bounding box center [219, 317] width 130 height 27
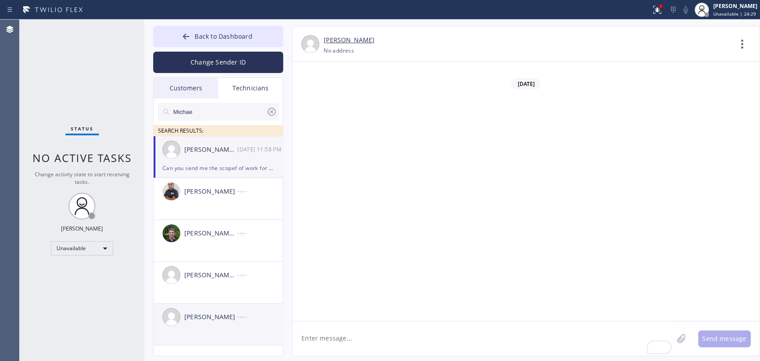
scroll to position [9207, 0]
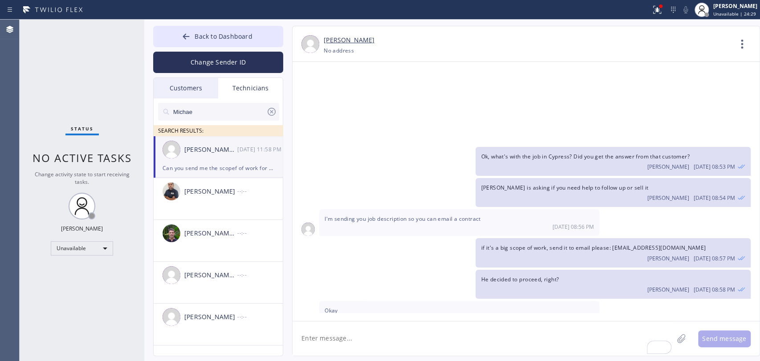
click at [342, 331] on textarea "To enrich screen reader interactions, please activate Accessibility in Grammarl…" at bounding box center [482, 338] width 381 height 34
type textarea "Michael?"
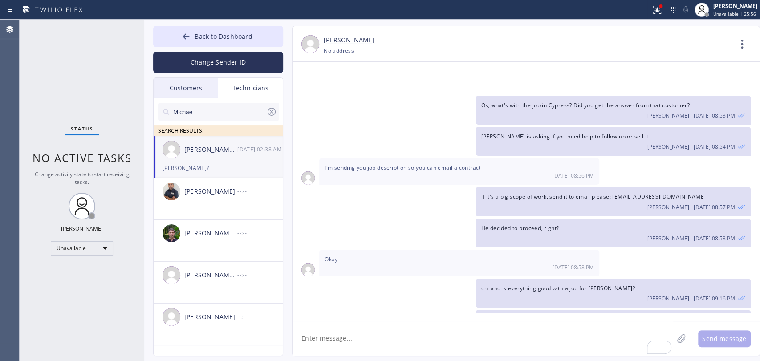
click at [513, 347] on span "Can you send me the scopef of work for the [DEMOGRAPHIC_DATA] [DATE]?" at bounding box center [580, 351] width 199 height 8
click at [516, 310] on div "the one you went on Friday, i believe, to finish Oleksiy Dmitriev 09/15 09:16 PM" at bounding box center [612, 324] width 275 height 29
click at [216, 108] on input "Michae" at bounding box center [219, 112] width 94 height 18
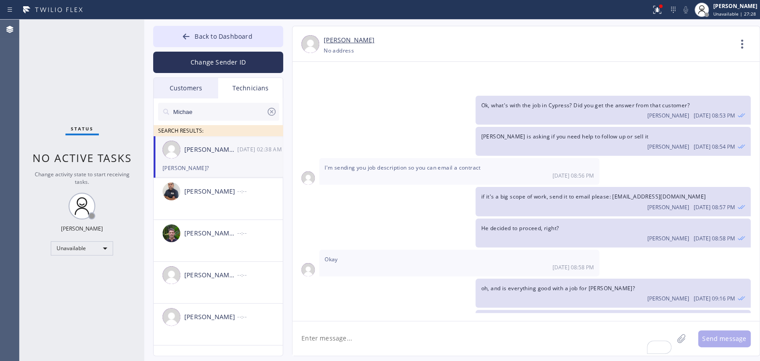
click at [216, 108] on input "Michae" at bounding box center [219, 112] width 94 height 18
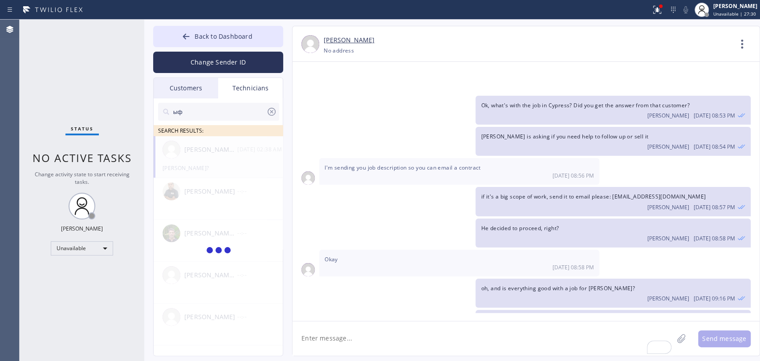
type input "ы"
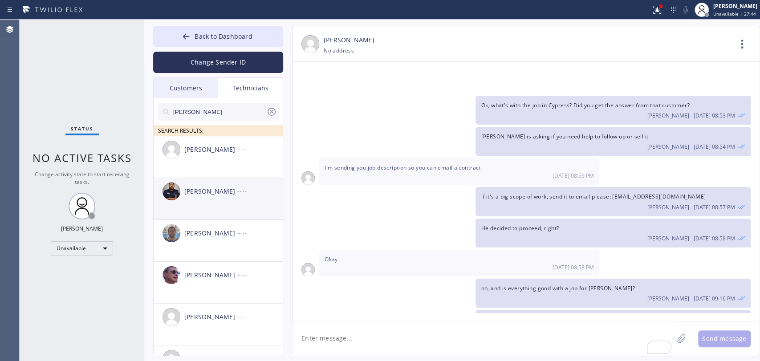
type input "[PERSON_NAME]"
click at [224, 204] on div "Samuel Contreras --:--" at bounding box center [219, 191] width 130 height 27
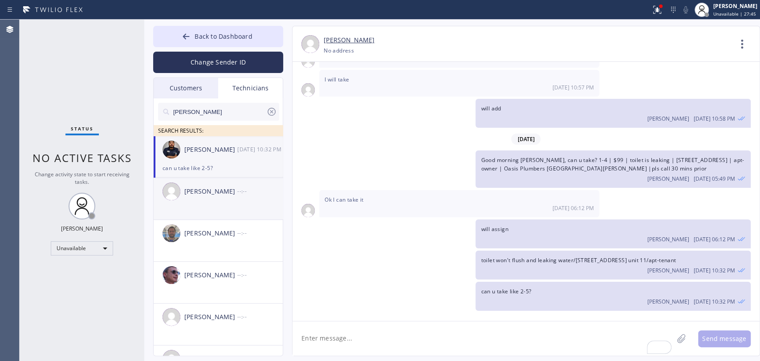
scroll to position [6106, 0]
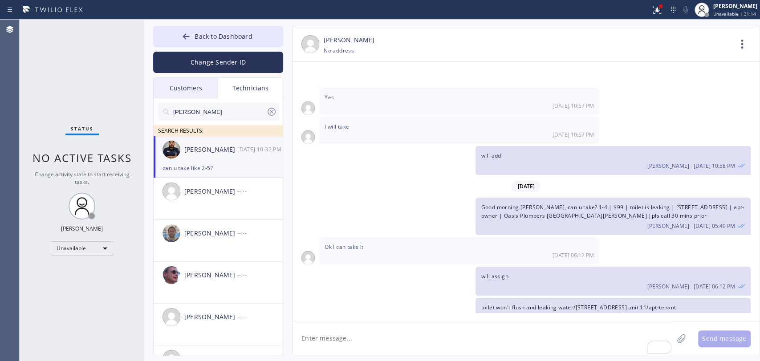
click at [273, 111] on icon at bounding box center [271, 111] width 11 height 11
click at [85, 124] on div "Status No active tasks Change activity state to start receiving tasks. Oleksiy …" at bounding box center [82, 190] width 125 height 341
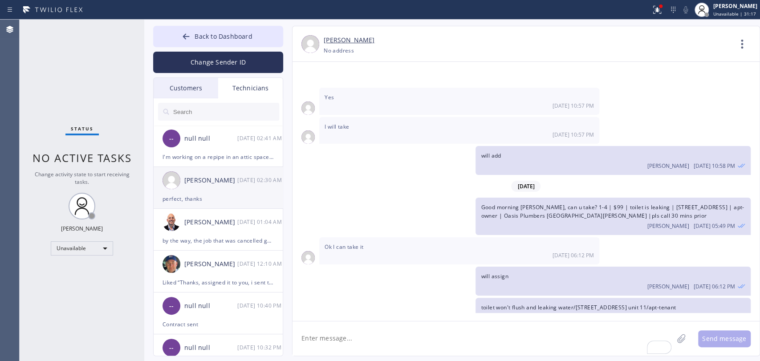
click at [203, 180] on div "[PERSON_NAME]" at bounding box center [210, 180] width 53 height 10
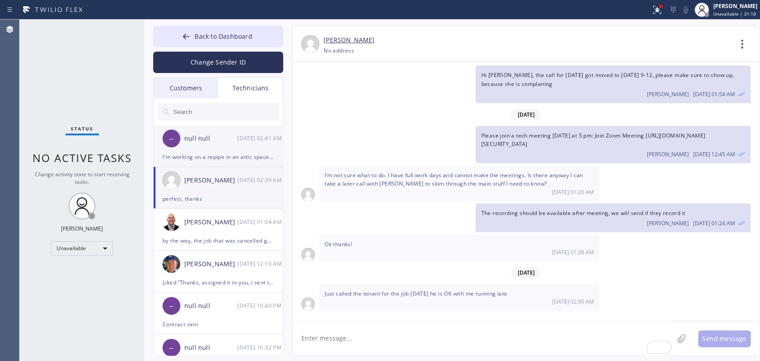
click at [199, 154] on div "I'm working on a repipe in an attic space we are almost done" at bounding box center [217, 157] width 111 height 10
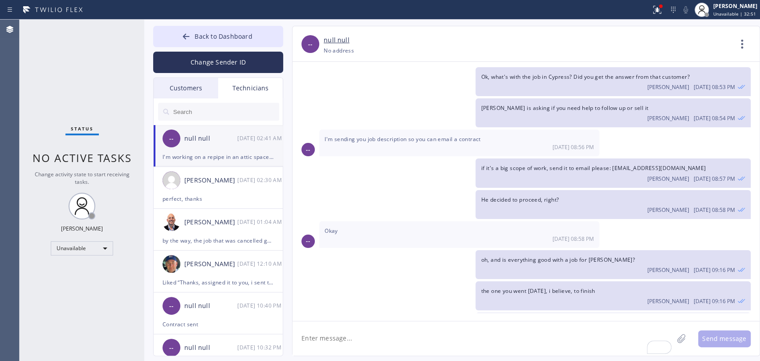
scroll to position [9139, 0]
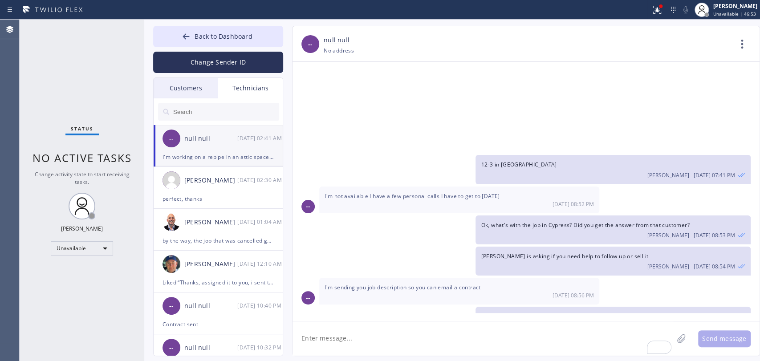
click at [225, 143] on div "null null" at bounding box center [210, 139] width 53 height 10
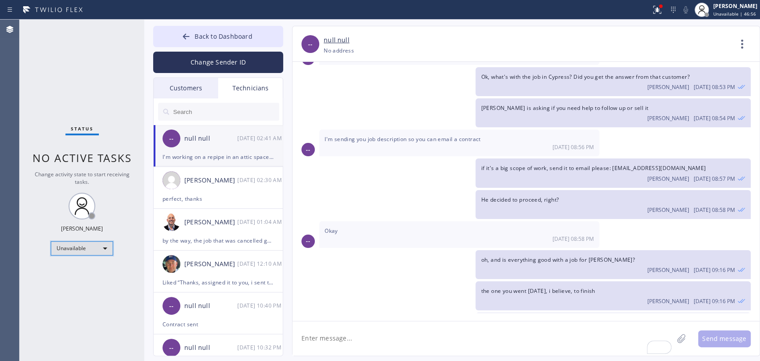
click at [83, 250] on div "Unavailable" at bounding box center [82, 248] width 62 height 14
click at [84, 271] on li "Available" at bounding box center [81, 270] width 61 height 11
click at [85, 175] on span "Change activity state to start receiving tasks." at bounding box center [82, 178] width 95 height 15
click at [93, 237] on div "Available" at bounding box center [82, 244] width 62 height 14
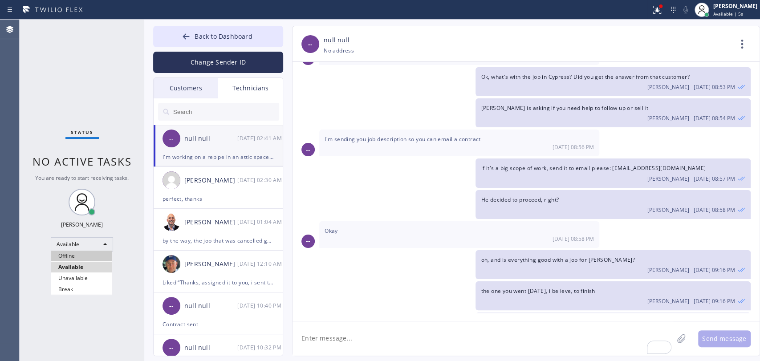
click at [85, 254] on li "Offline" at bounding box center [81, 256] width 61 height 11
